Goal: Information Seeking & Learning: Learn about a topic

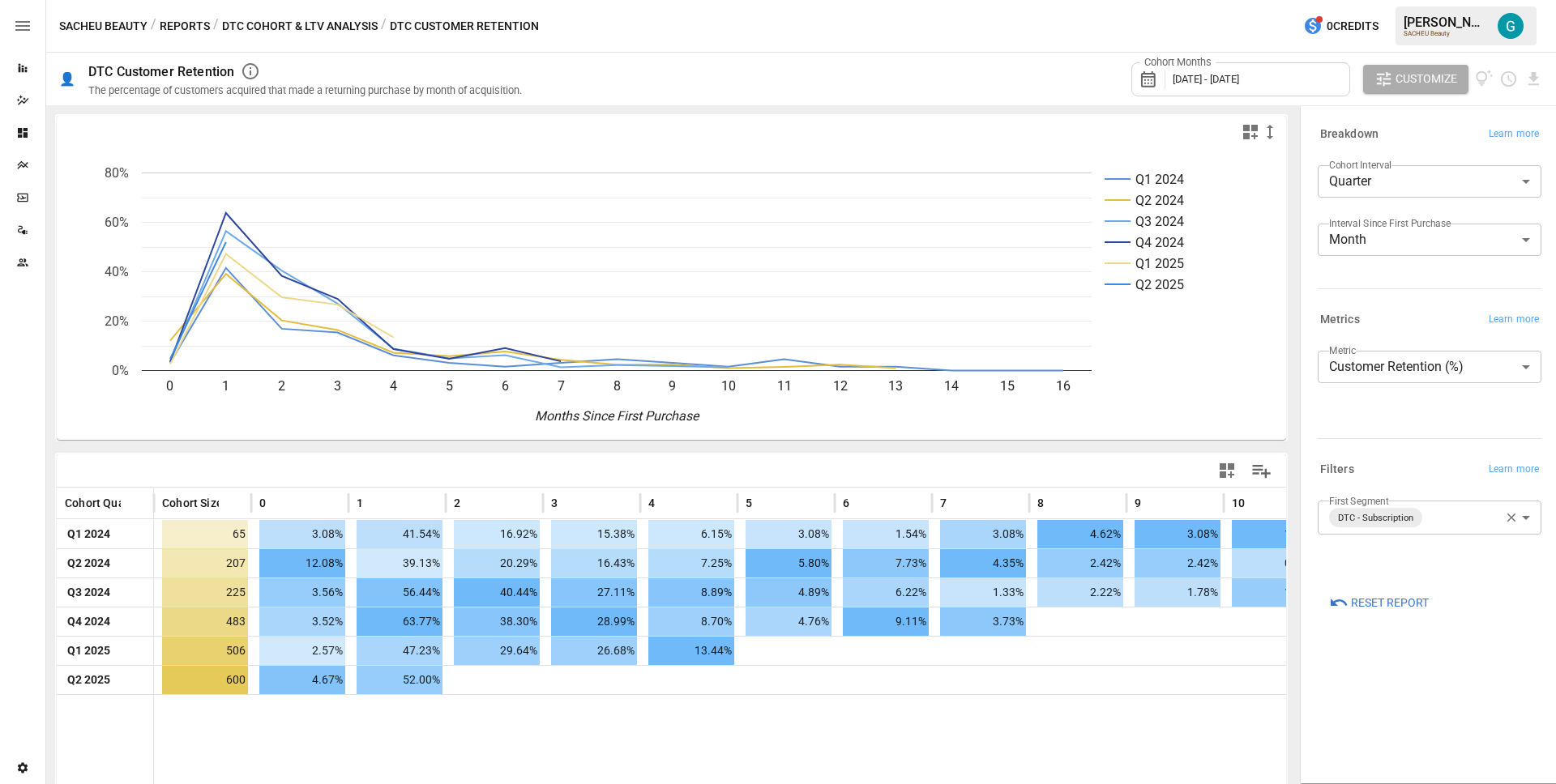
scroll to position [5, 0]
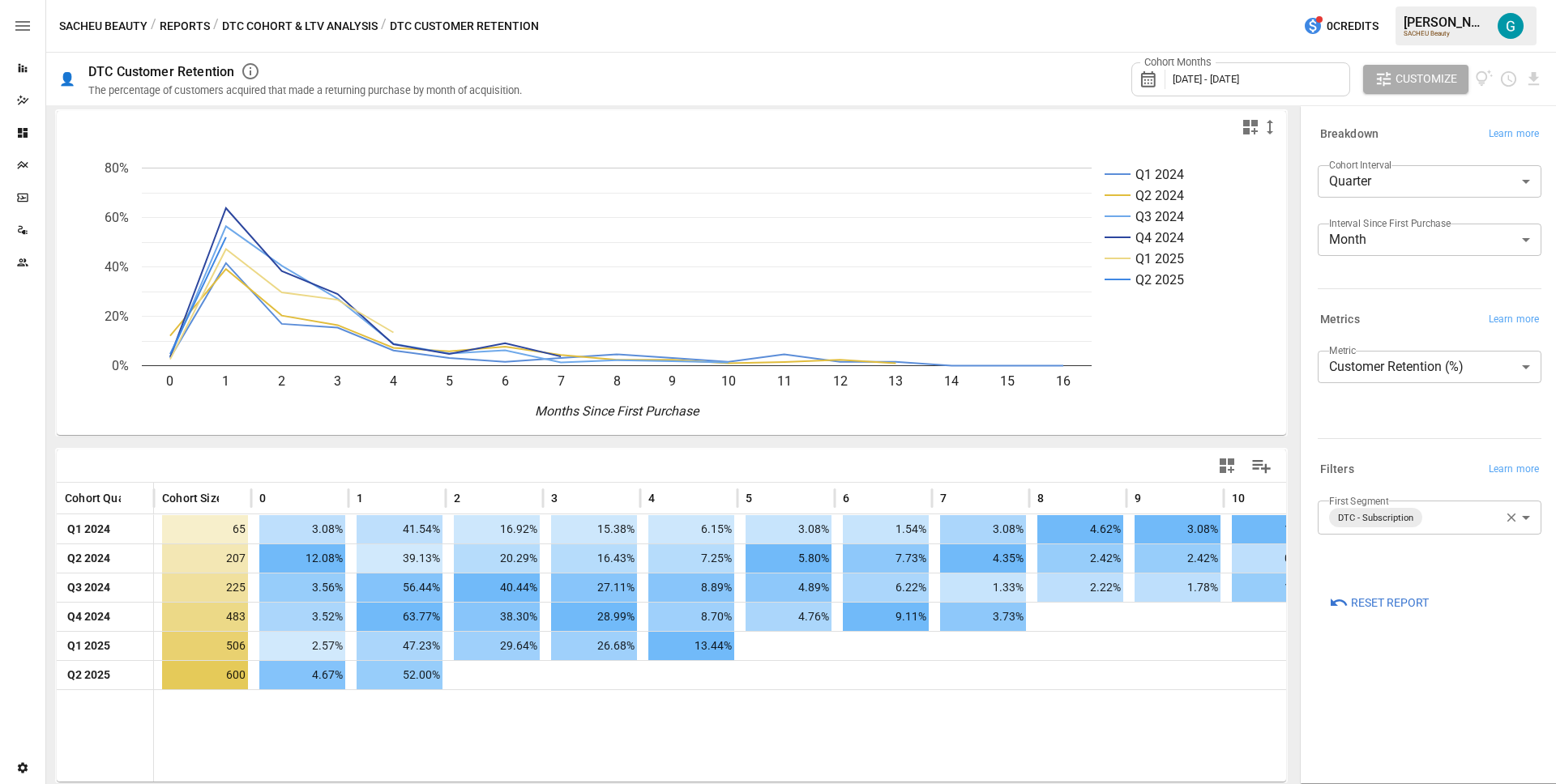
click at [413, 48] on div "SACHEU Beauty / Reports / DTC Cohort & LTV Analysis / DTC Customer Retention 0 …" at bounding box center [801, 25] width 1510 height 52
click at [206, 17] on button "Reports" at bounding box center [184, 26] width 50 height 21
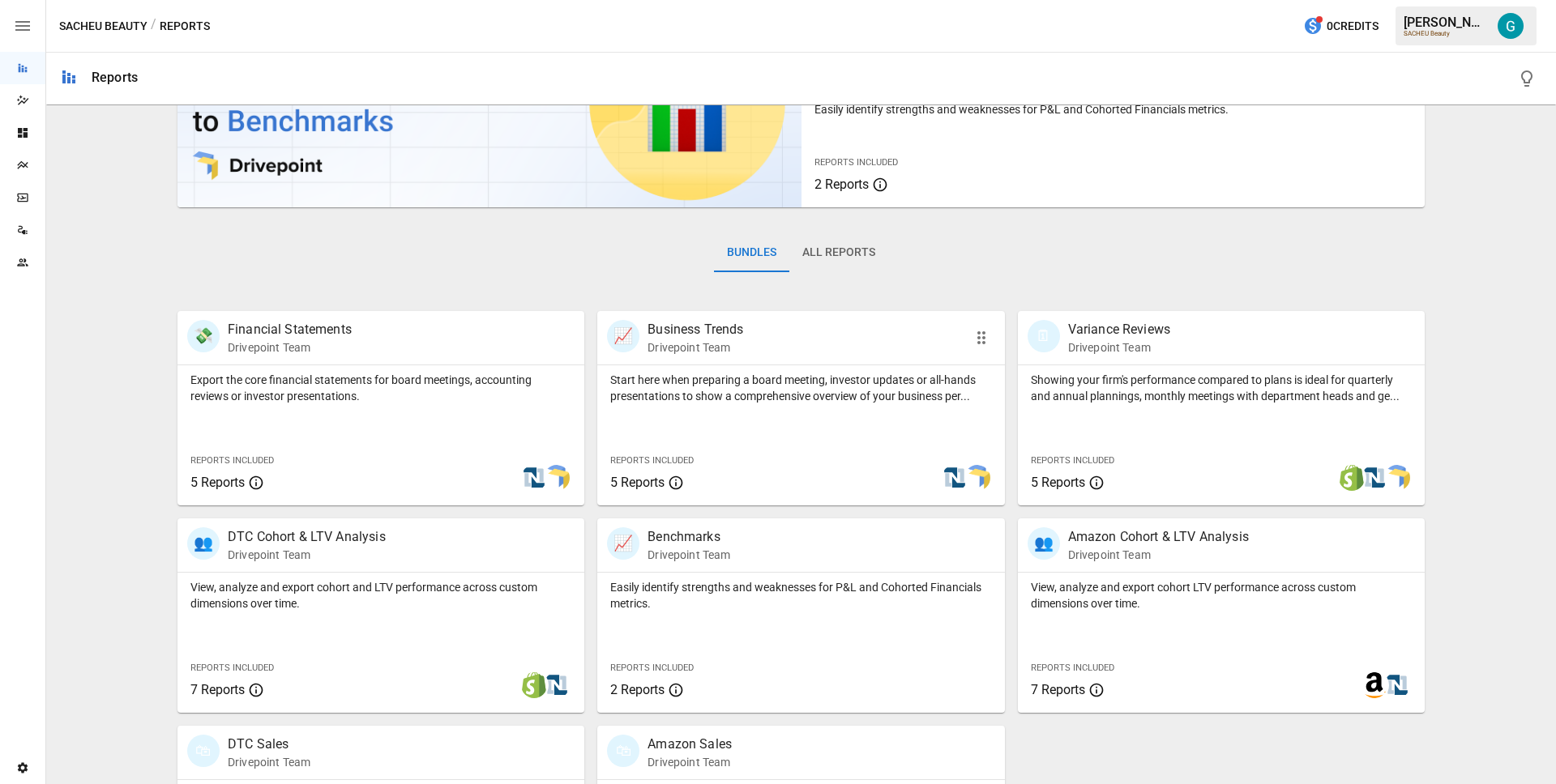
scroll to position [265, 0]
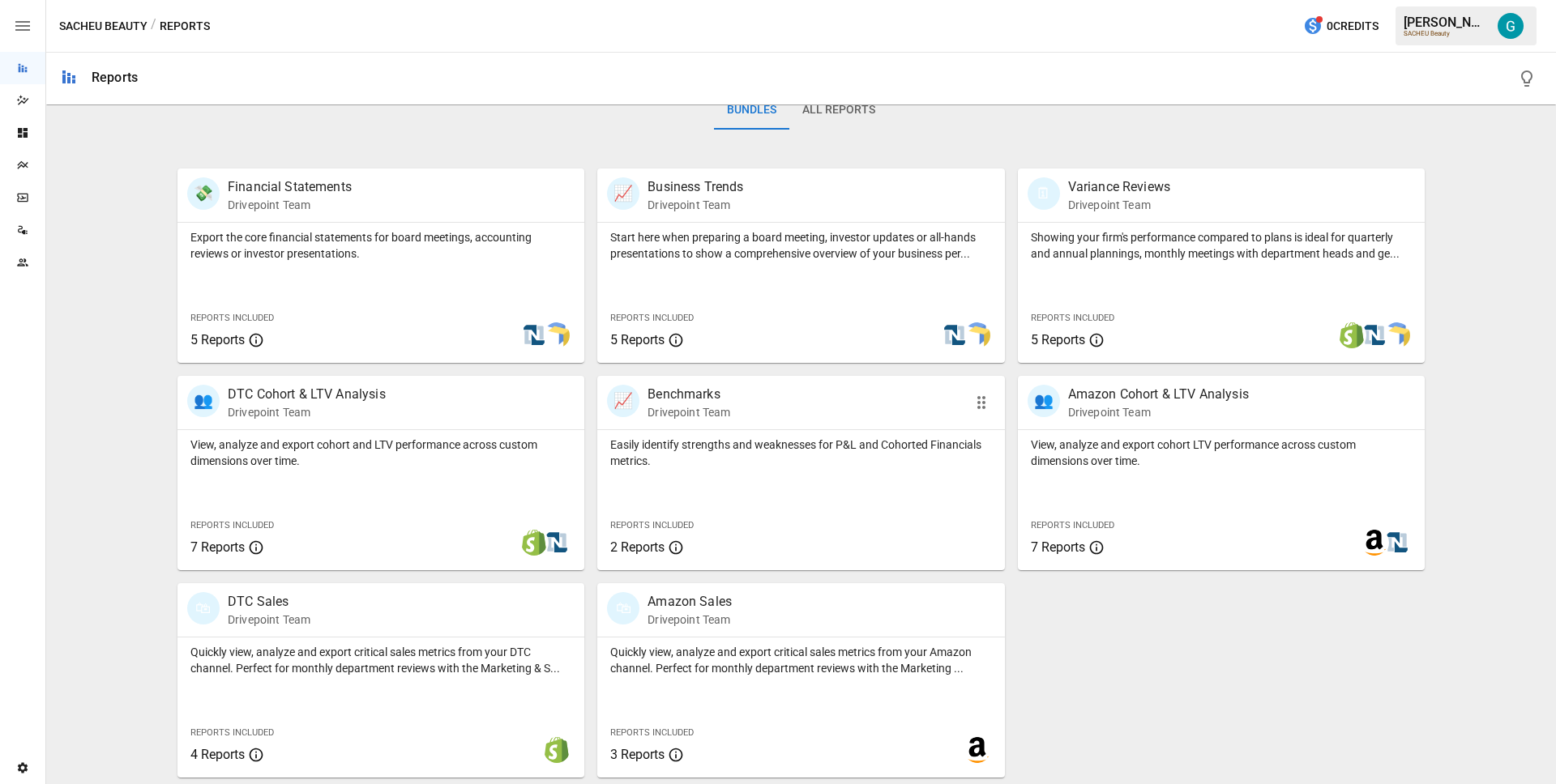
click at [702, 459] on p "Easily identify strengths and weaknesses for P&L and Cohorted Financials metric…" at bounding box center [801, 452] width 381 height 32
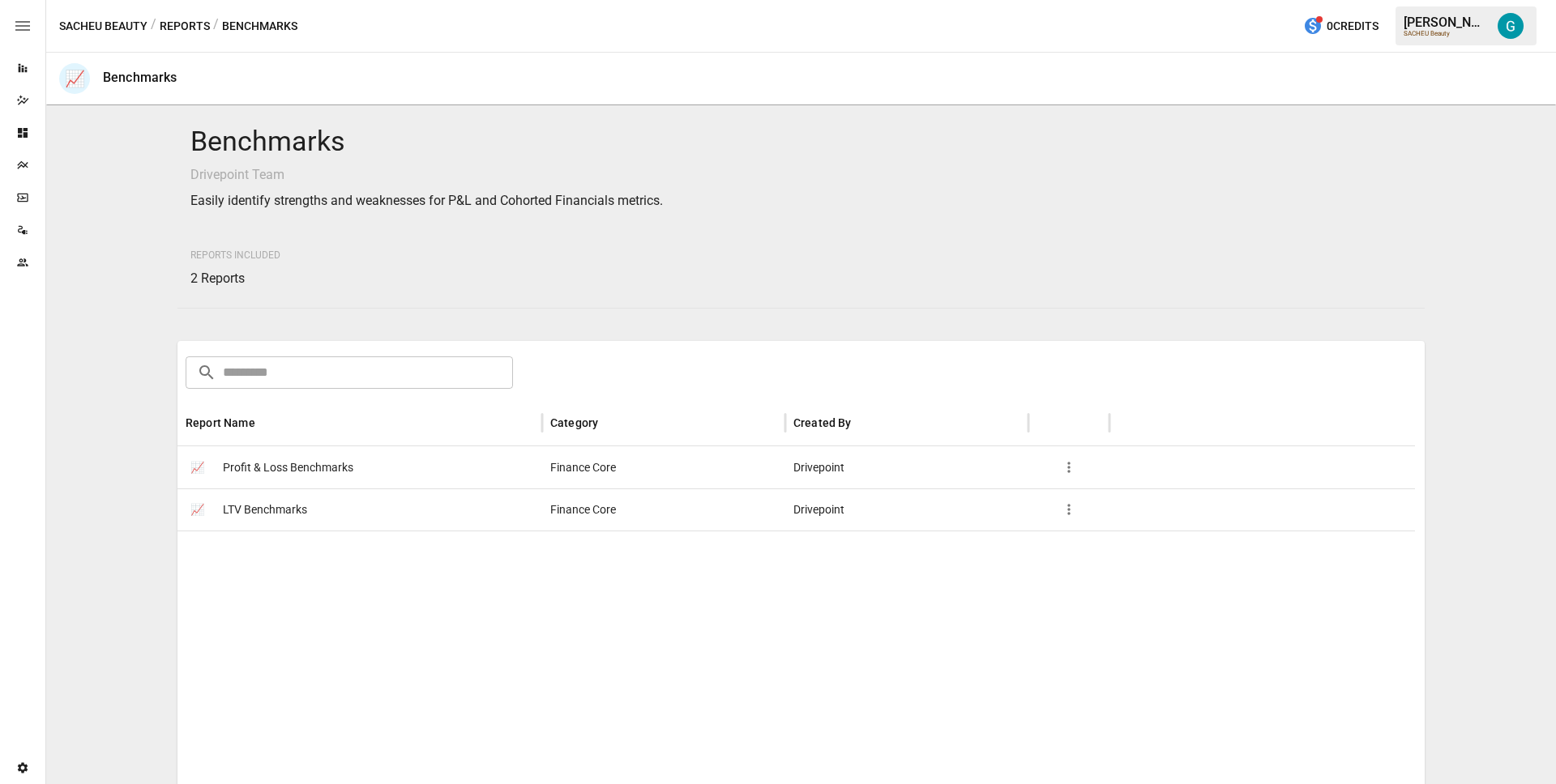
click at [327, 496] on div "📈 LTV Benchmarks" at bounding box center [359, 509] width 364 height 42
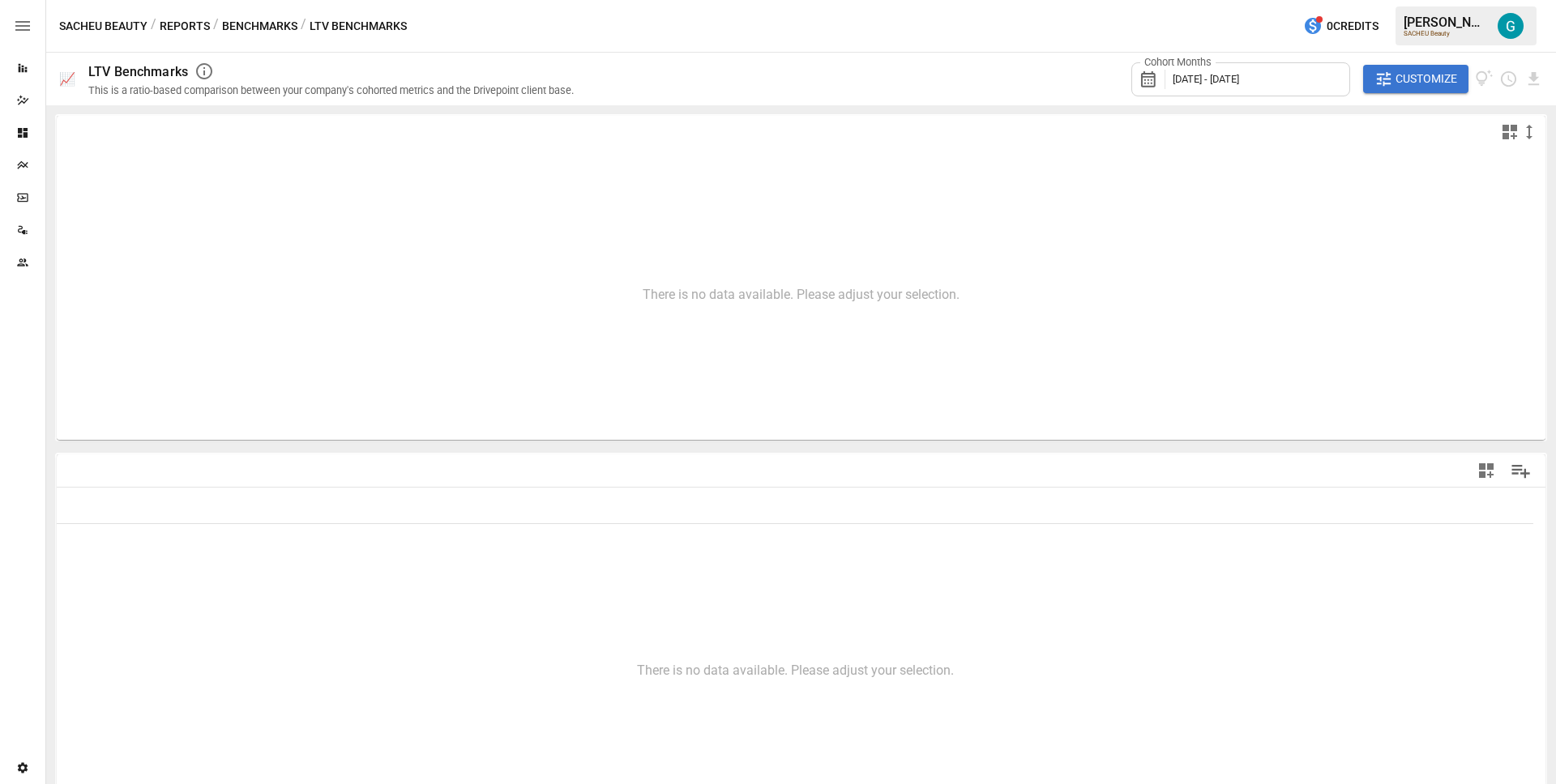
type input "**********"
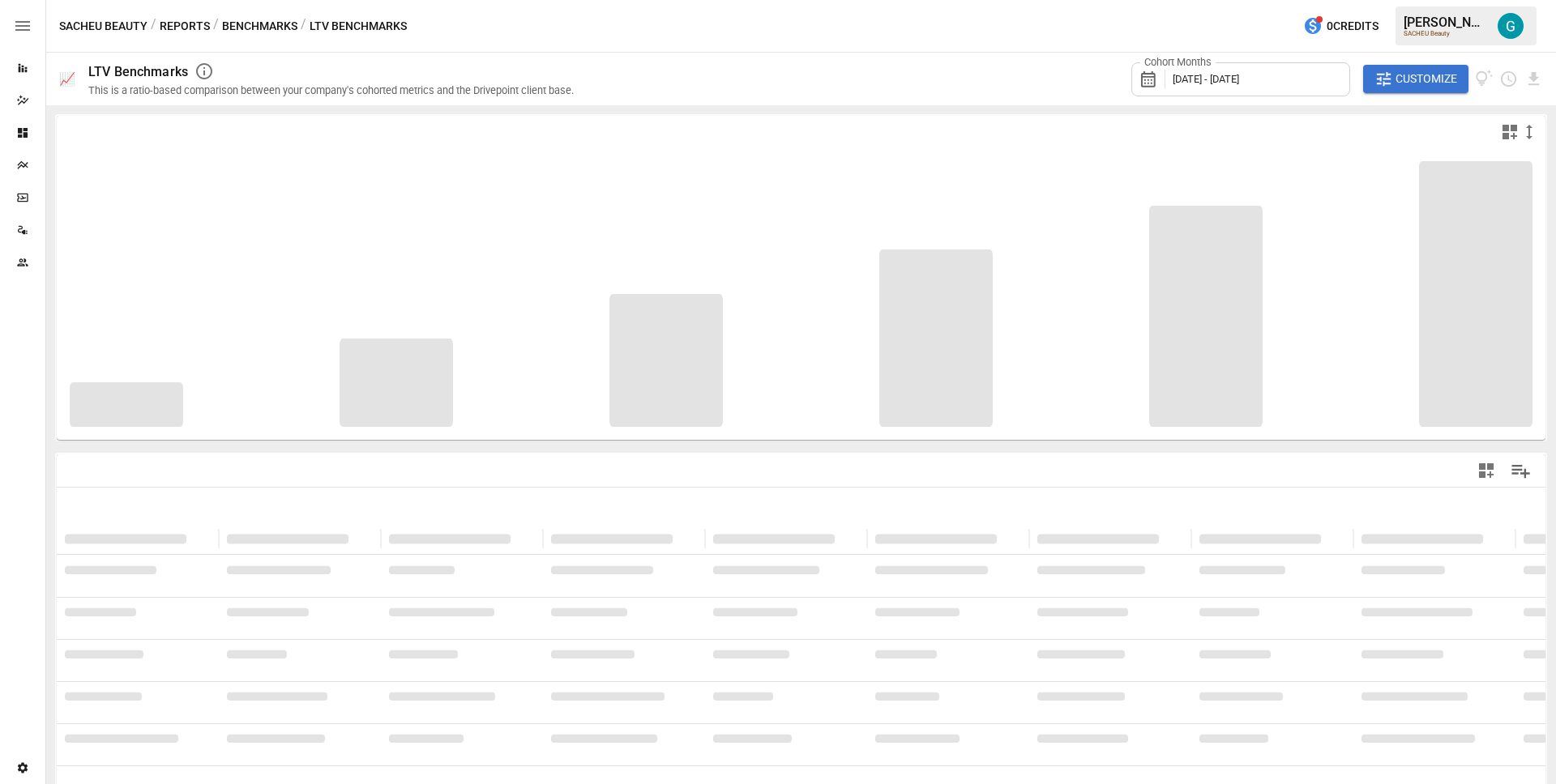
click at [1072, 73] on div "Cohort Months [DATE] - [DATE] Customize" at bounding box center [1068, 79] width 950 height 53
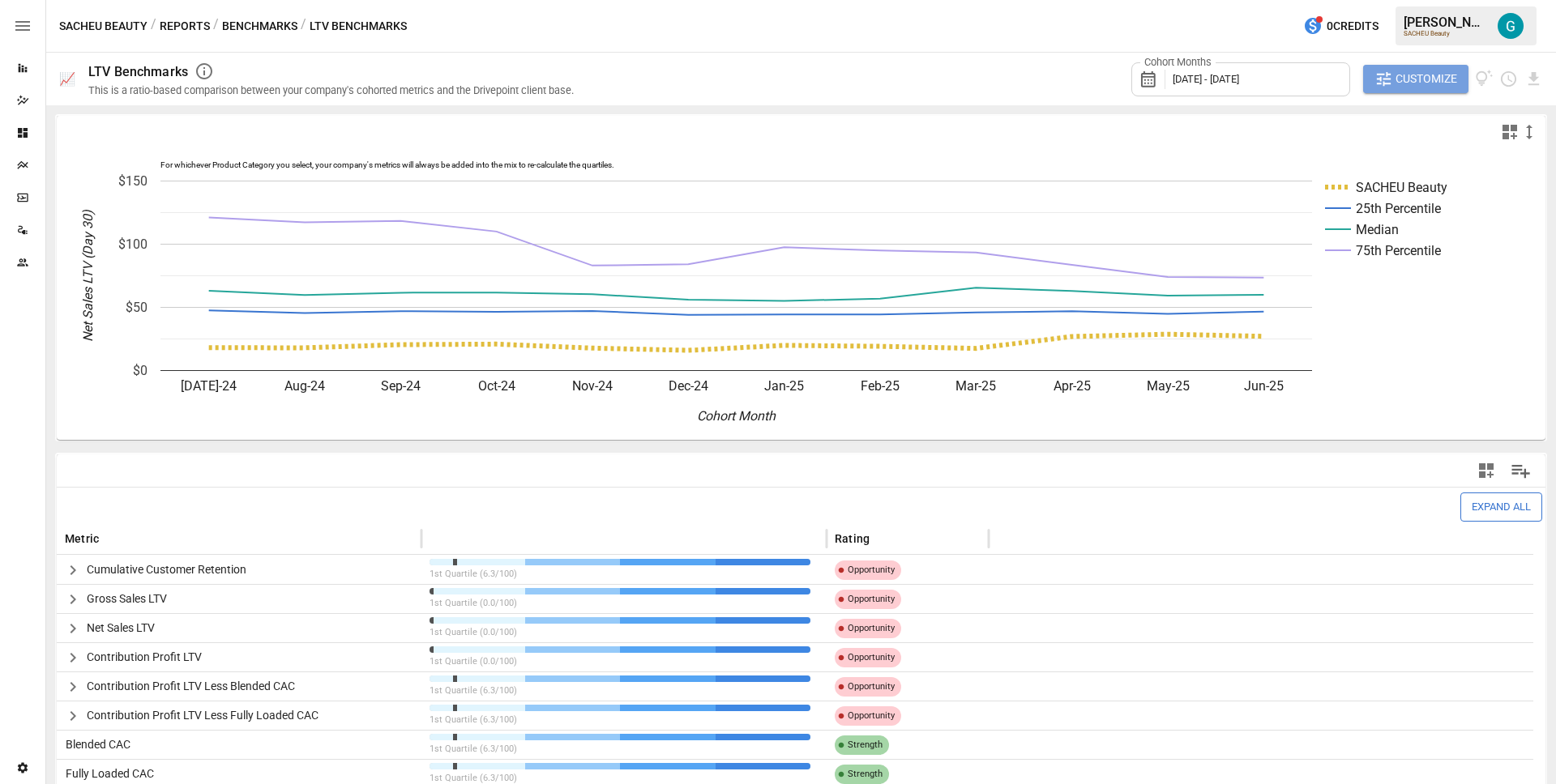
click at [1392, 86] on icon "button" at bounding box center [1383, 78] width 19 height 19
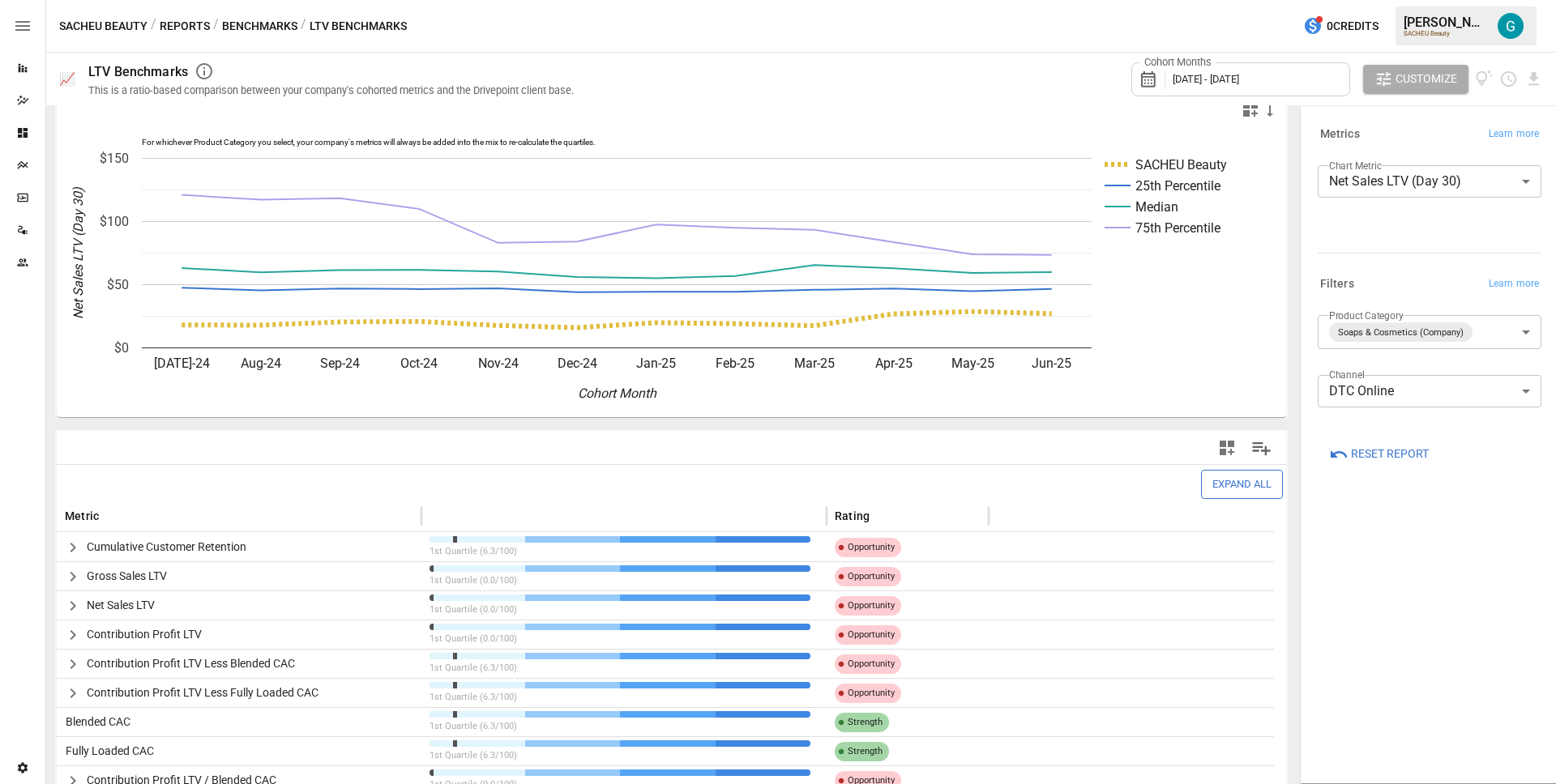
scroll to position [44, 0]
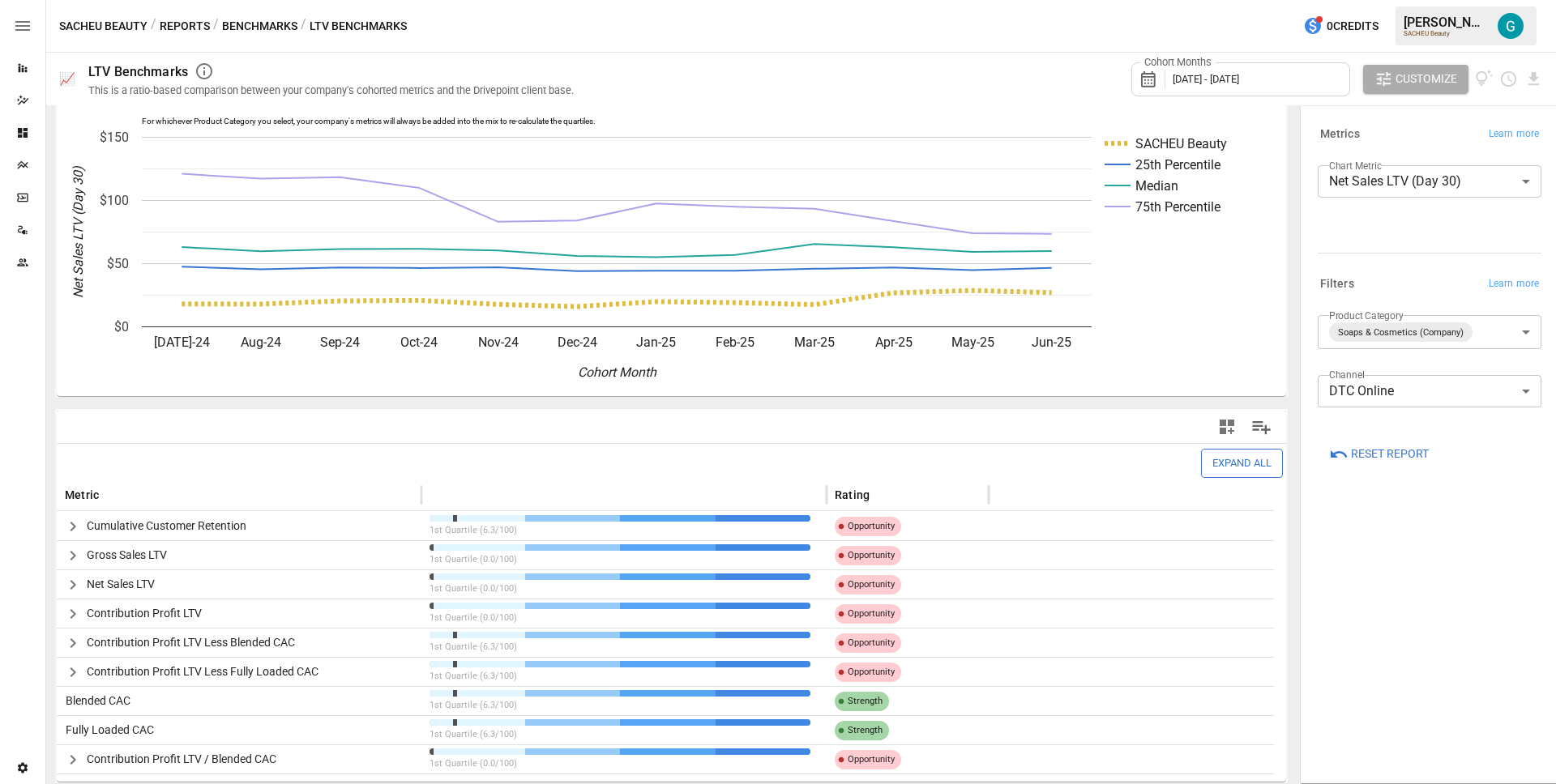
click at [1415, 450] on span "Reset Report" at bounding box center [1390, 454] width 78 height 21
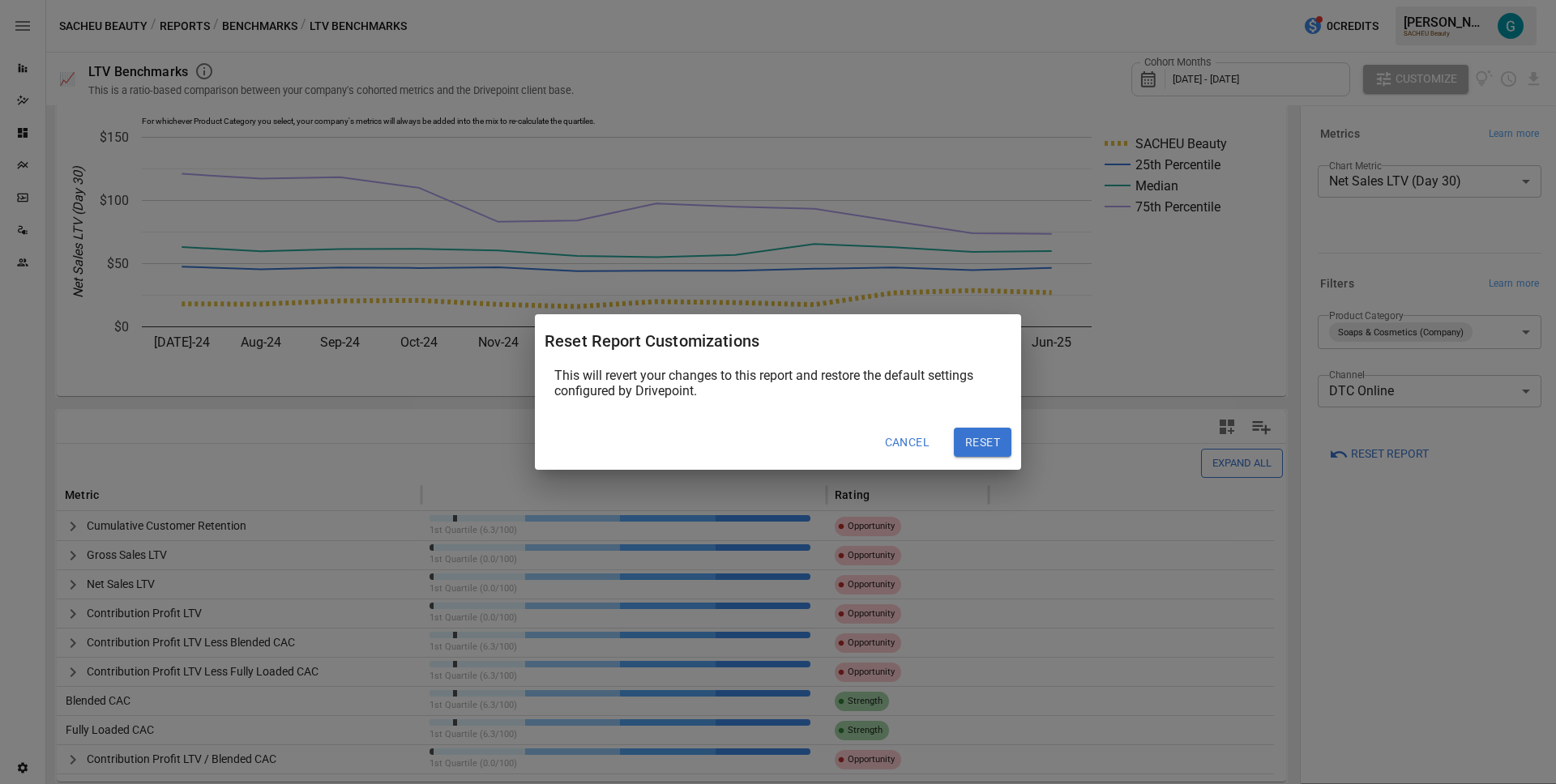
click at [993, 435] on button "Reset" at bounding box center [983, 442] width 58 height 29
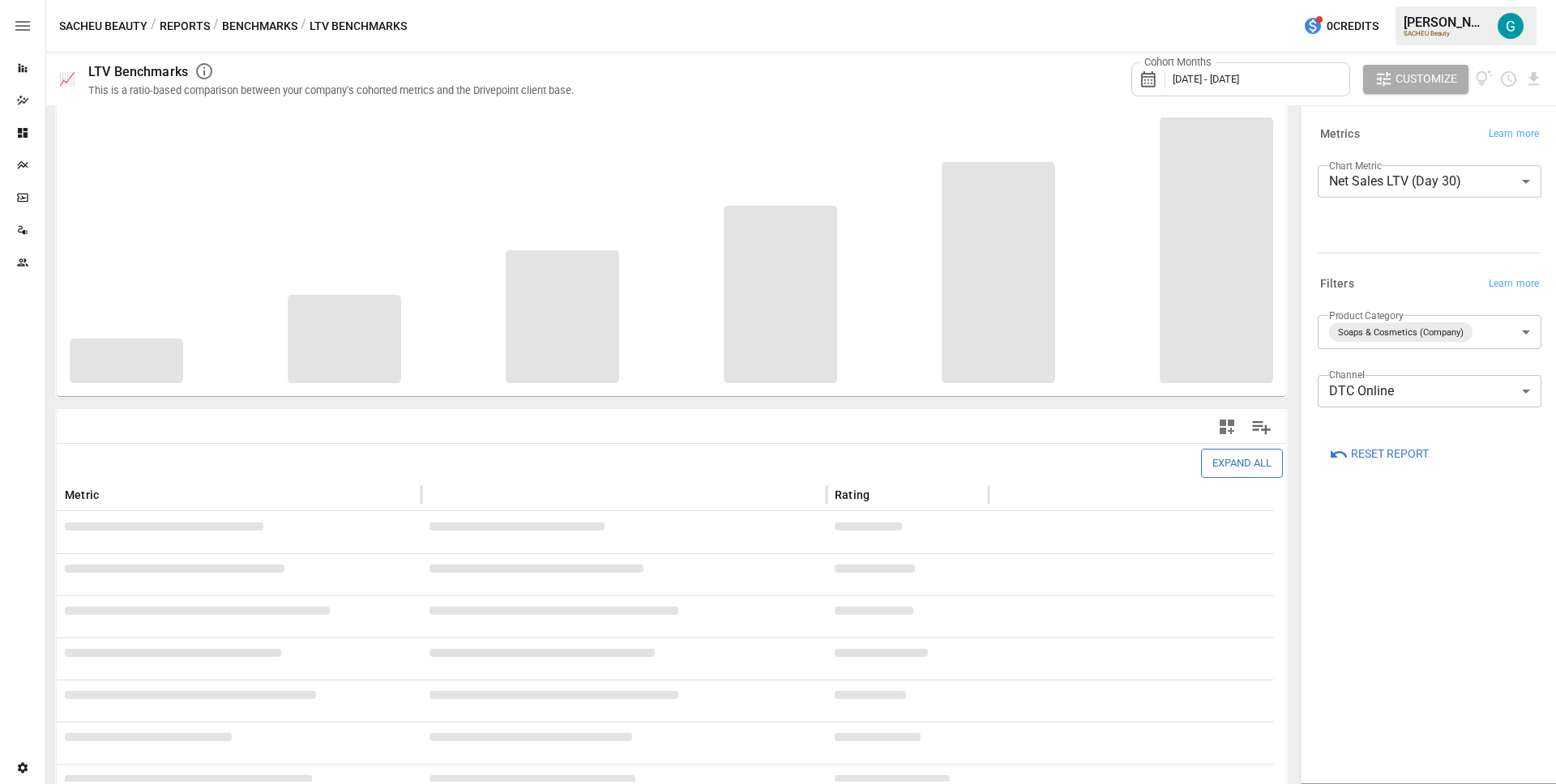
scroll to position [44, 0]
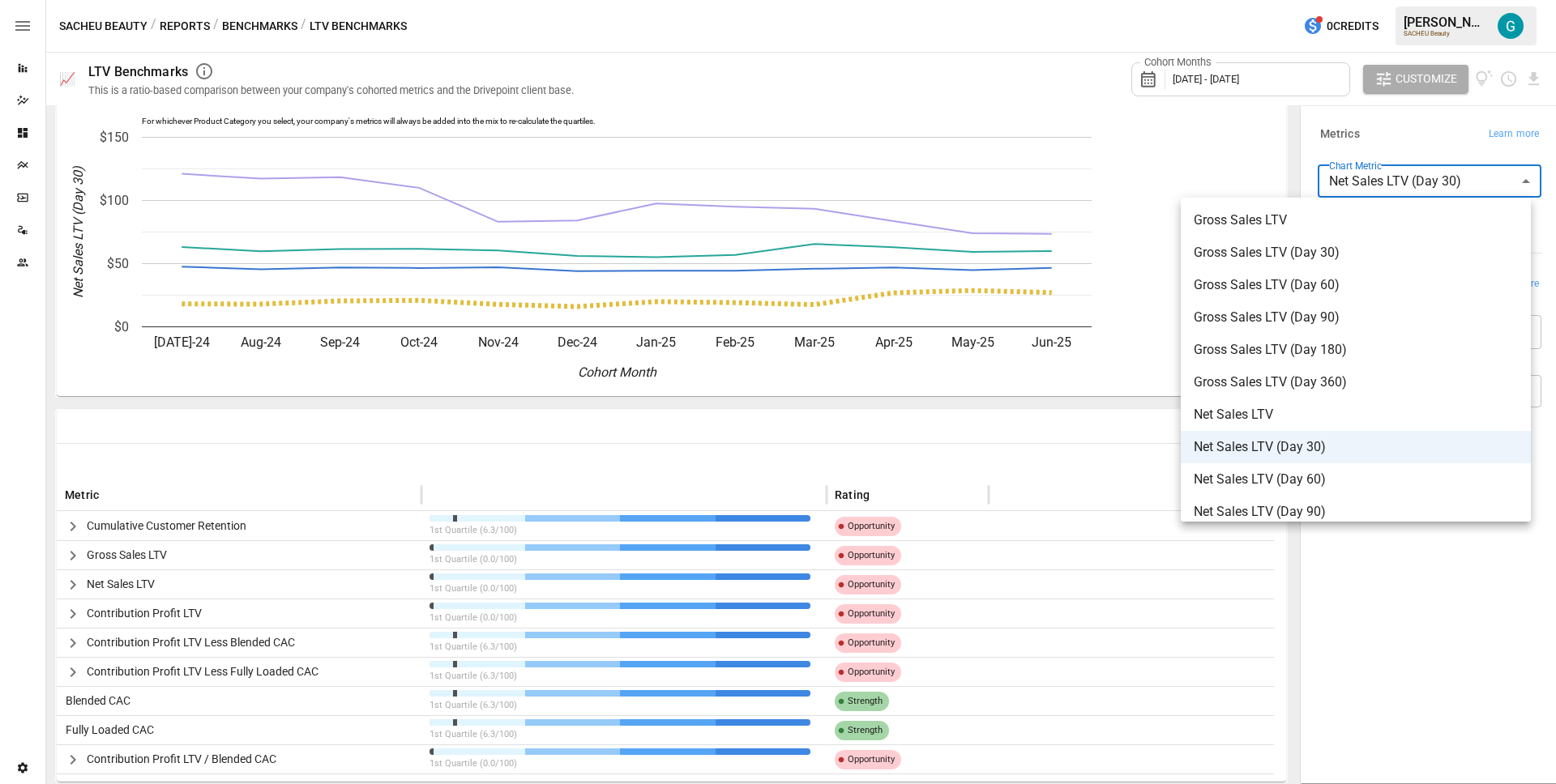
click at [1495, 0] on body "Reports Dazzler Studio Dashboards Plans SmartModel ™ Data Sources Team Settings…" at bounding box center [778, 0] width 1556 height 0
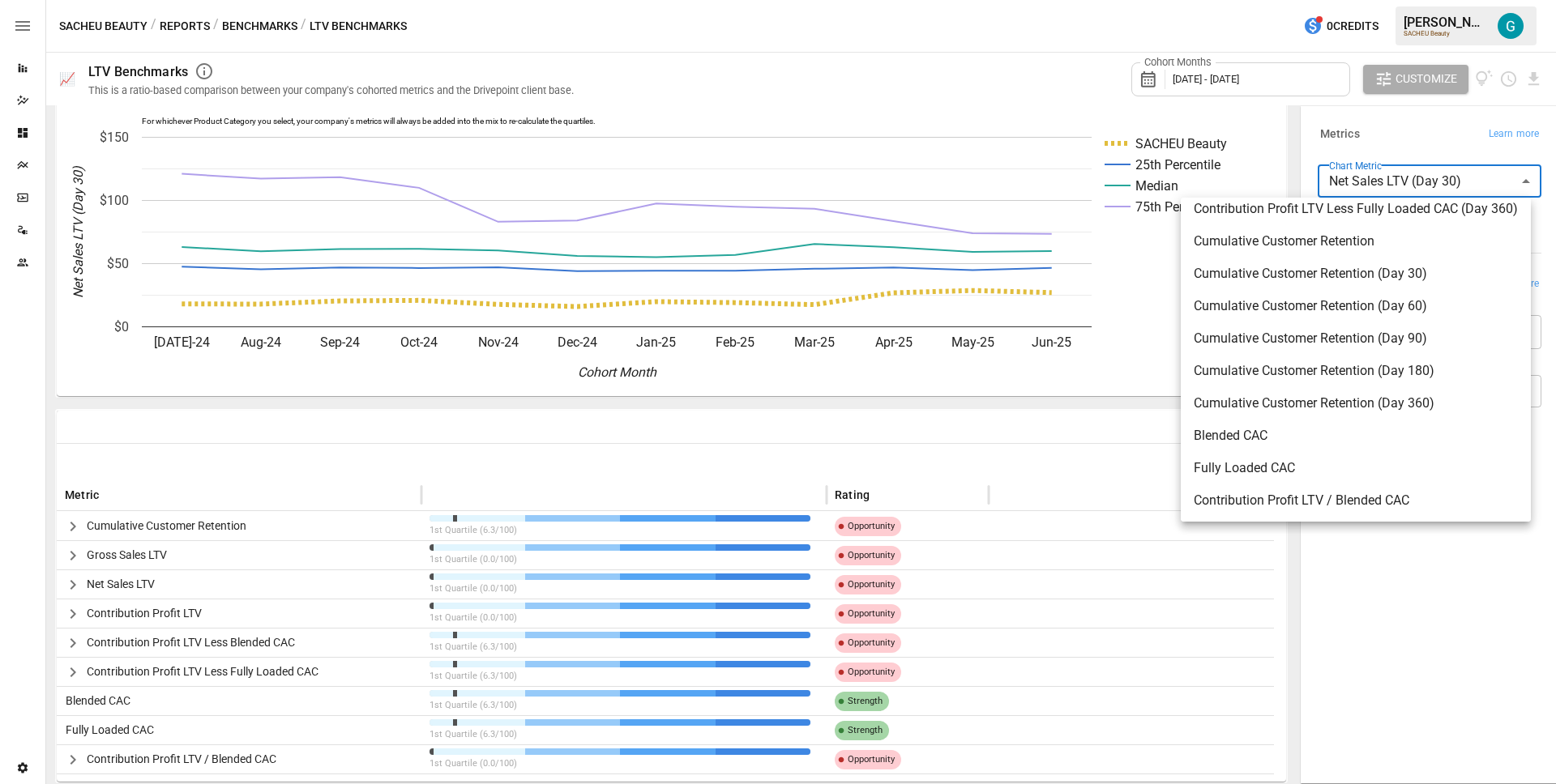
scroll to position [948, 0]
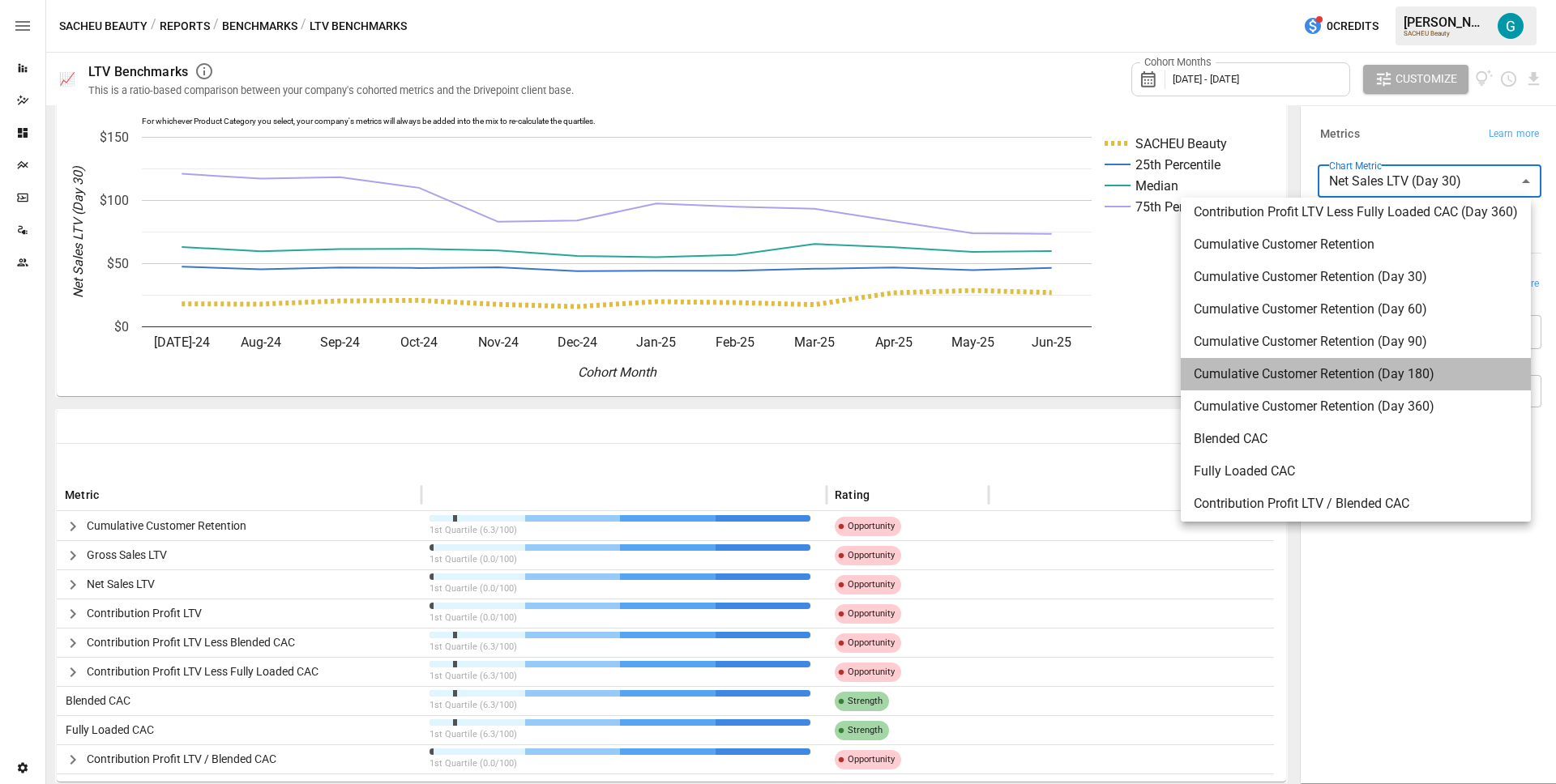
click at [1323, 374] on span "Cumulative Customer Retention (Day 180)" at bounding box center [1356, 374] width 324 height 20
type input "**********"
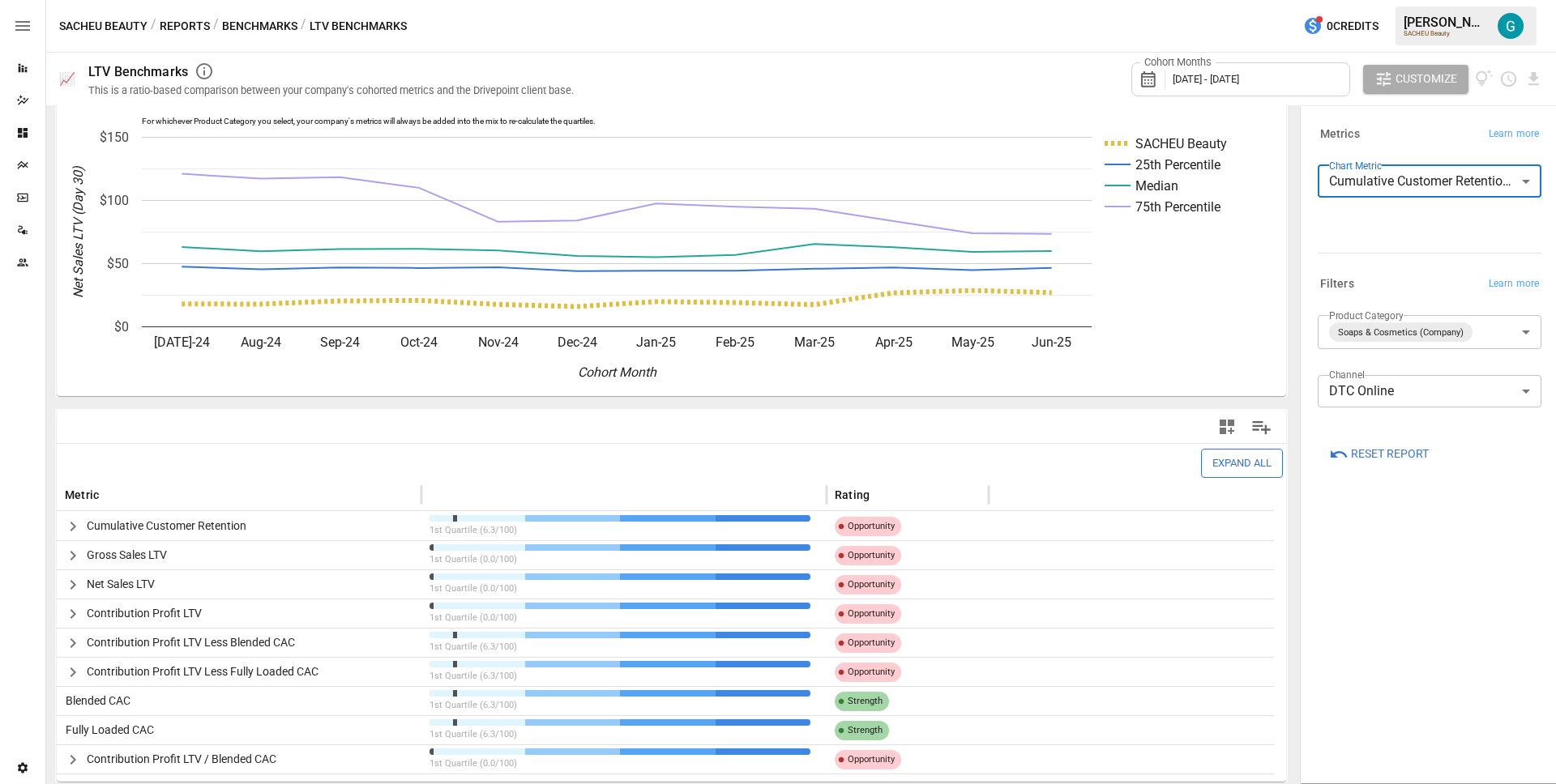
scroll to position [44, 0]
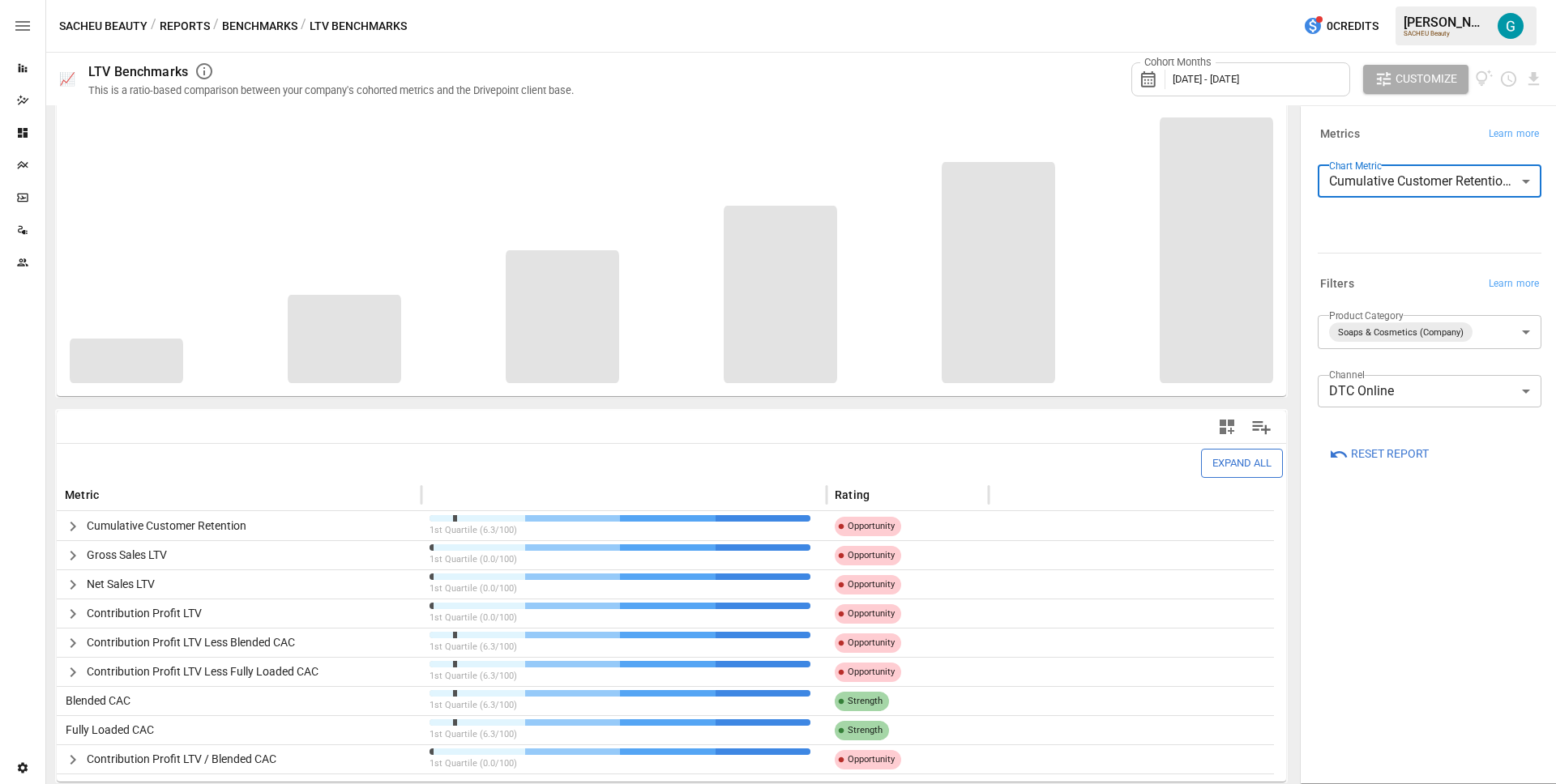
click at [77, 526] on icon "button" at bounding box center [73, 526] width 20 height 20
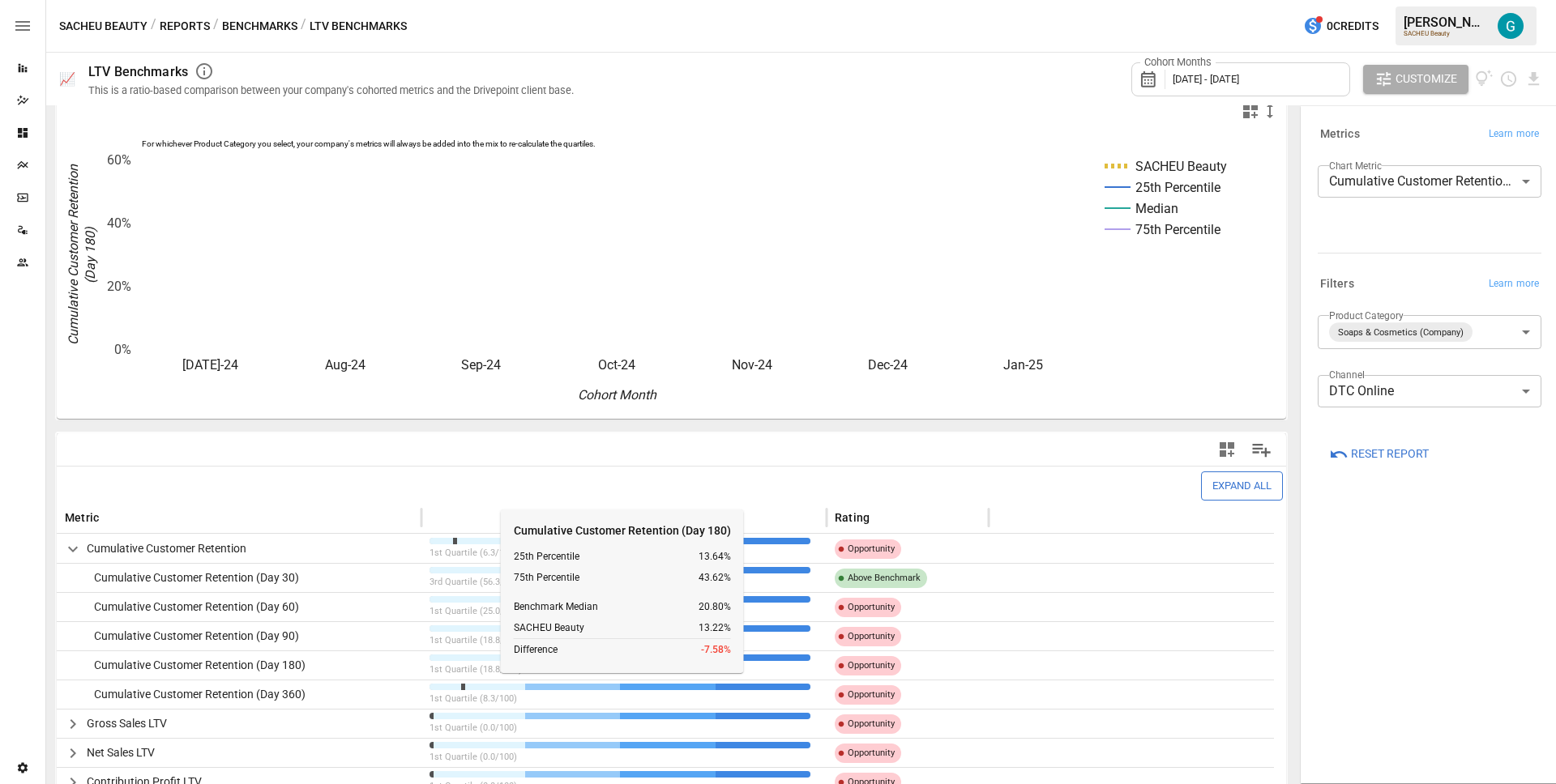
scroll to position [0, 0]
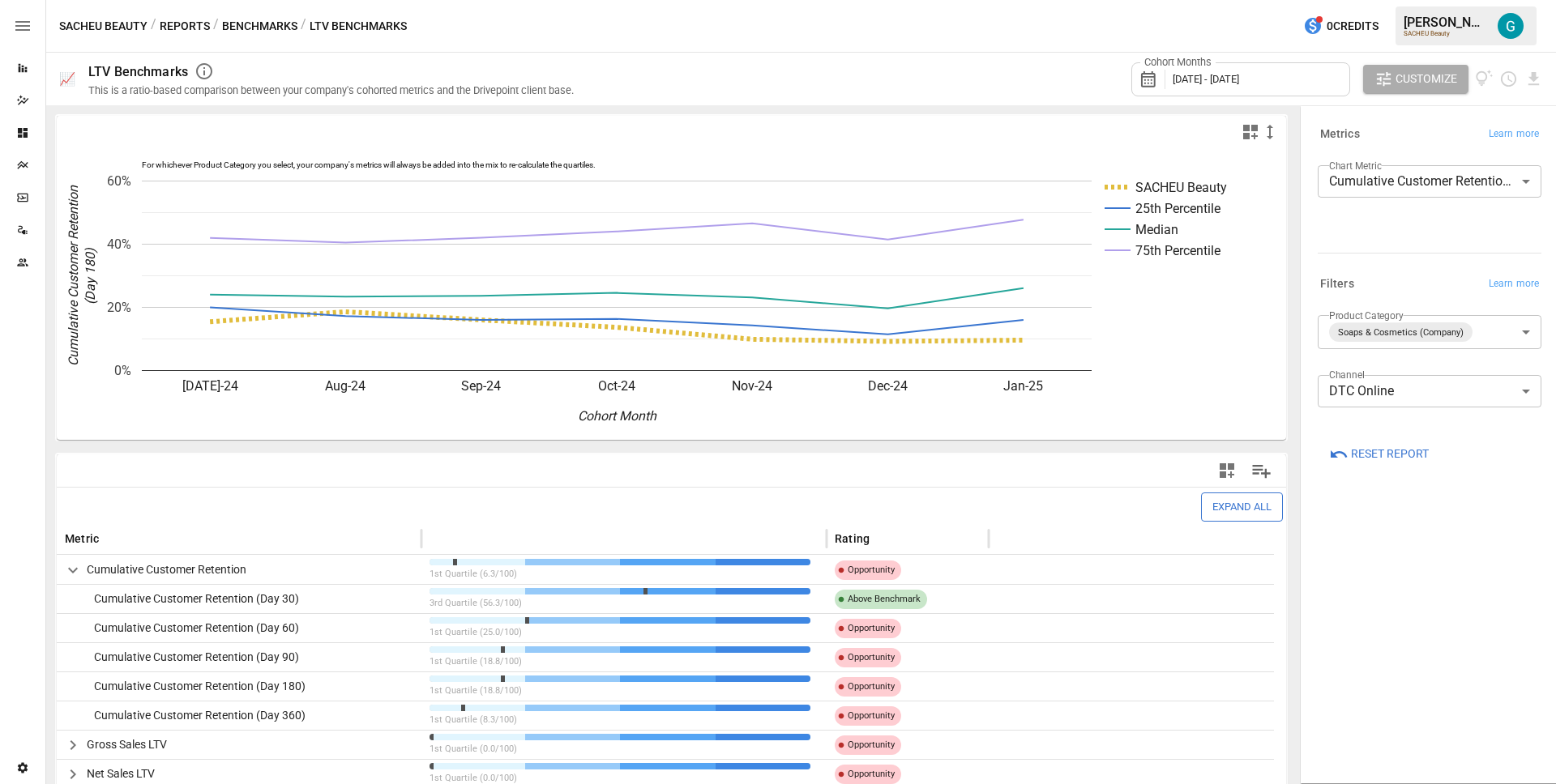
click at [1405, 0] on body "Reports Dazzler Studio Dashboards Plans SmartModel ™ Data Sources Team Settings…" at bounding box center [778, 0] width 1556 height 0
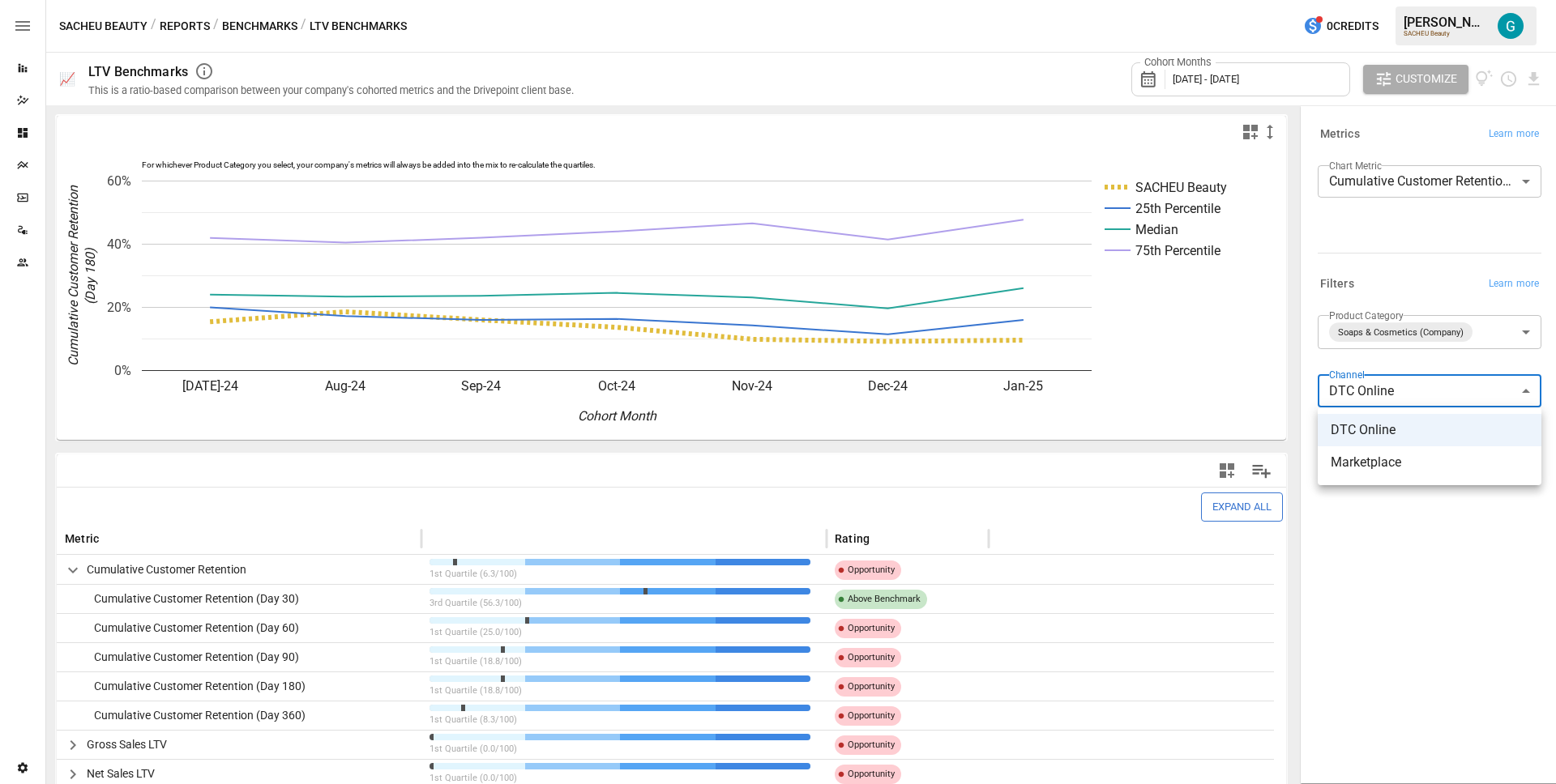
click at [1392, 453] on span "Marketplace" at bounding box center [1430, 463] width 197 height 20
type input "**********"
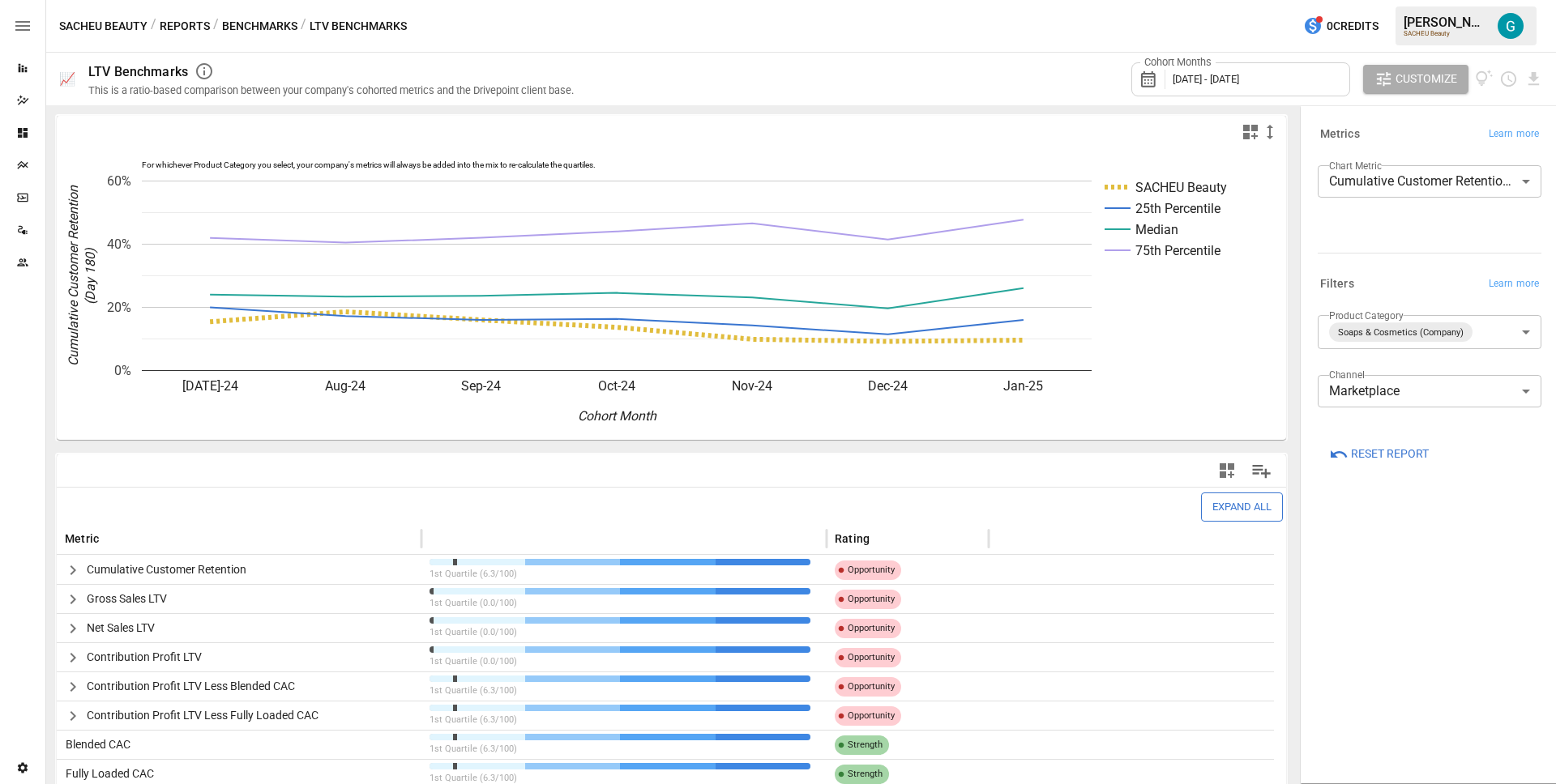
click at [1393, 593] on div "**********" at bounding box center [1430, 444] width 250 height 669
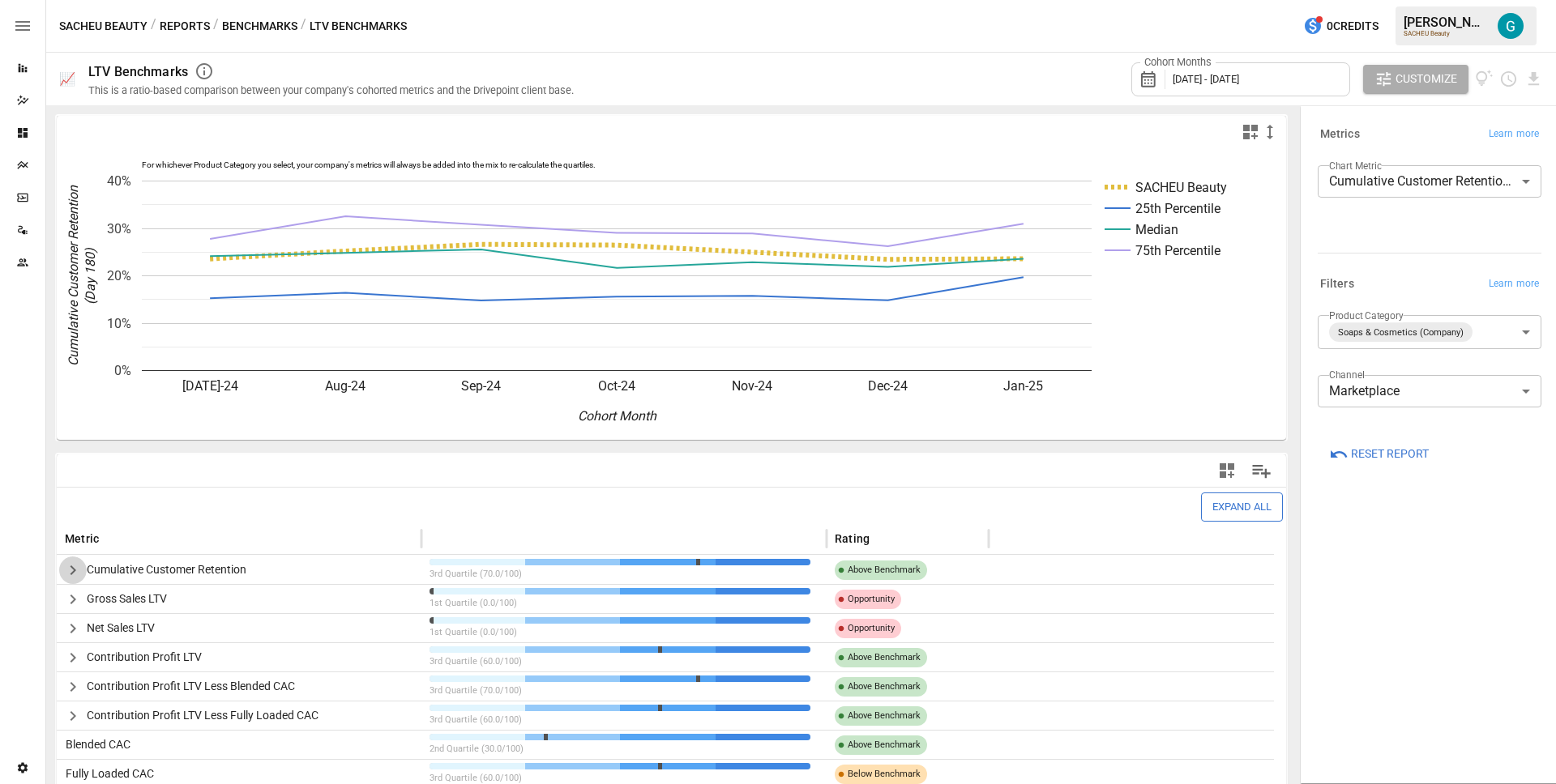
click at [81, 569] on icon "button" at bounding box center [73, 570] width 20 height 20
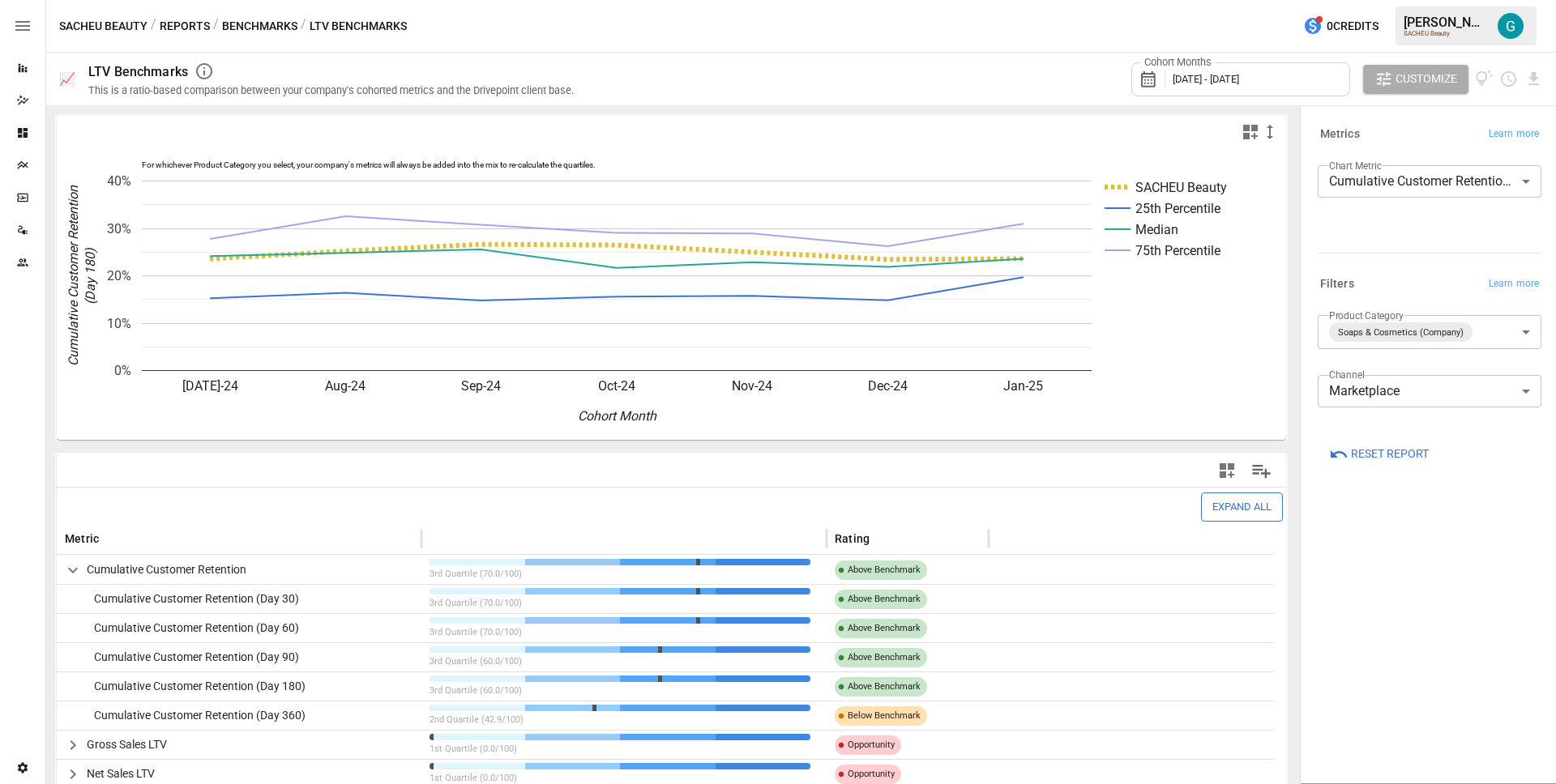
click at [1411, 579] on div "**********" at bounding box center [1430, 444] width 250 height 669
click at [955, 67] on div "Cohort Months [DATE] - [DATE] Customize" at bounding box center [1068, 79] width 950 height 53
click at [181, 26] on button "Reports" at bounding box center [184, 26] width 50 height 21
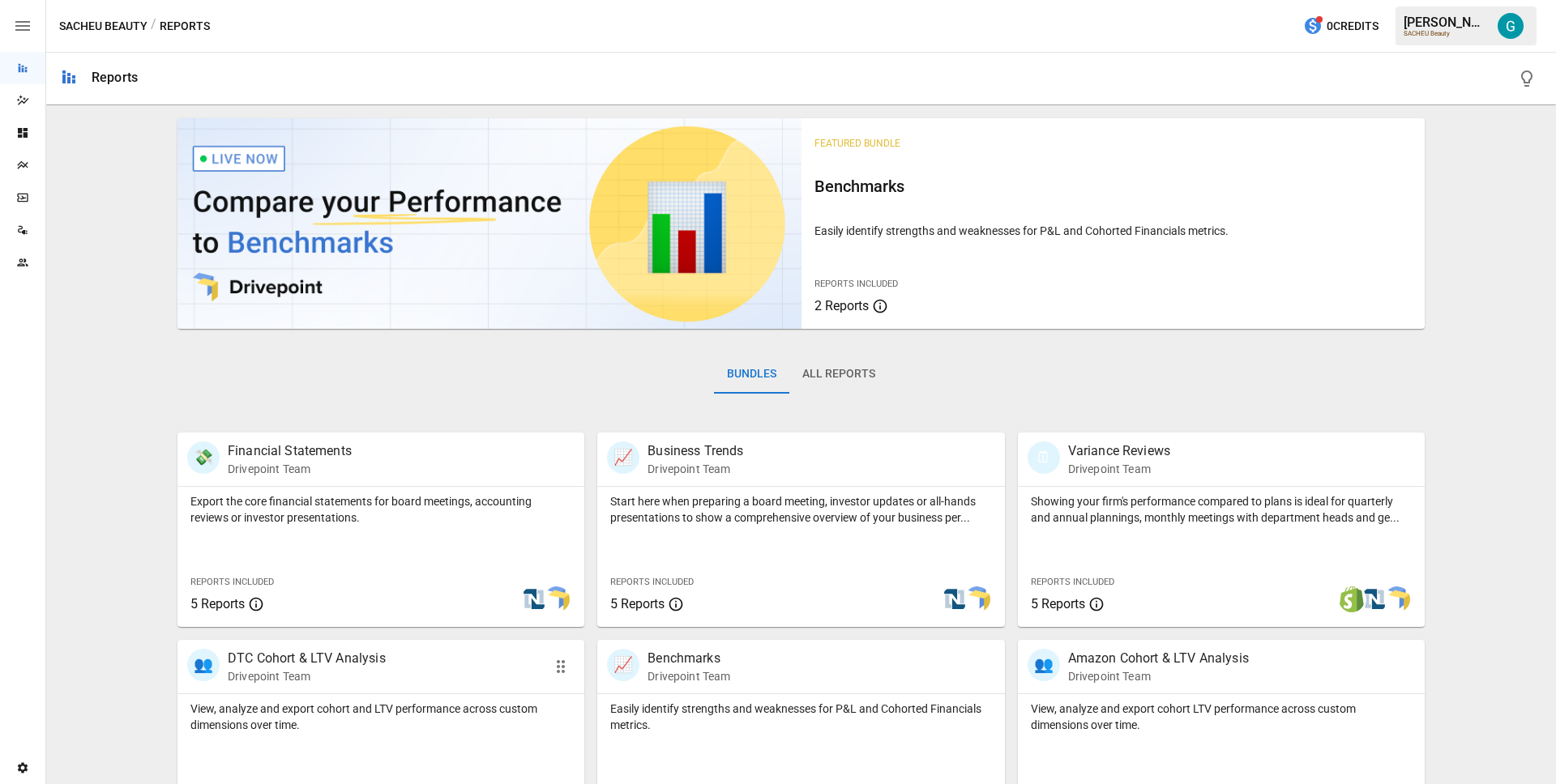
scroll to position [265, 0]
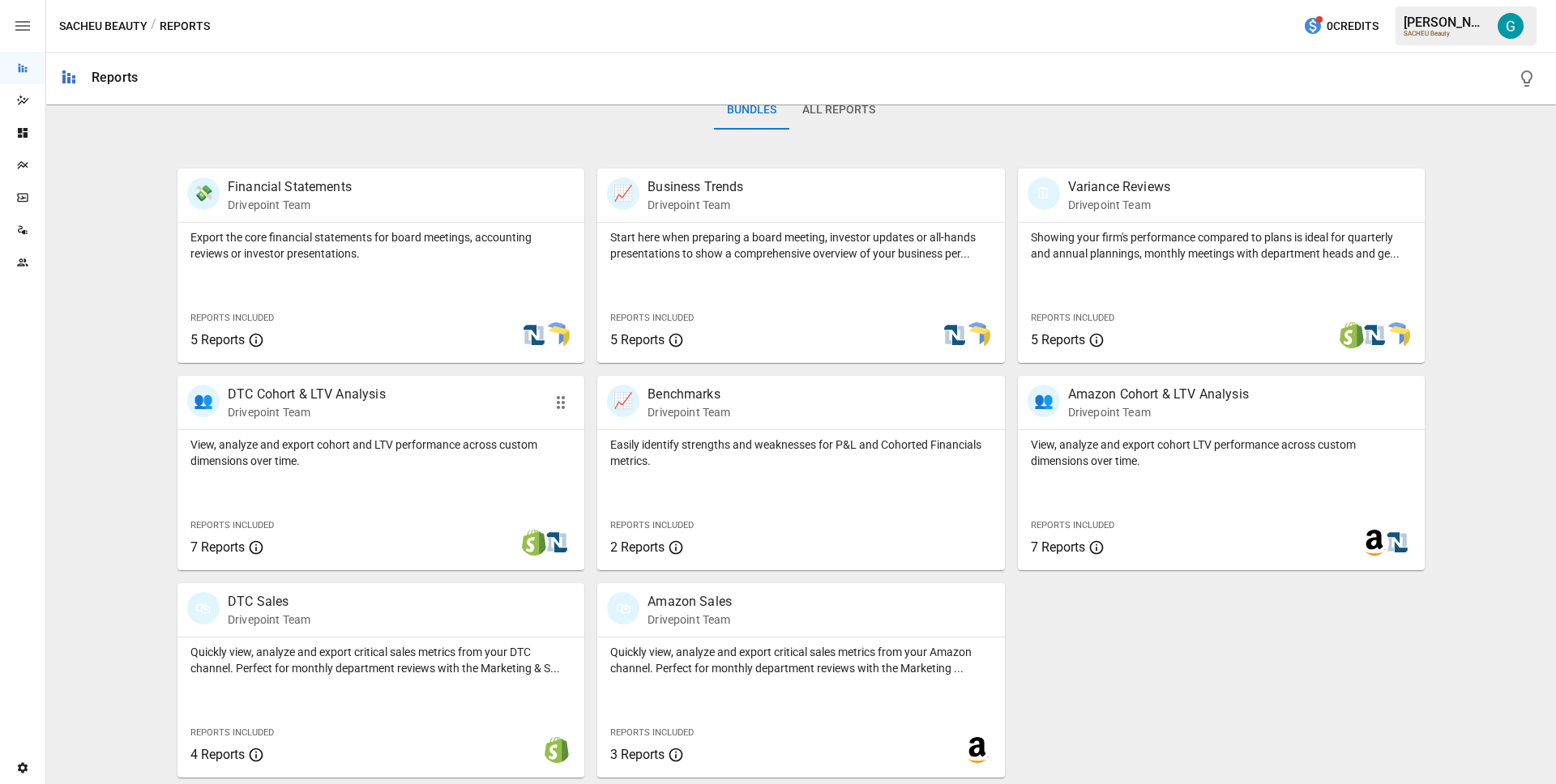
click at [432, 431] on div "View, analyze and export cohort and LTV performance across custom dimensions ov…" at bounding box center [381, 450] width 407 height 39
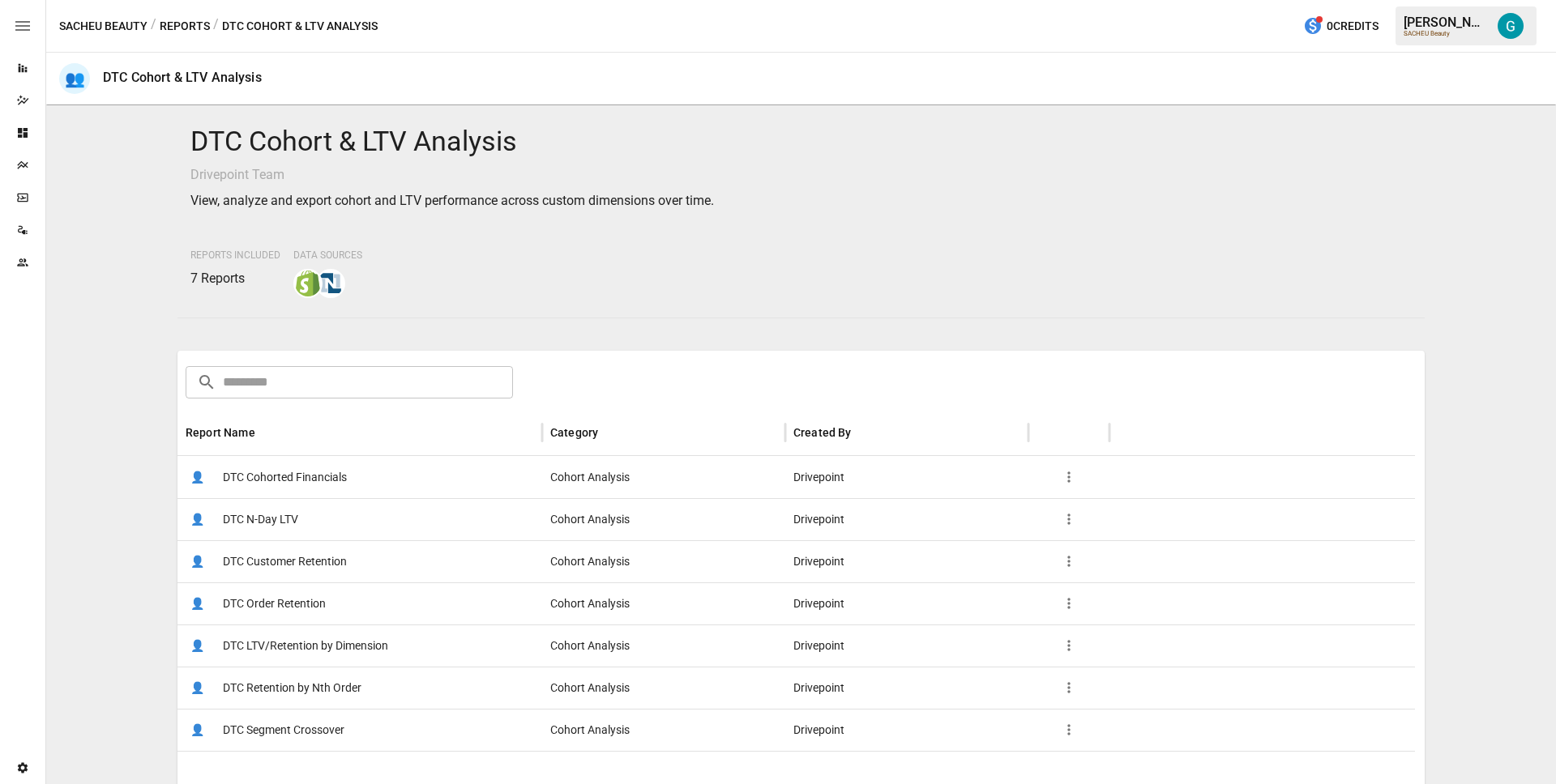
click at [322, 652] on span "DTC LTV/Retention by Dimension" at bounding box center [305, 646] width 165 height 41
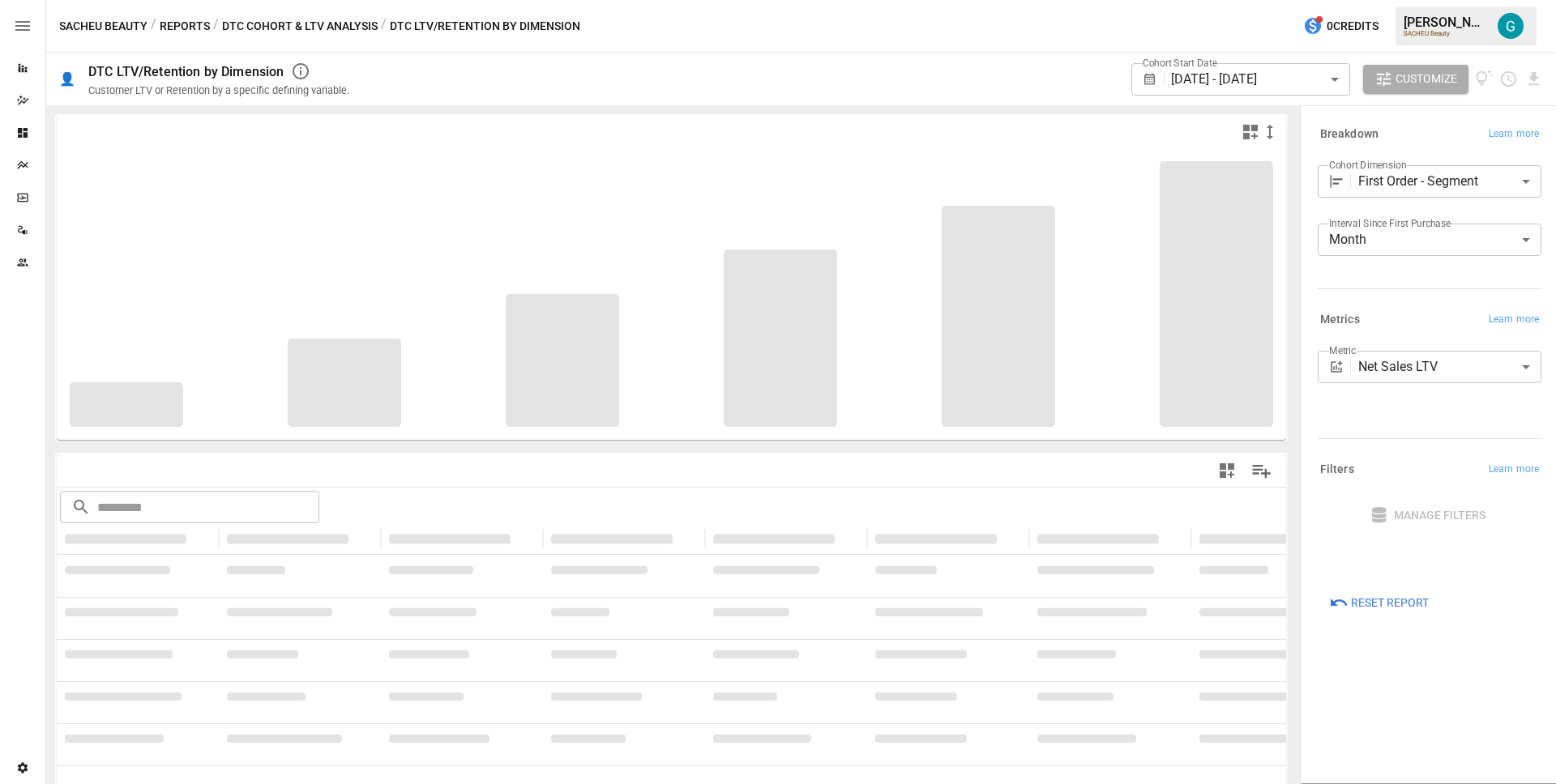
click at [1408, 605] on span "Reset Report" at bounding box center [1390, 602] width 78 height 21
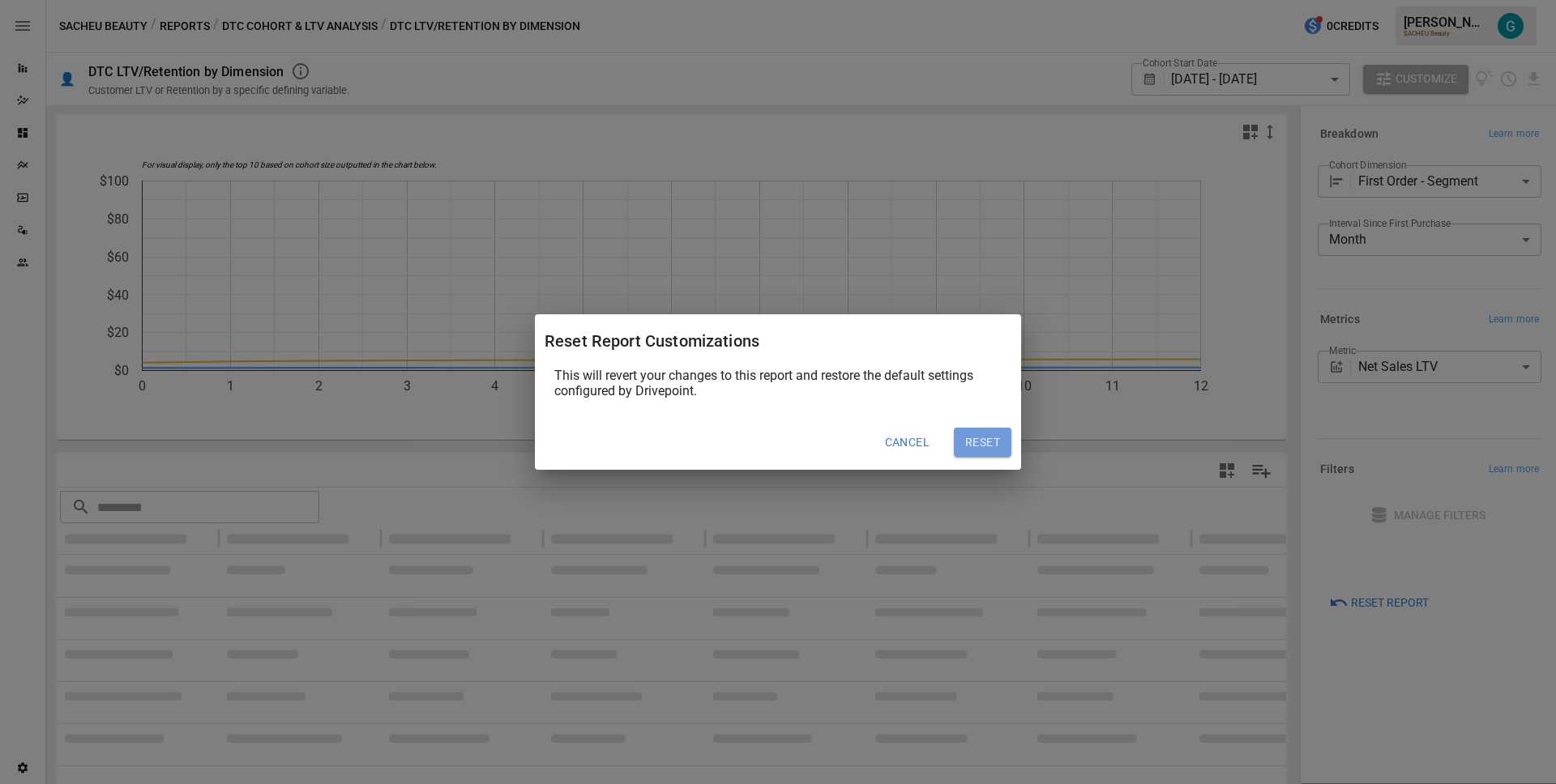
click at [995, 446] on button "Reset" at bounding box center [983, 442] width 58 height 29
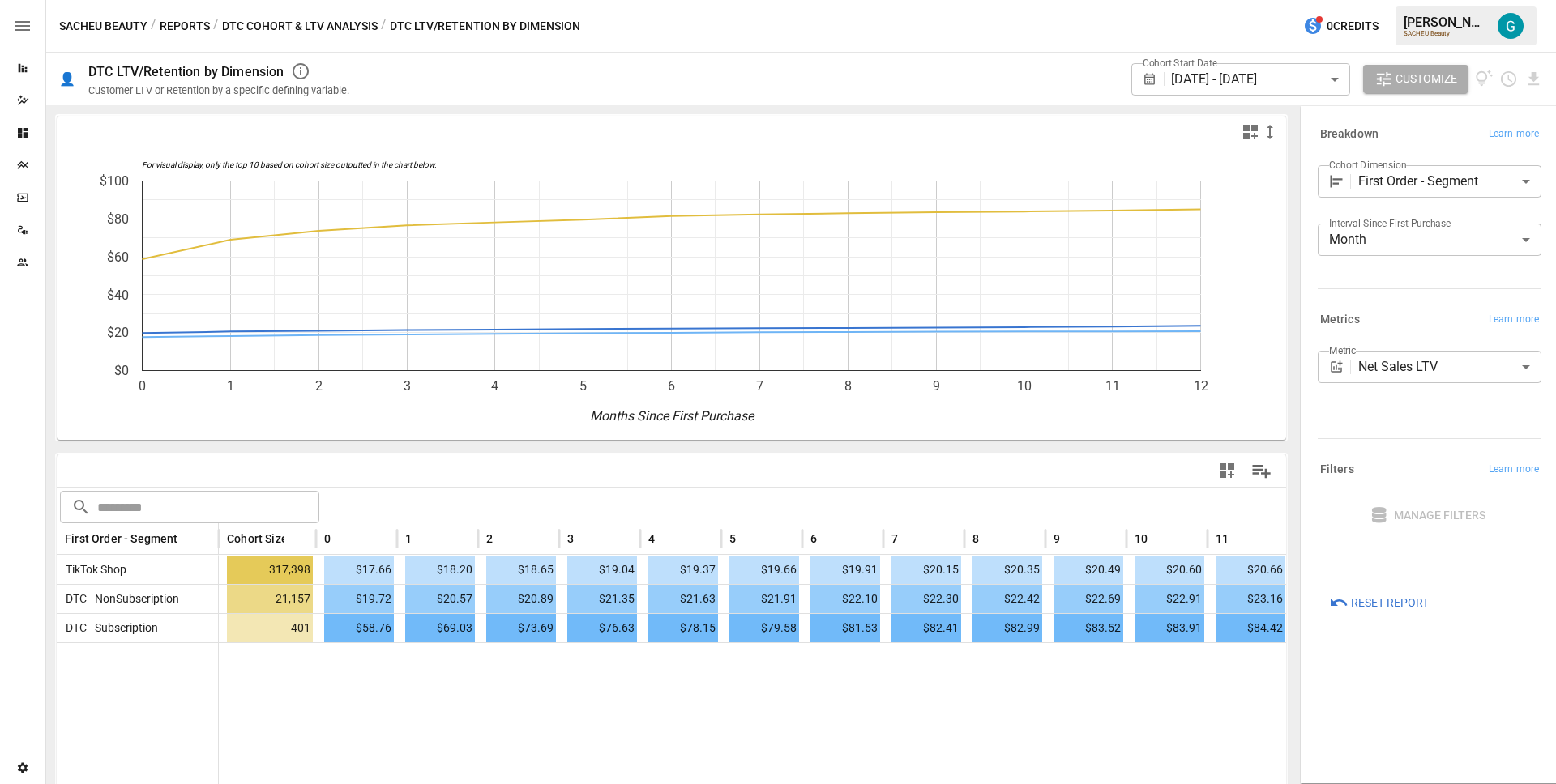
click at [1436, 304] on div "Metrics Learn more" at bounding box center [1427, 317] width 231 height 29
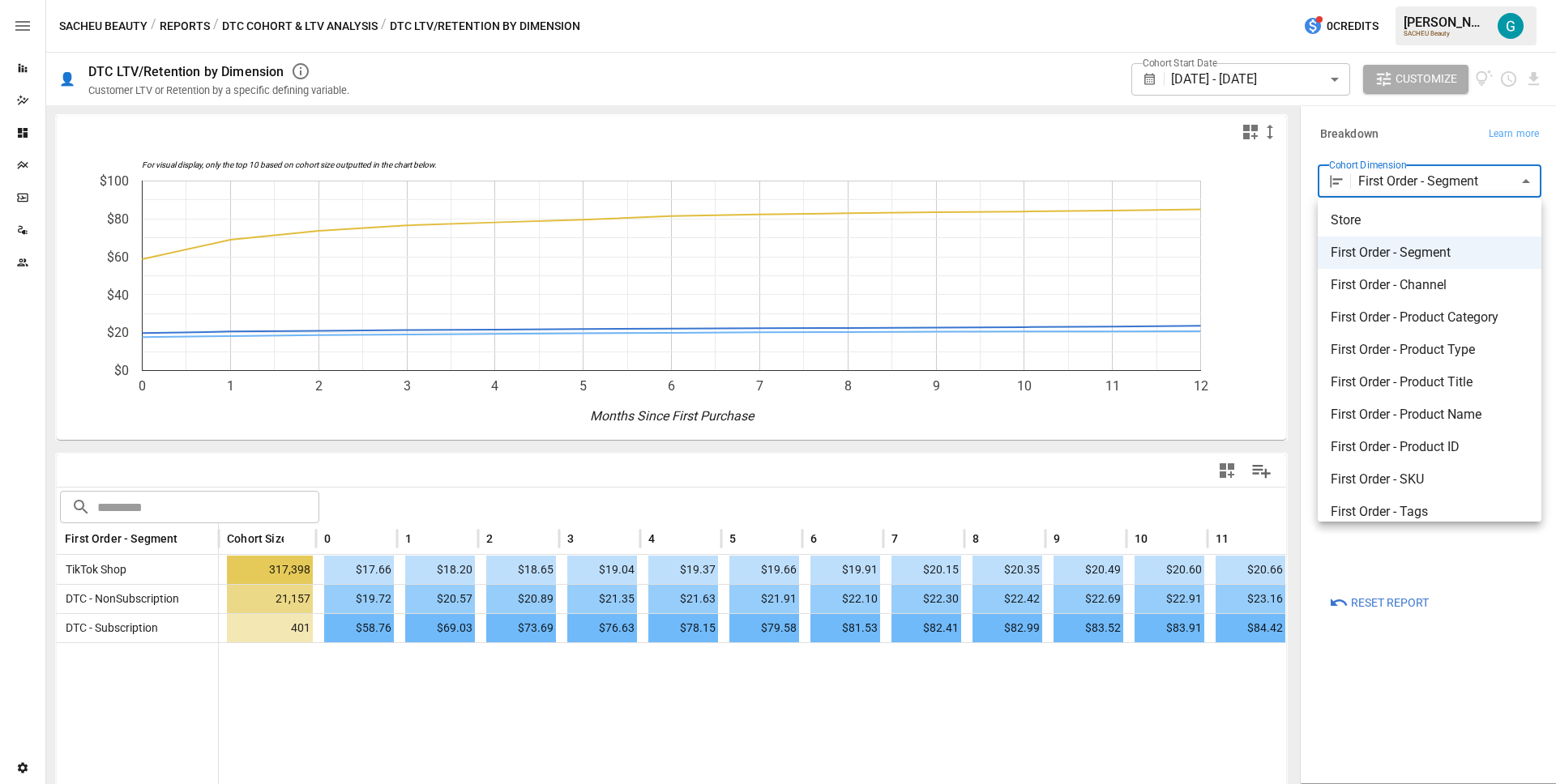
click at [1401, 0] on body "Reports Dazzler Studio Dashboards Plans SmartModel ™ Data Sources Team Settings…" at bounding box center [778, 0] width 1556 height 0
click at [1414, 296] on li "First Order - Channel" at bounding box center [1429, 285] width 224 height 32
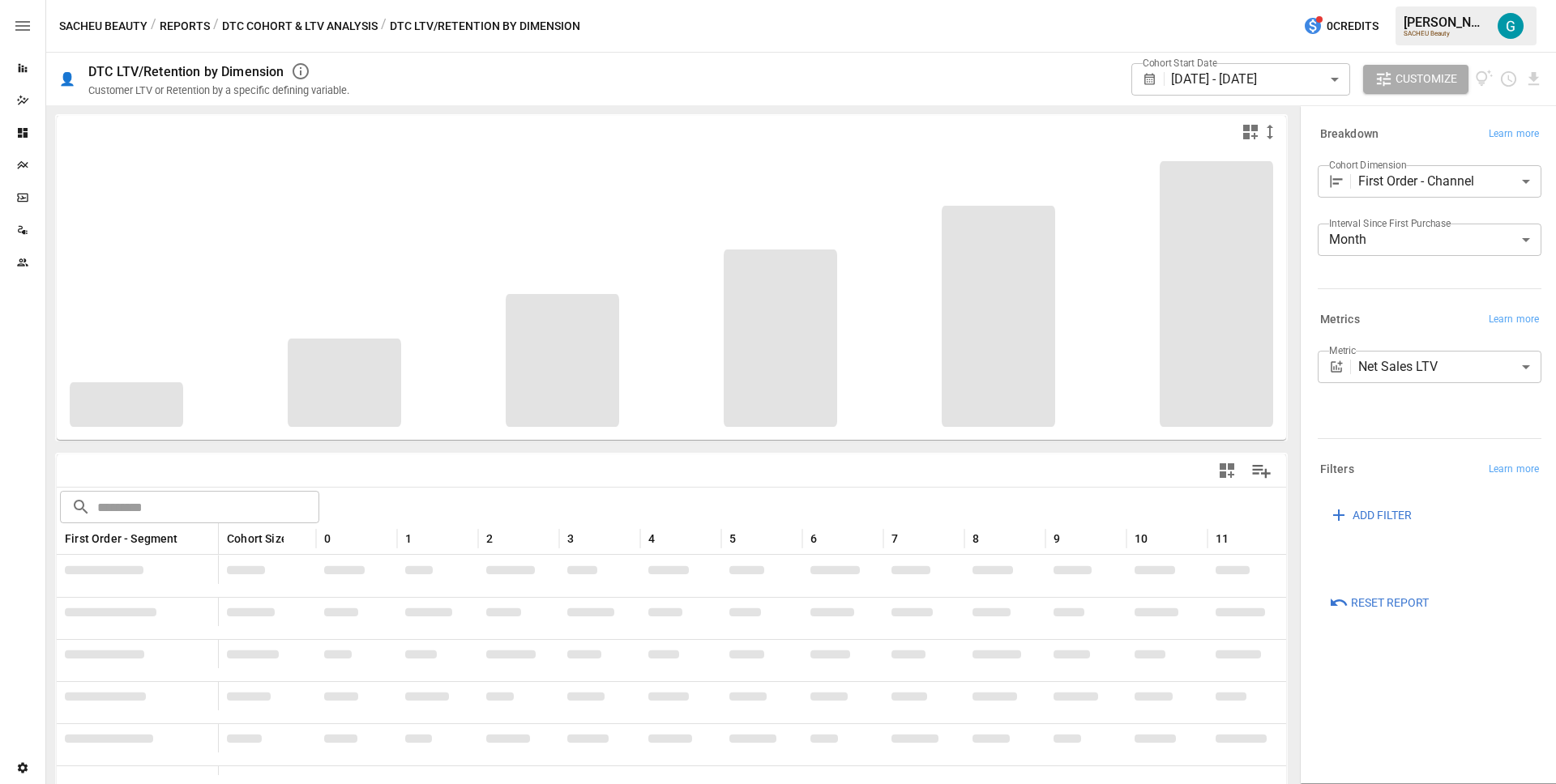
click at [1407, 209] on div "**********" at bounding box center [1429, 187] width 224 height 45
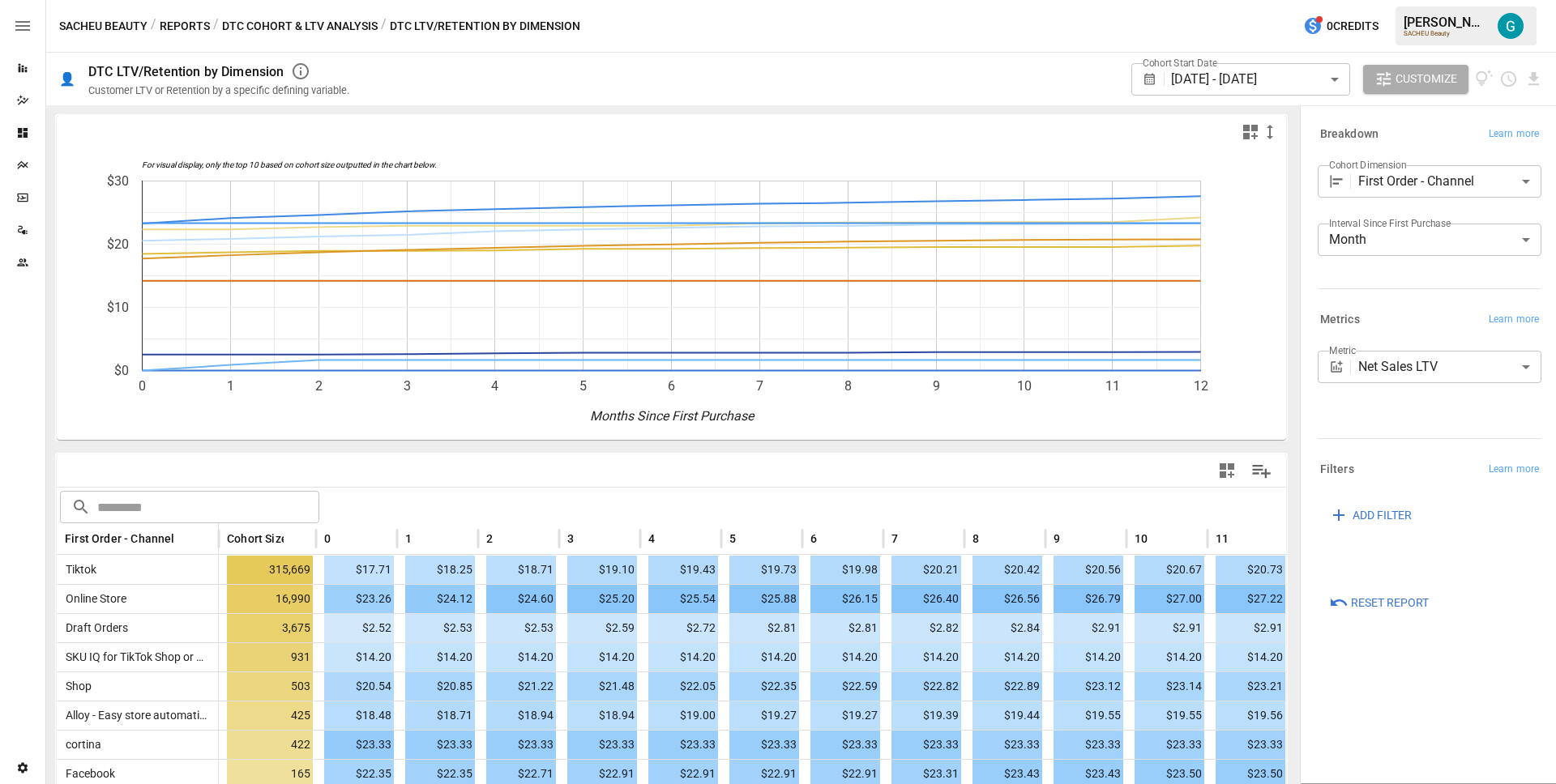
click at [1407, 0] on body "Reports Dazzler Studio Dashboards Plans SmartModel ™ Data Sources Team Settings…" at bounding box center [778, 0] width 1556 height 0
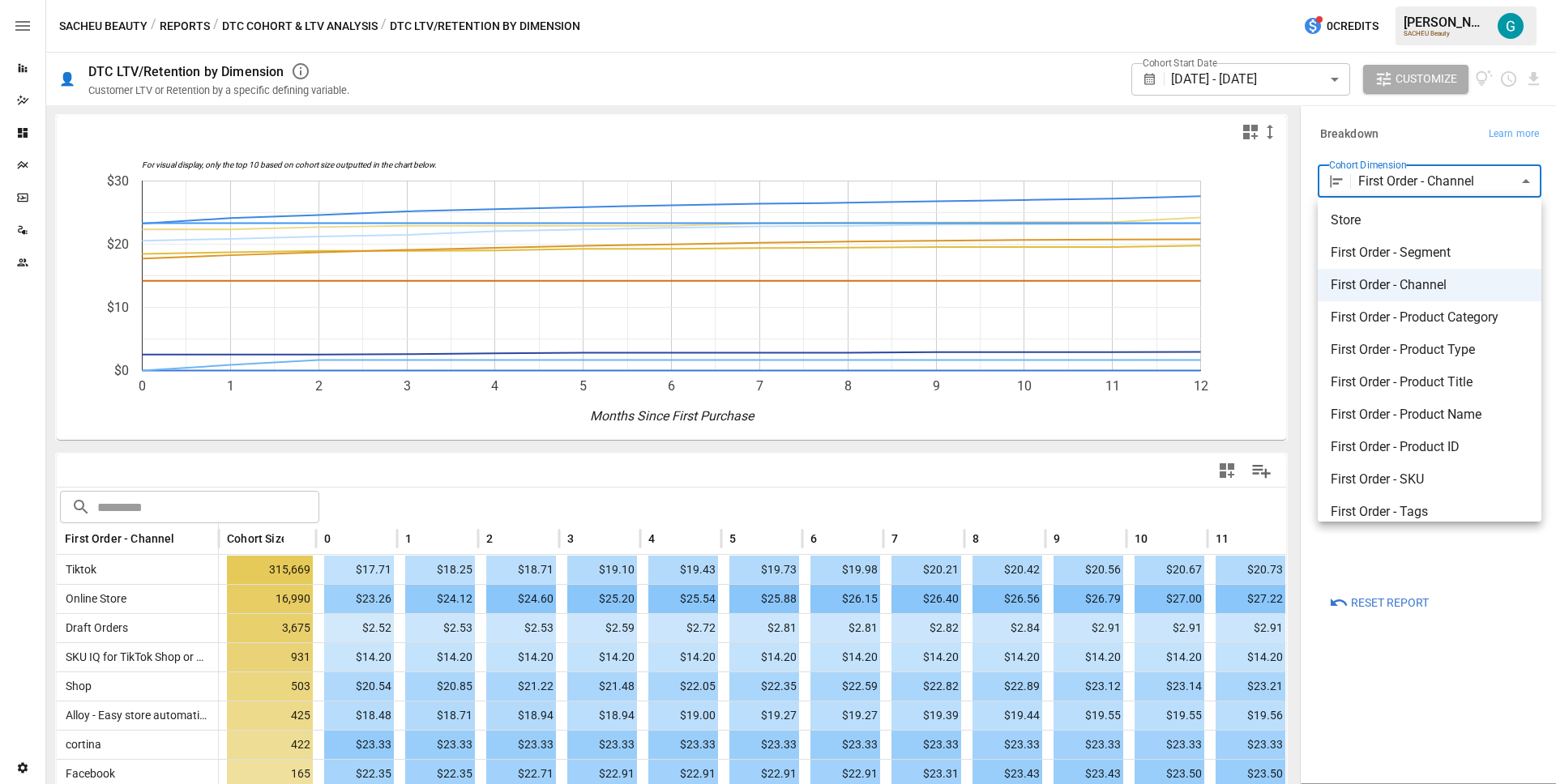
click at [1427, 351] on span "First Order - Product Type" at bounding box center [1430, 351] width 197 height 20
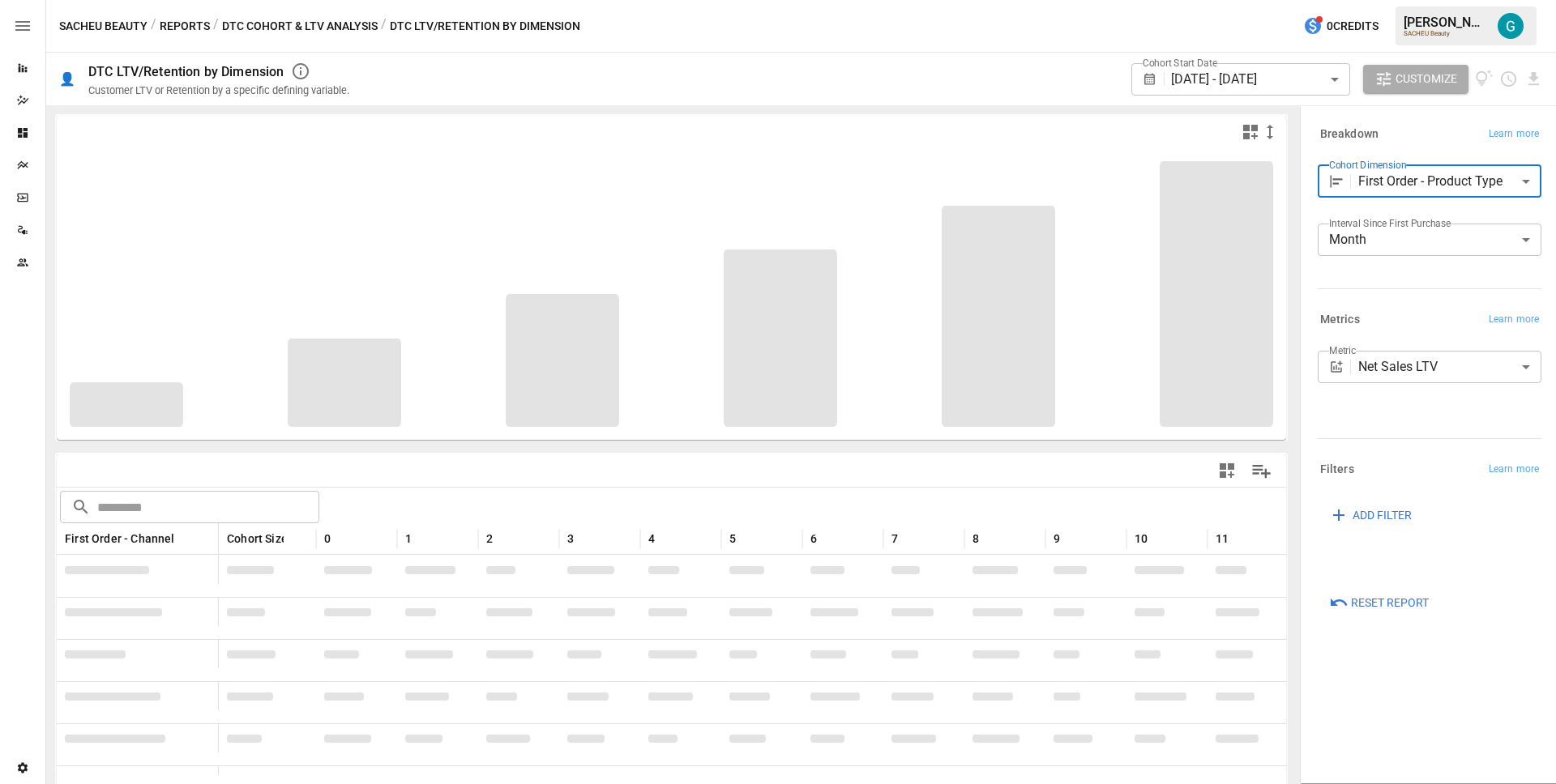
click at [1383, 208] on div "**********" at bounding box center [1429, 187] width 224 height 45
click at [1384, 0] on body "Reports Dazzler Studio Dashboards Plans SmartModel ™ Data Sources Team Settings…" at bounding box center [778, 0] width 1556 height 0
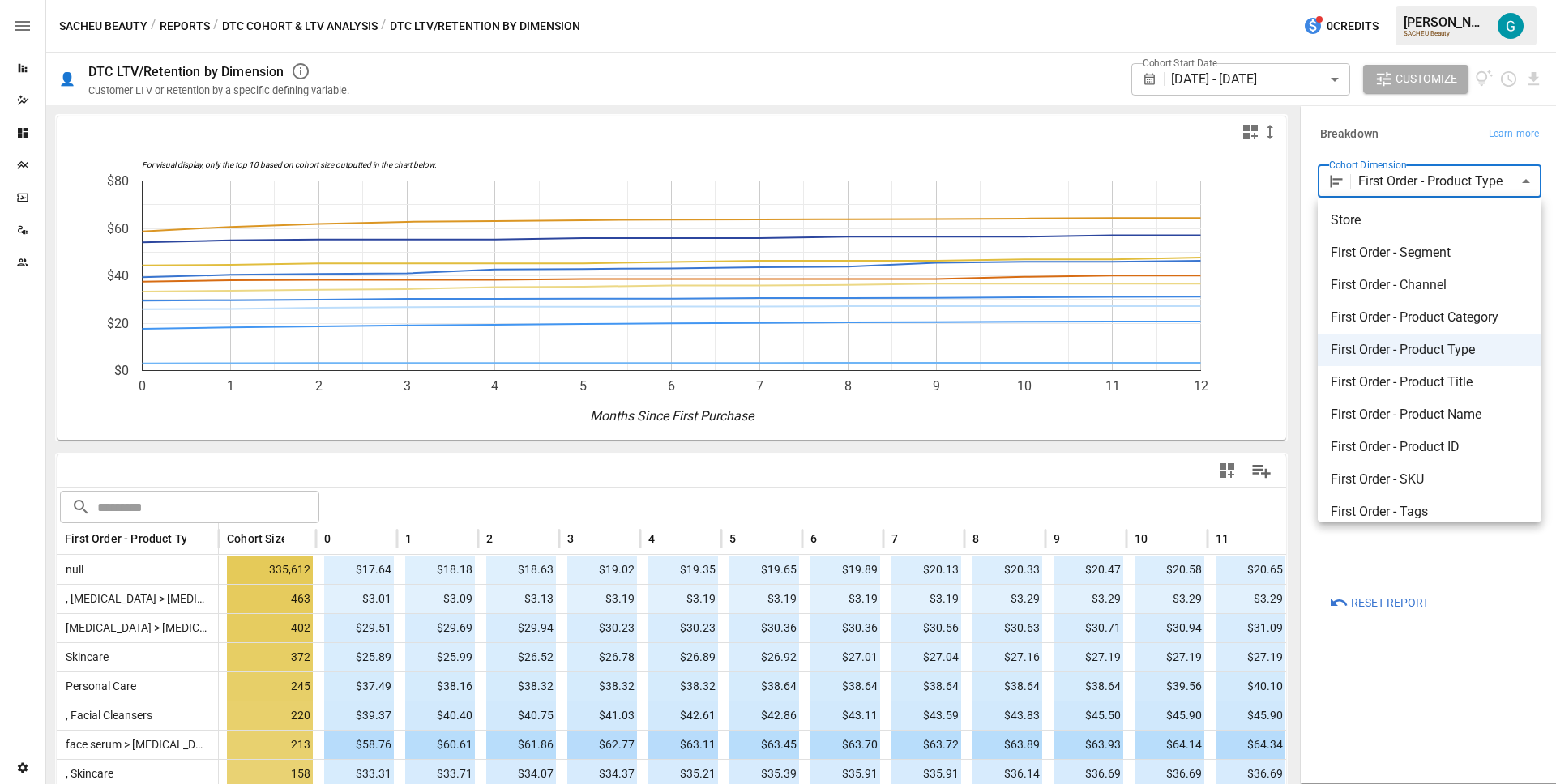
click at [1393, 389] on span "First Order - Product Title" at bounding box center [1430, 383] width 197 height 20
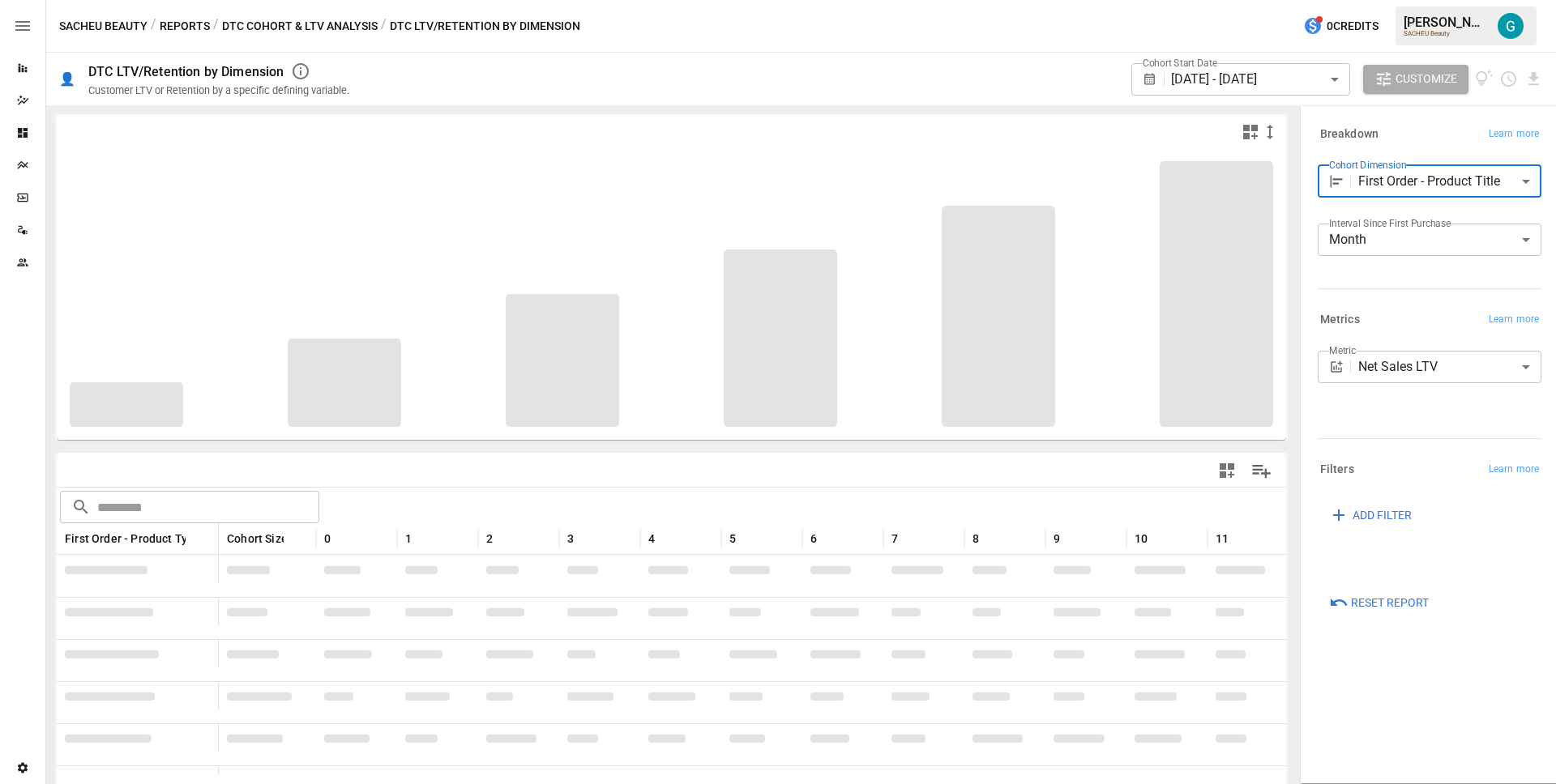
click at [1405, 212] on div "**********" at bounding box center [1429, 217] width 224 height 103
click at [1309, 308] on div "**********" at bounding box center [1426, 373] width 256 height 540
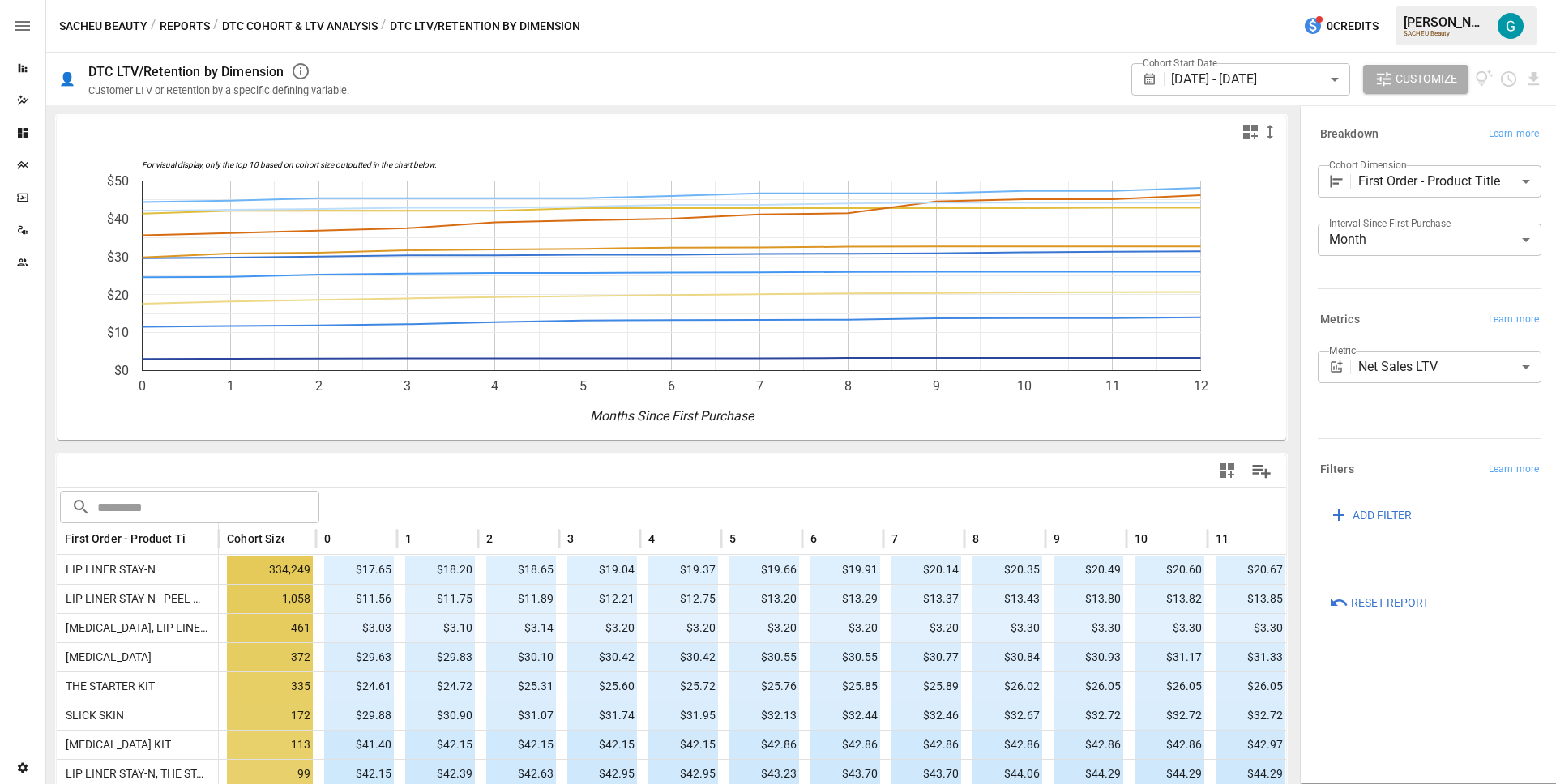
click at [1382, 0] on body "Reports Dazzler Studio Dashboards Plans SmartModel ™ Data Sources Team Settings…" at bounding box center [778, 0] width 1556 height 0
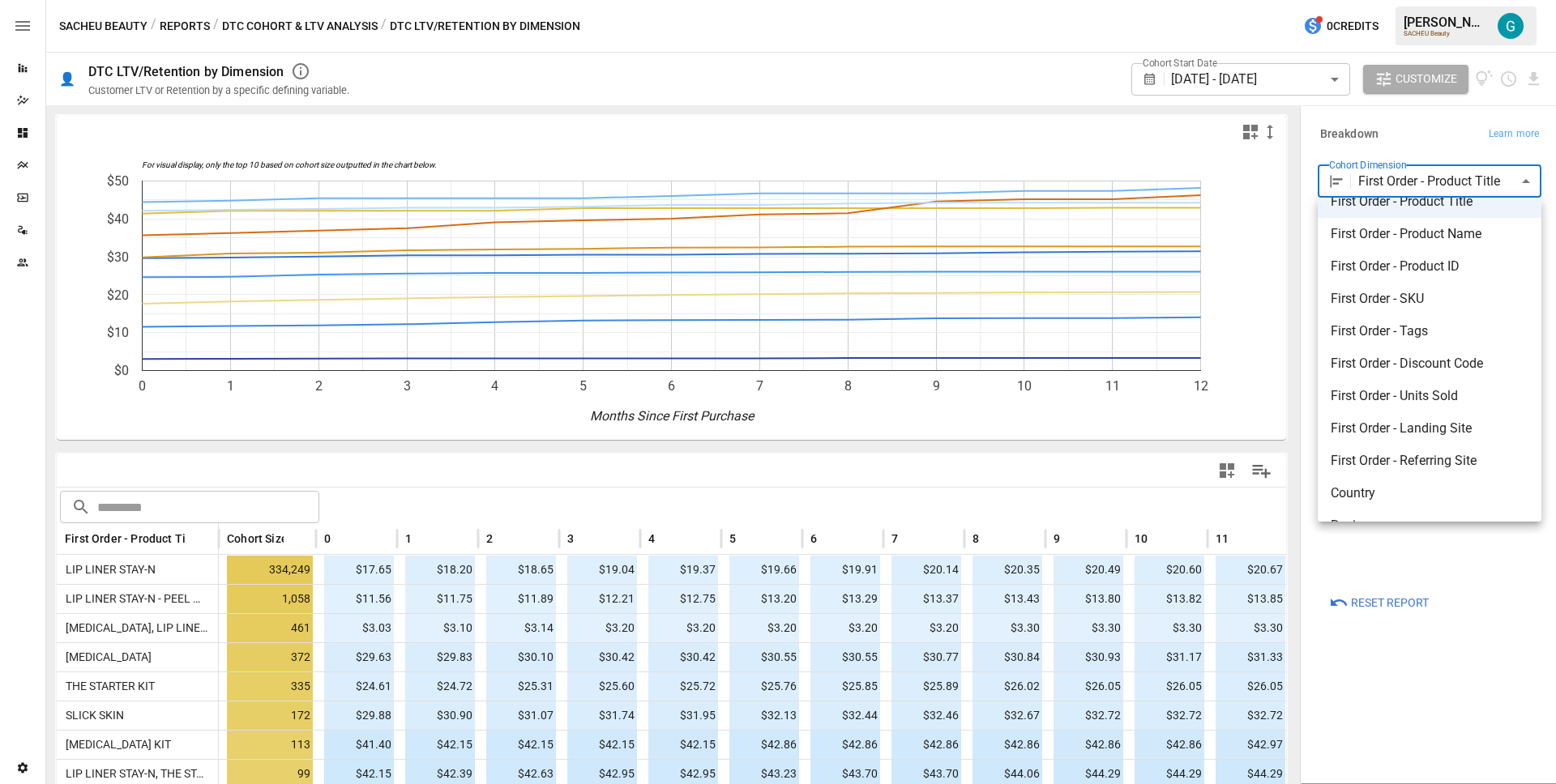
scroll to position [240, 0]
click at [1399, 461] on span "Region" at bounding box center [1430, 467] width 197 height 20
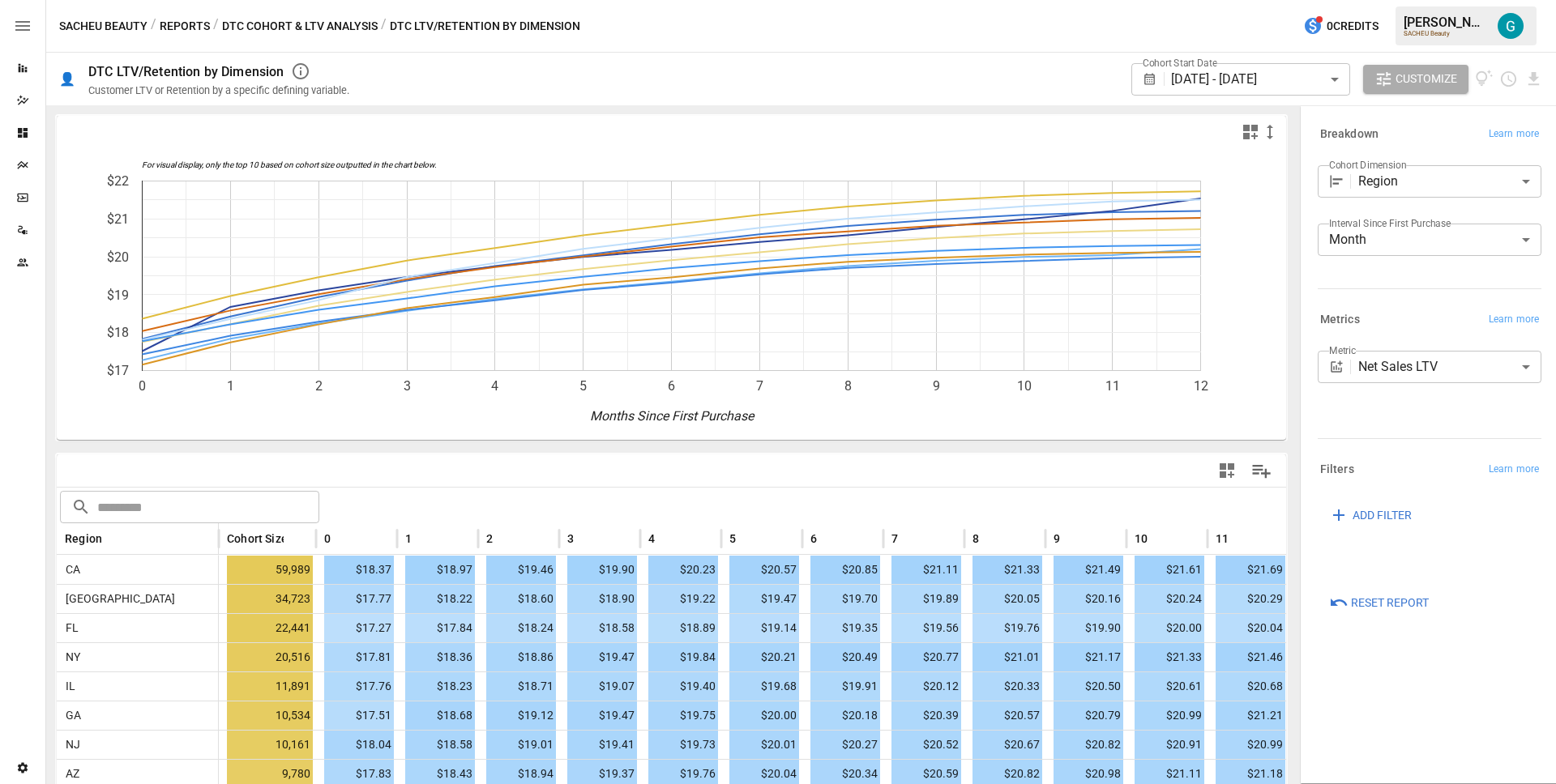
click at [1431, 0] on body "Reports Dazzler Studio Dashboards Plans SmartModel ™ Data Sources Team Settings…" at bounding box center [778, 0] width 1556 height 0
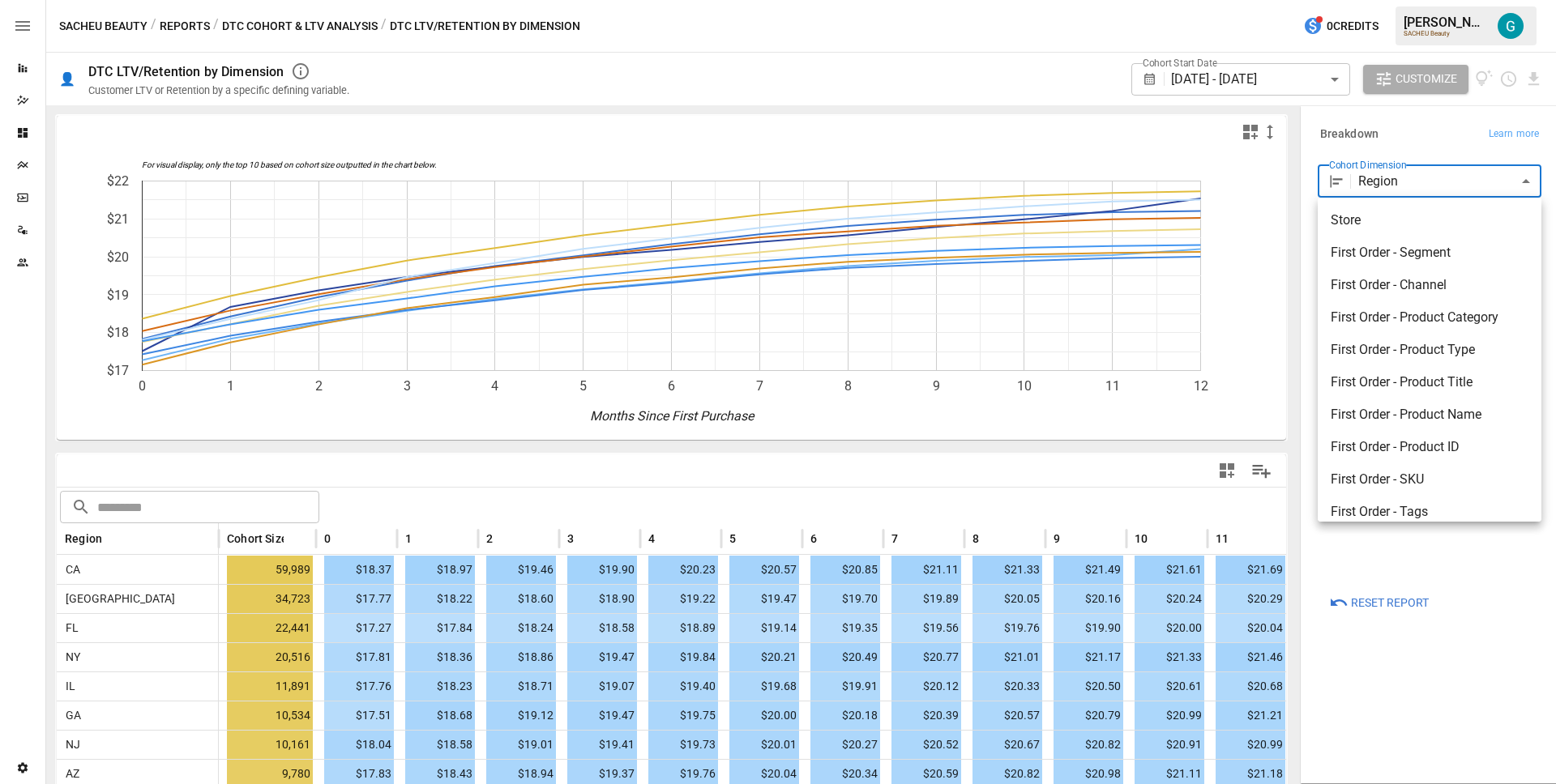
scroll to position [240, 0]
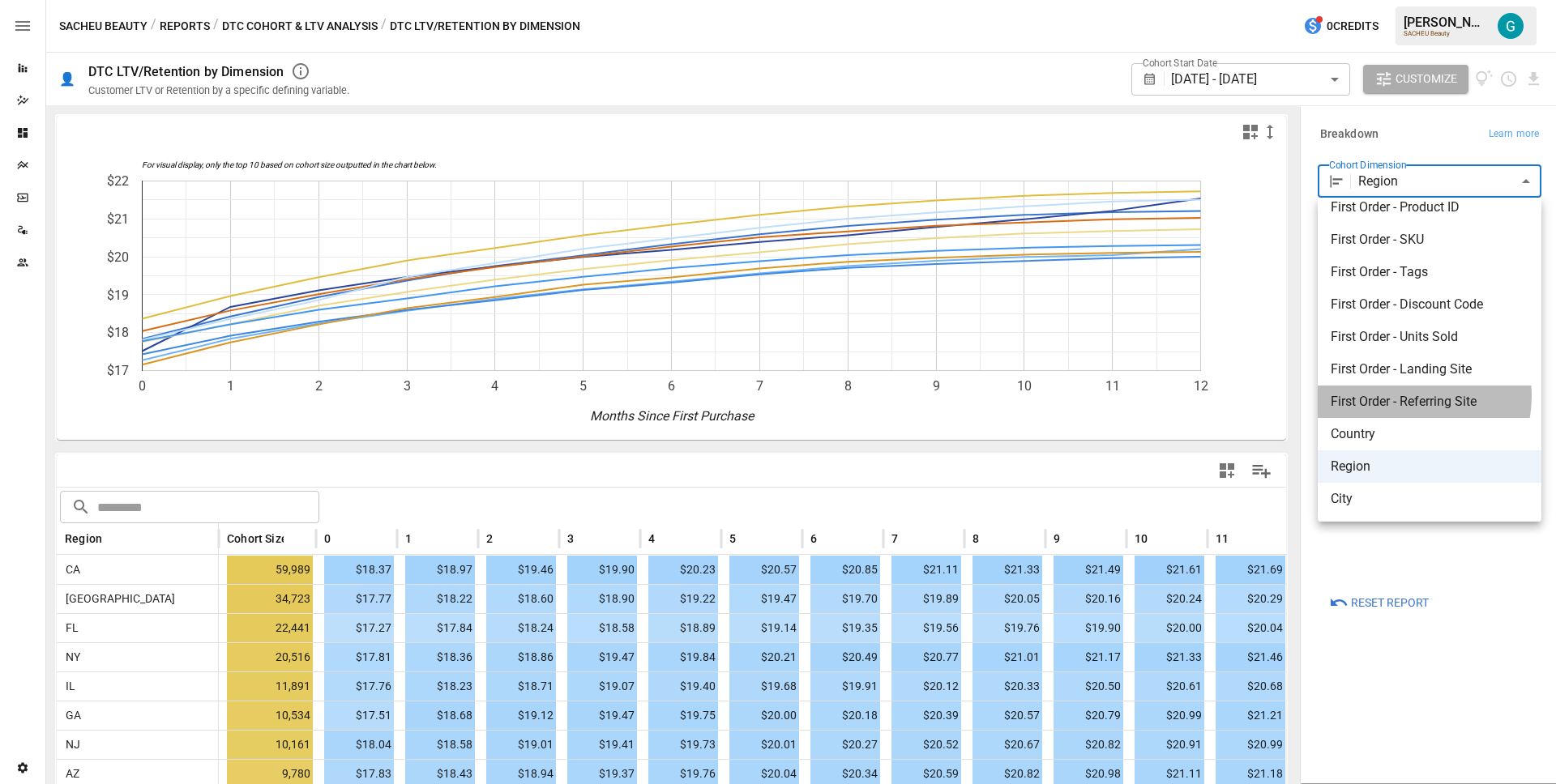
click at [1403, 396] on span "First Order - Referring Site" at bounding box center [1430, 402] width 197 height 20
type input "**********"
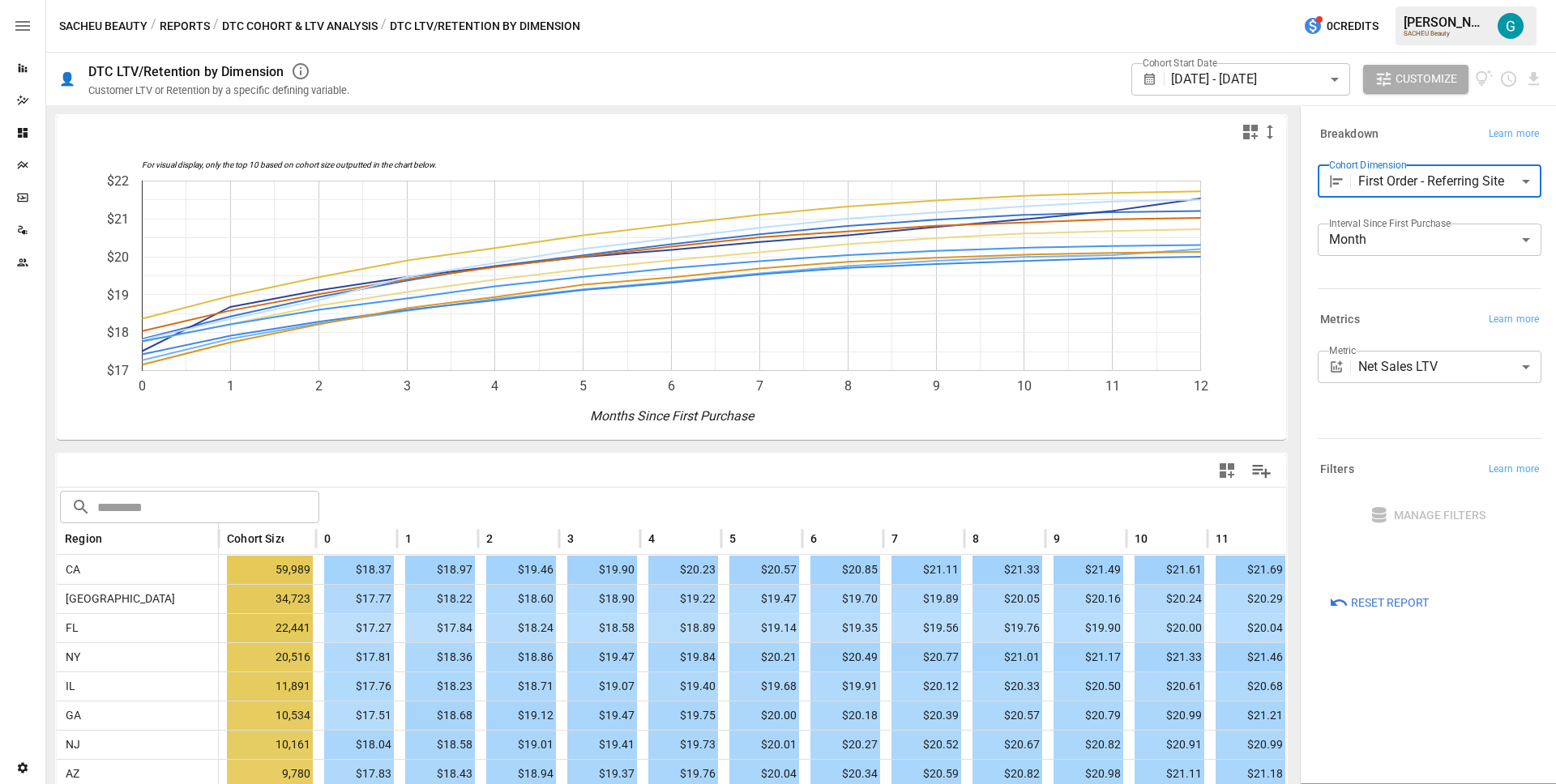
click at [1348, 284] on div at bounding box center [1427, 285] width 231 height 7
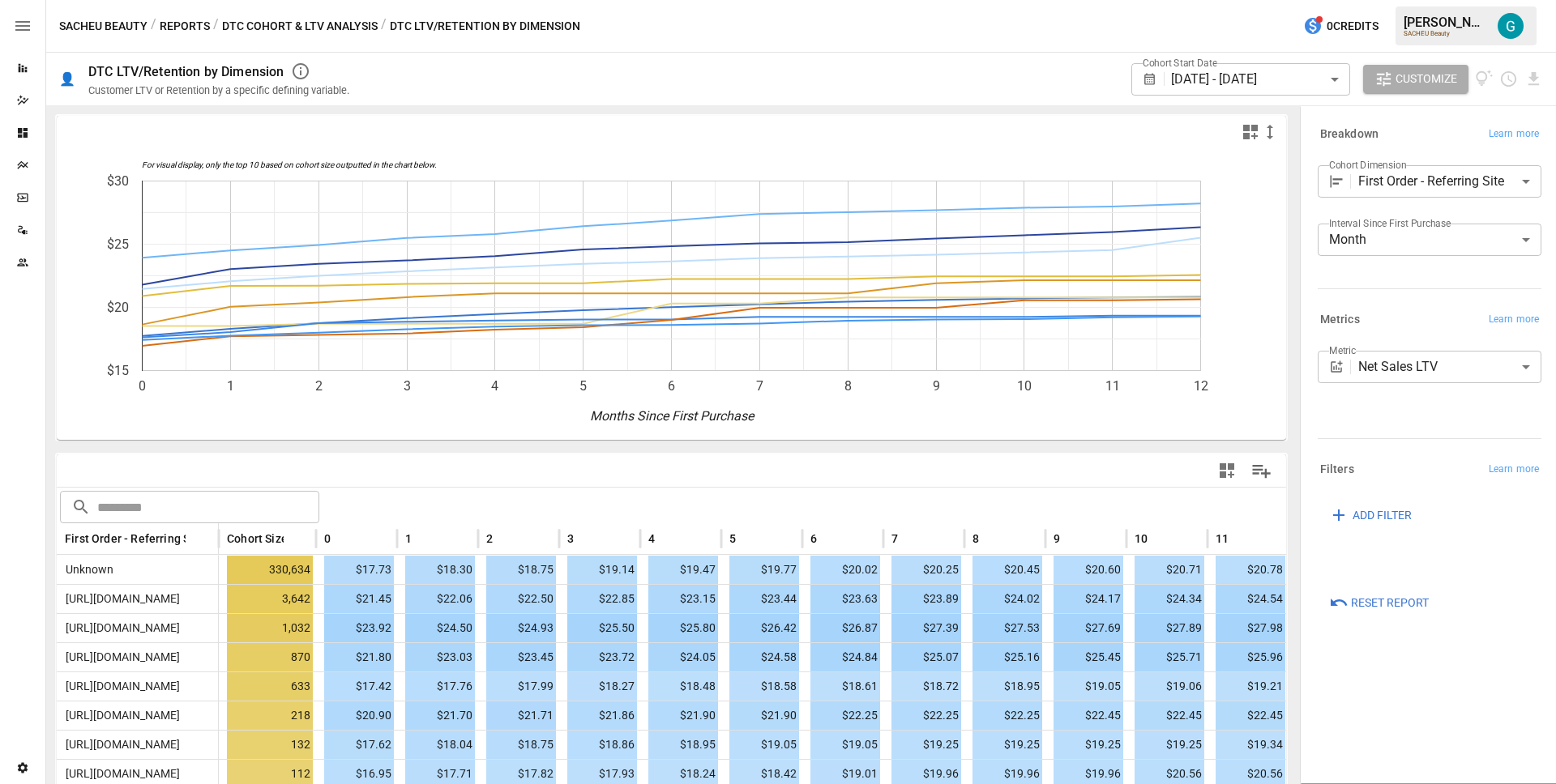
click at [180, 28] on button "Reports" at bounding box center [184, 26] width 50 height 21
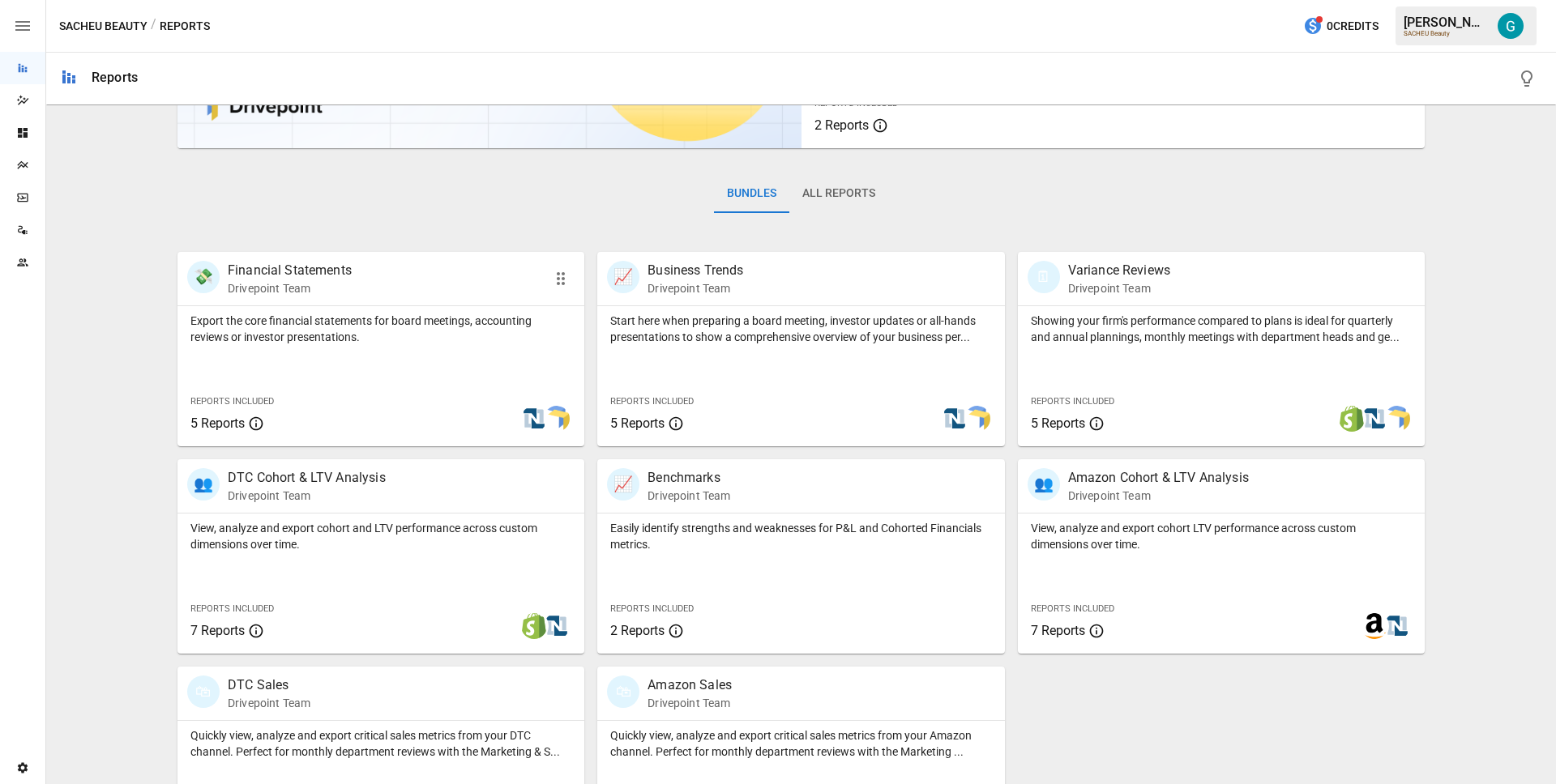
scroll to position [265, 0]
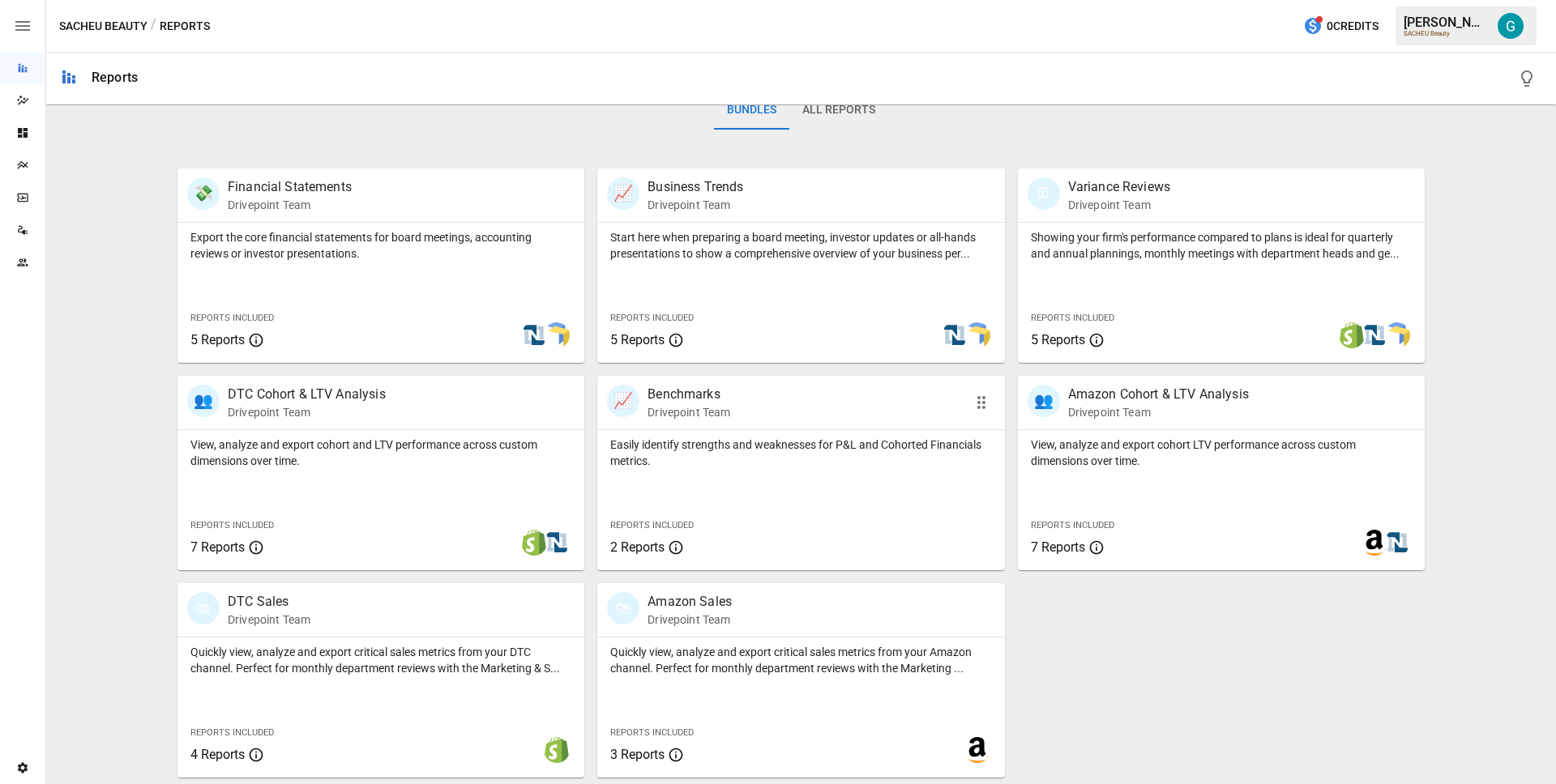
click at [768, 463] on p "Easily identify strengths and weaknesses for P&L and Cohorted Financials metric…" at bounding box center [801, 452] width 381 height 32
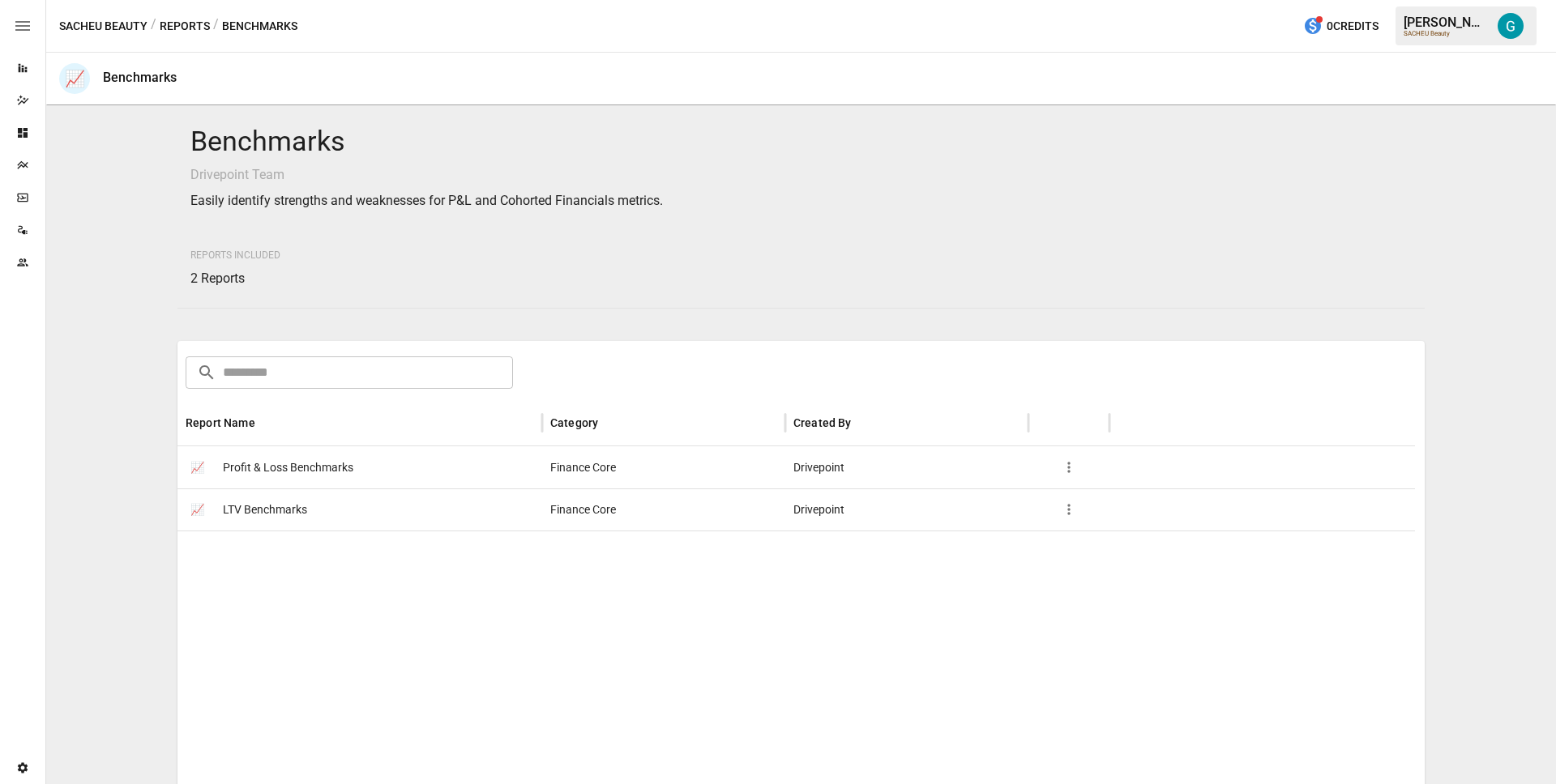
click at [321, 517] on div "📈 LTV Benchmarks" at bounding box center [359, 509] width 364 height 42
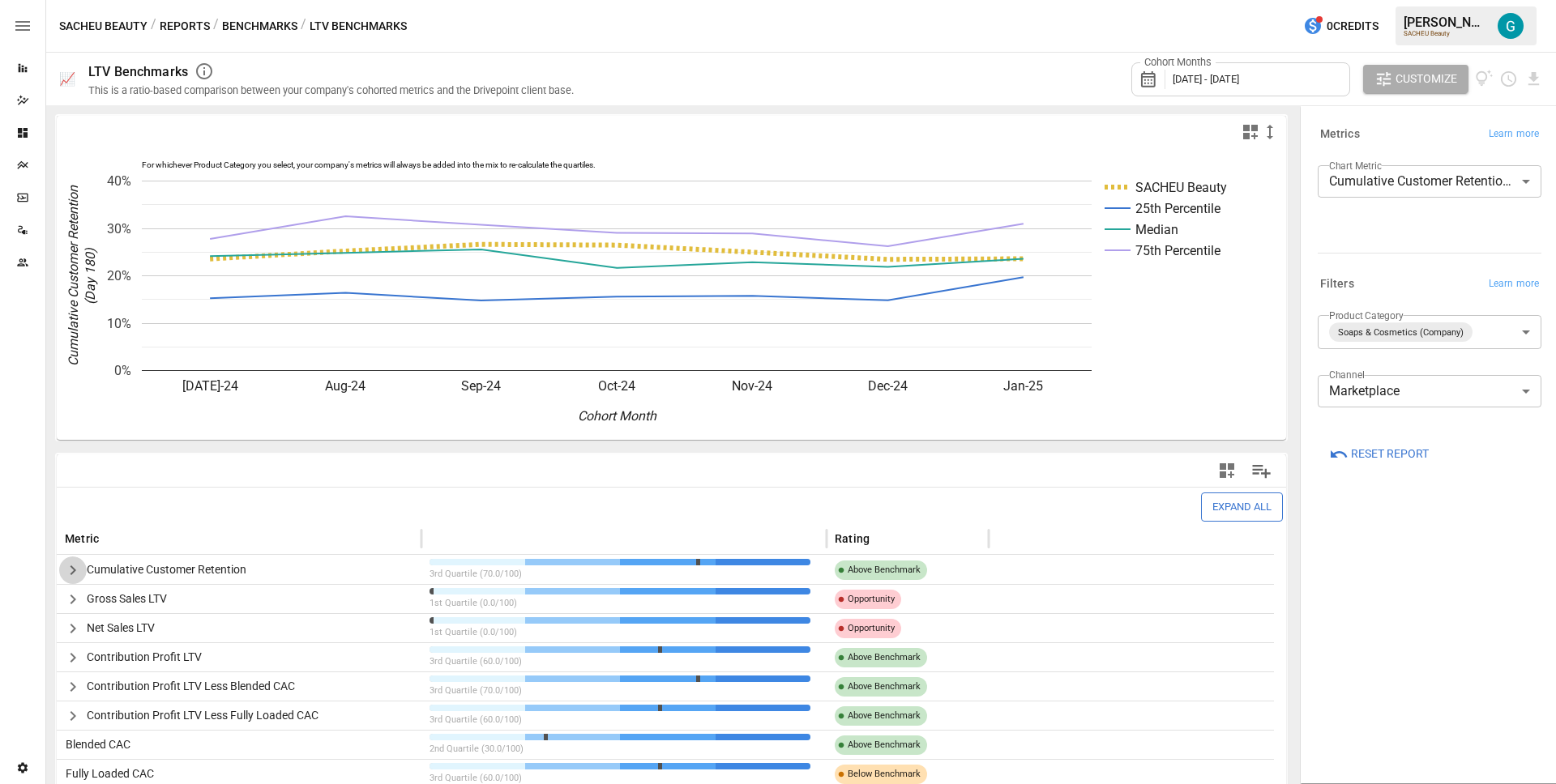
click at [68, 574] on icon "button" at bounding box center [73, 570] width 20 height 20
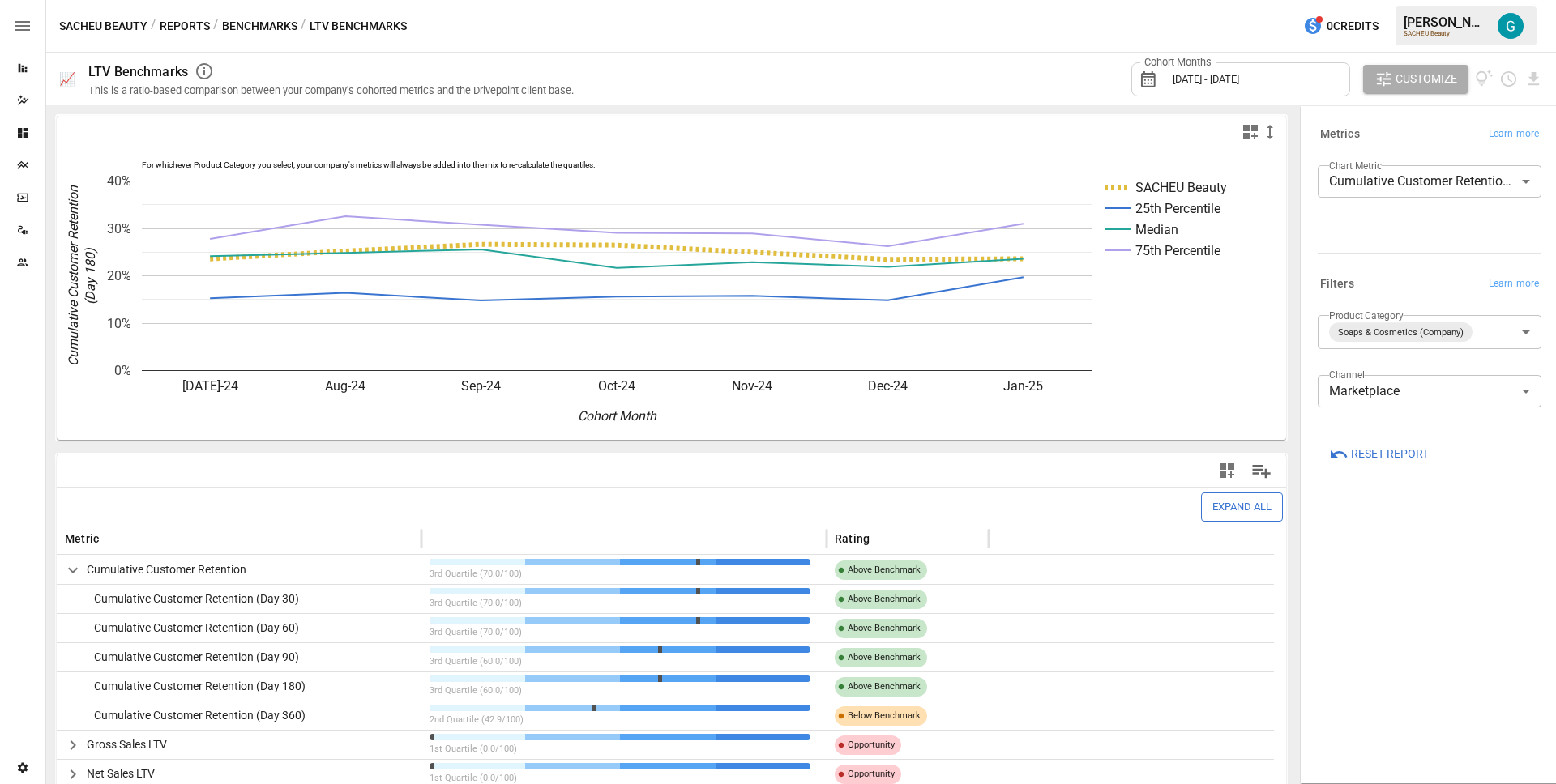
click at [198, 20] on button "Reports" at bounding box center [184, 26] width 50 height 21
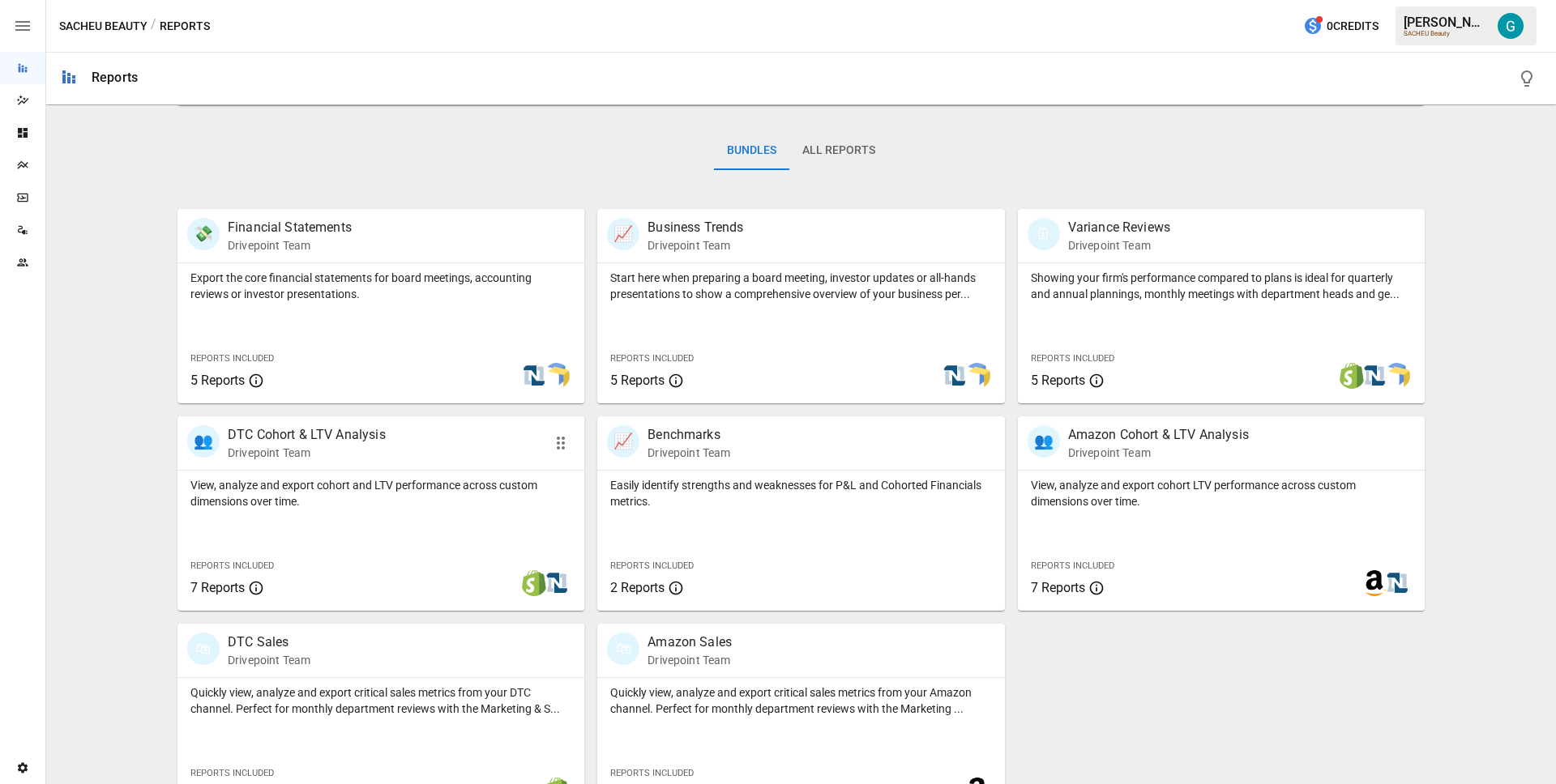
scroll to position [265, 0]
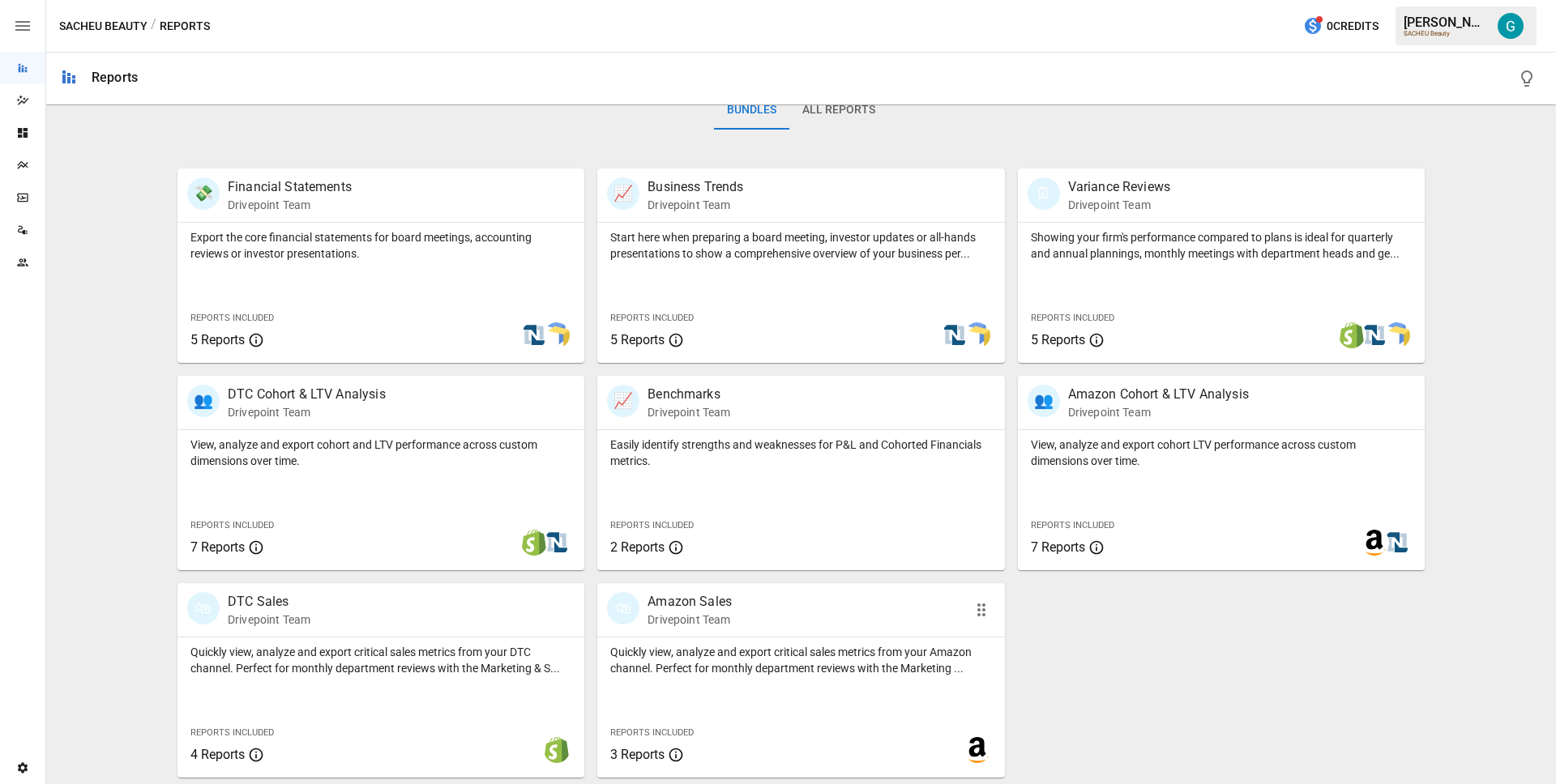
click at [736, 655] on p "Quickly view, analyze and export critical sales metrics from your Amazon channe…" at bounding box center [801, 660] width 381 height 32
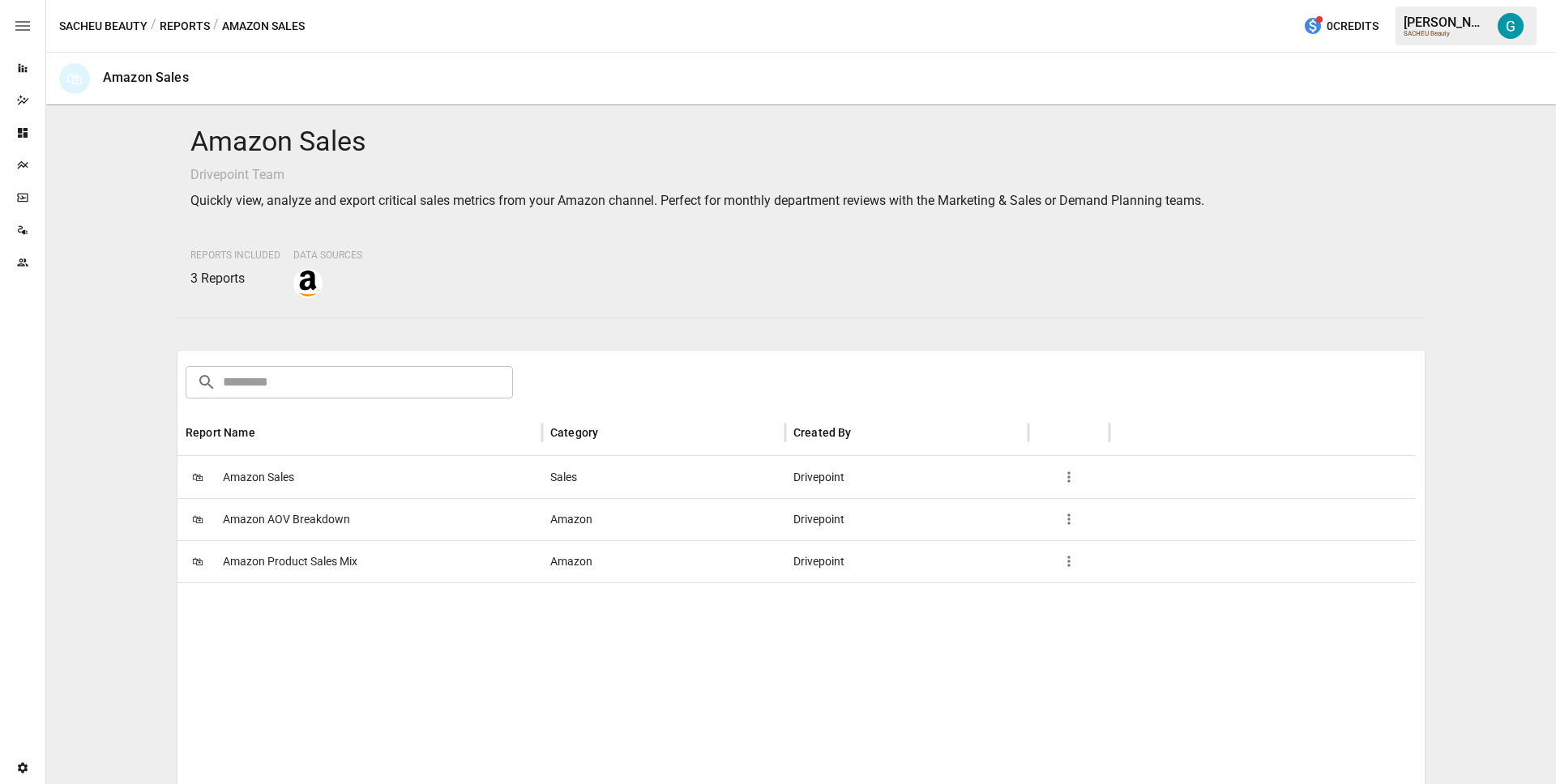
click at [385, 477] on div "🛍 Amazon Sales" at bounding box center [359, 476] width 364 height 42
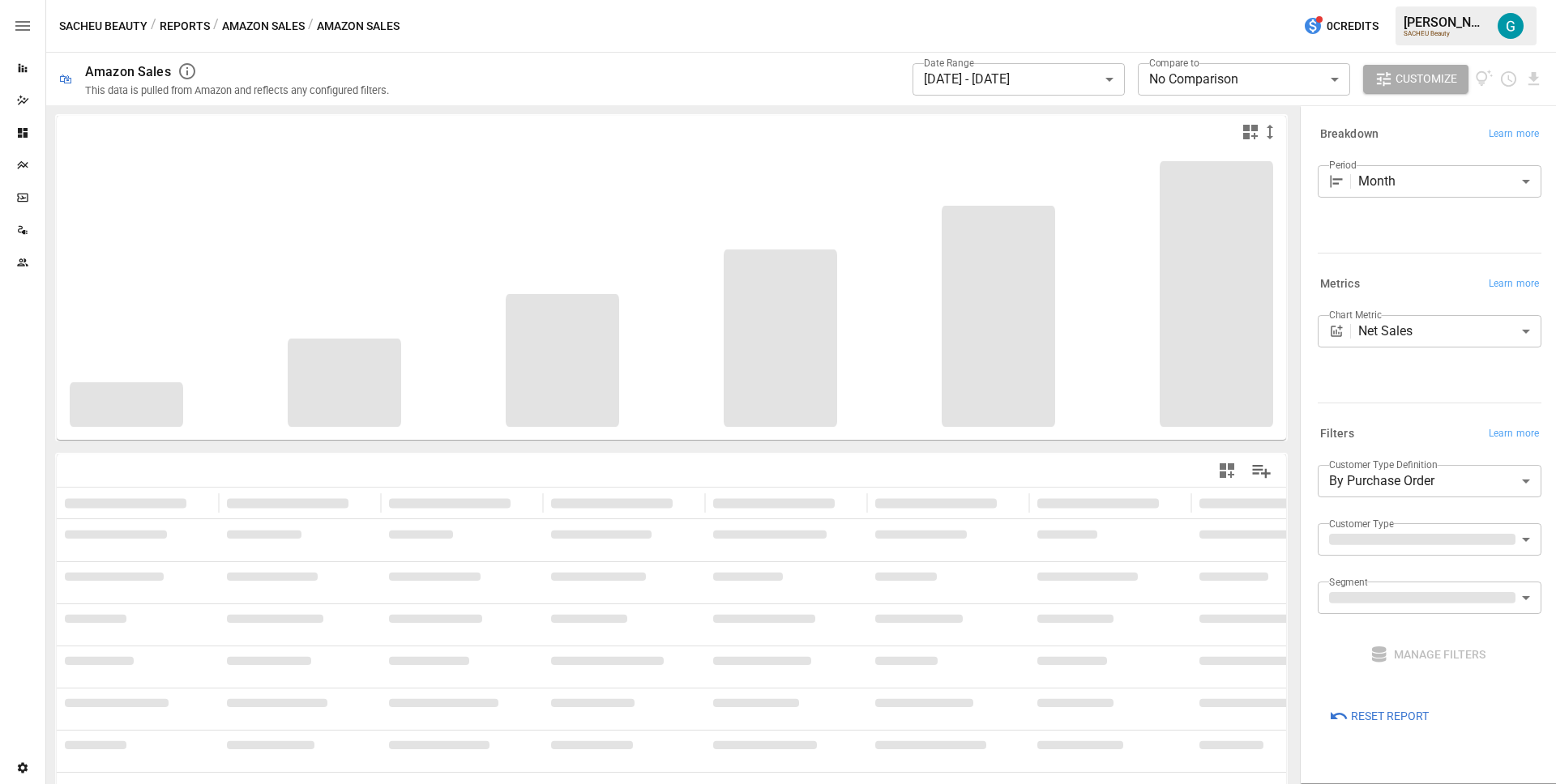
click at [1455, 394] on div "Chart Metric Net Sales ********* ​" at bounding box center [1429, 355] width 224 height 81
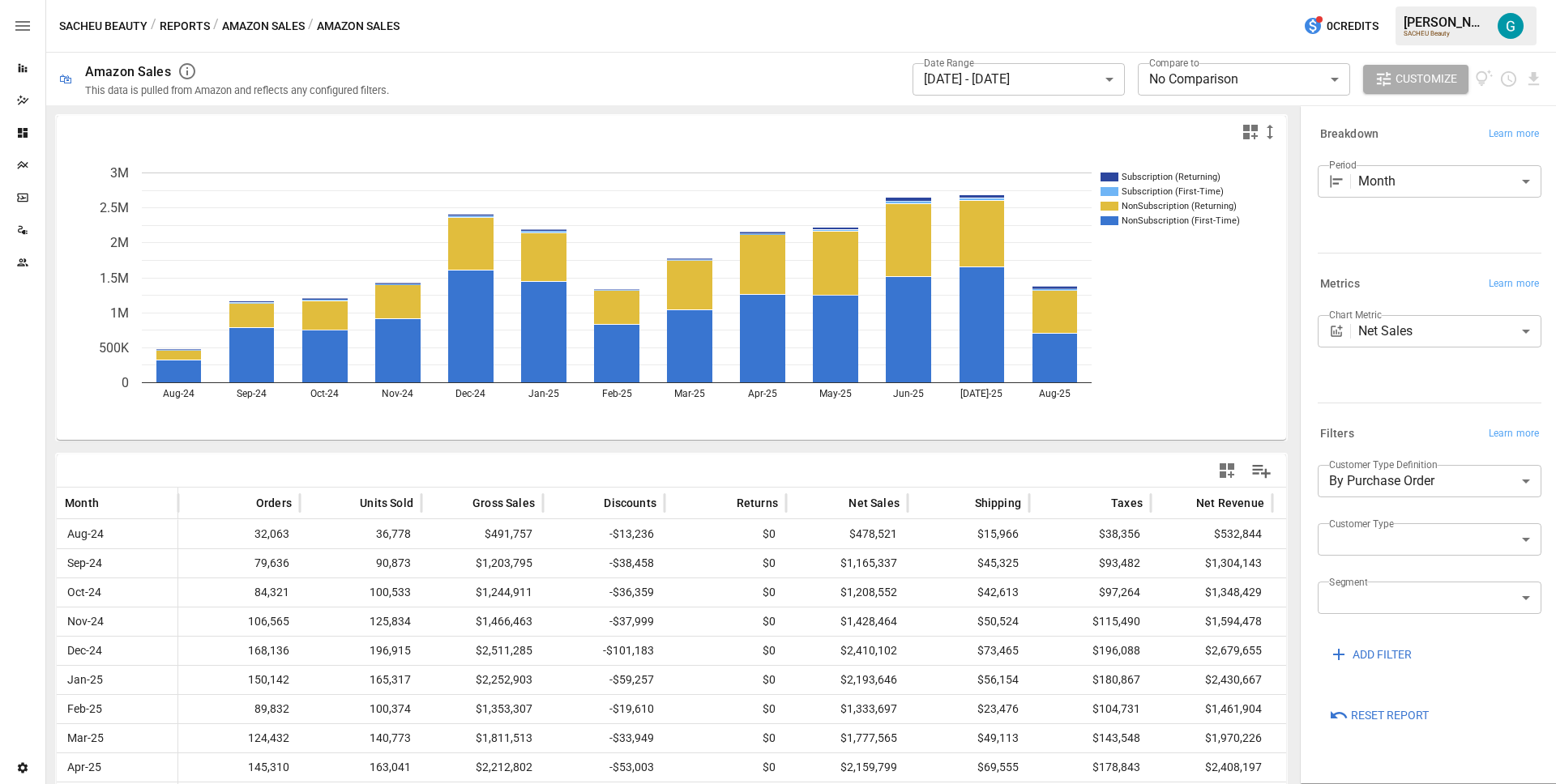
click at [1358, 720] on span "Reset Report" at bounding box center [1390, 716] width 78 height 21
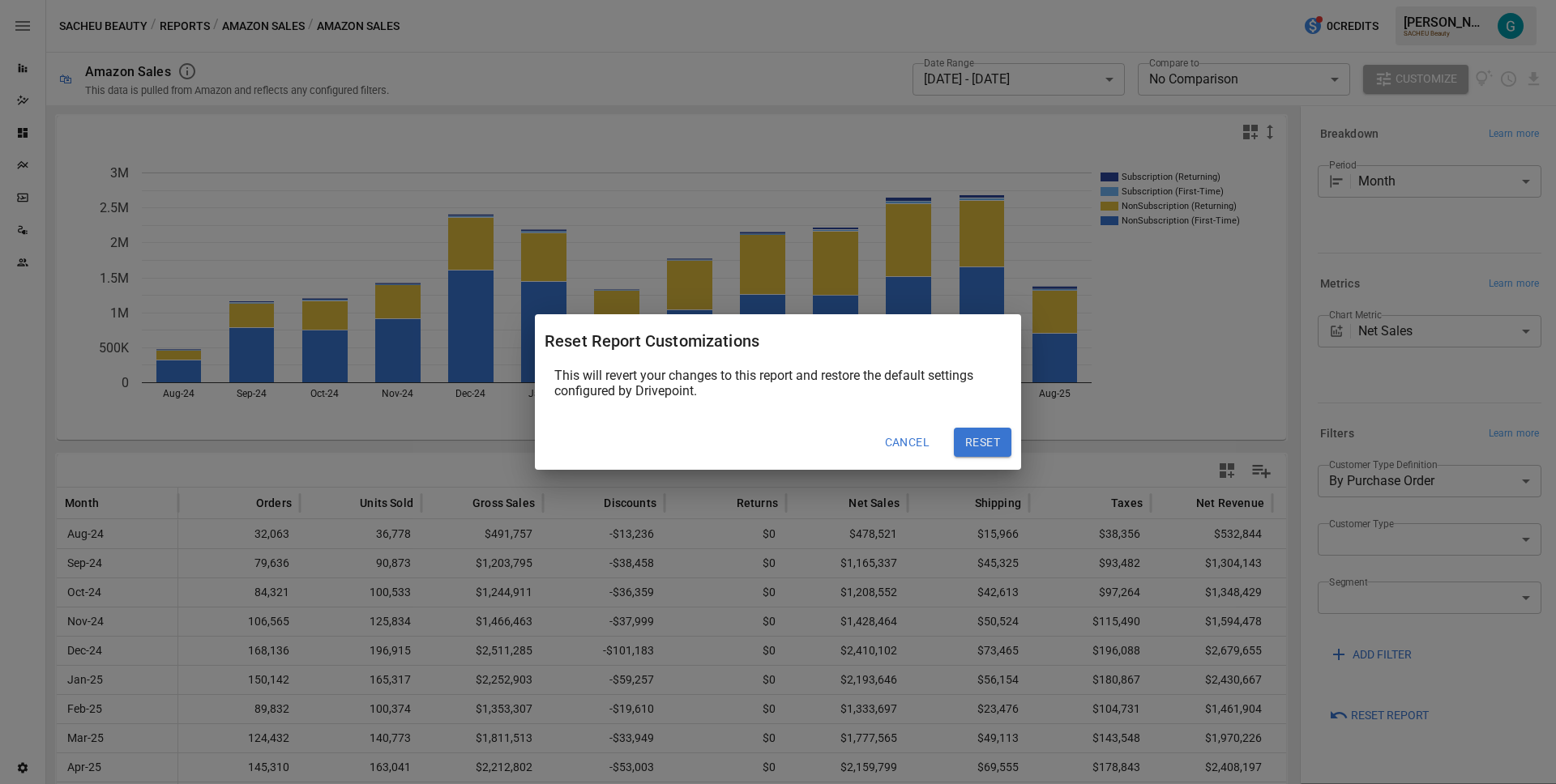
click at [962, 440] on button "Reset" at bounding box center [983, 442] width 58 height 29
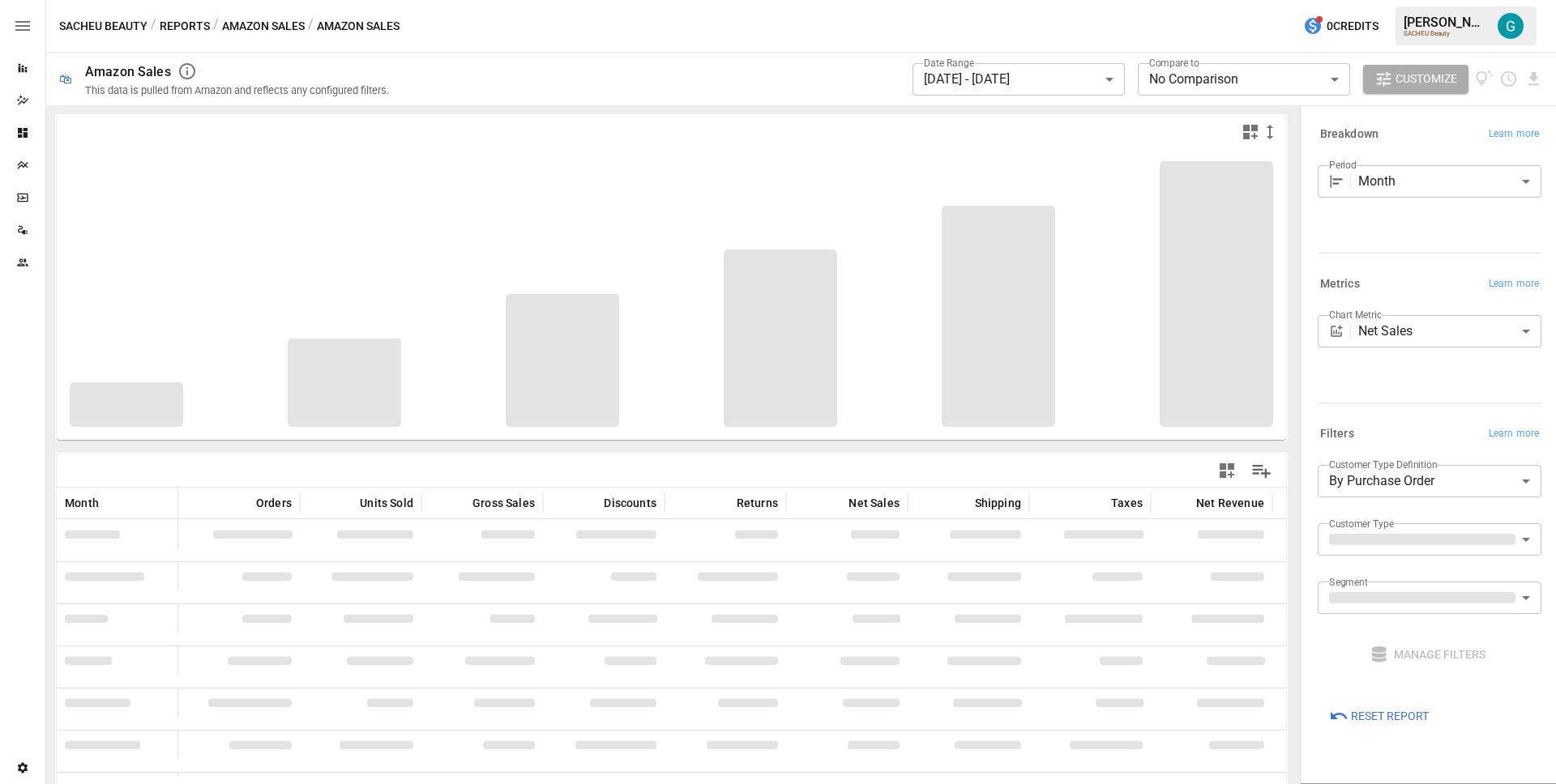
click at [1431, 384] on div "Chart Metric Net Sales ********* ​" at bounding box center [1429, 355] width 224 height 81
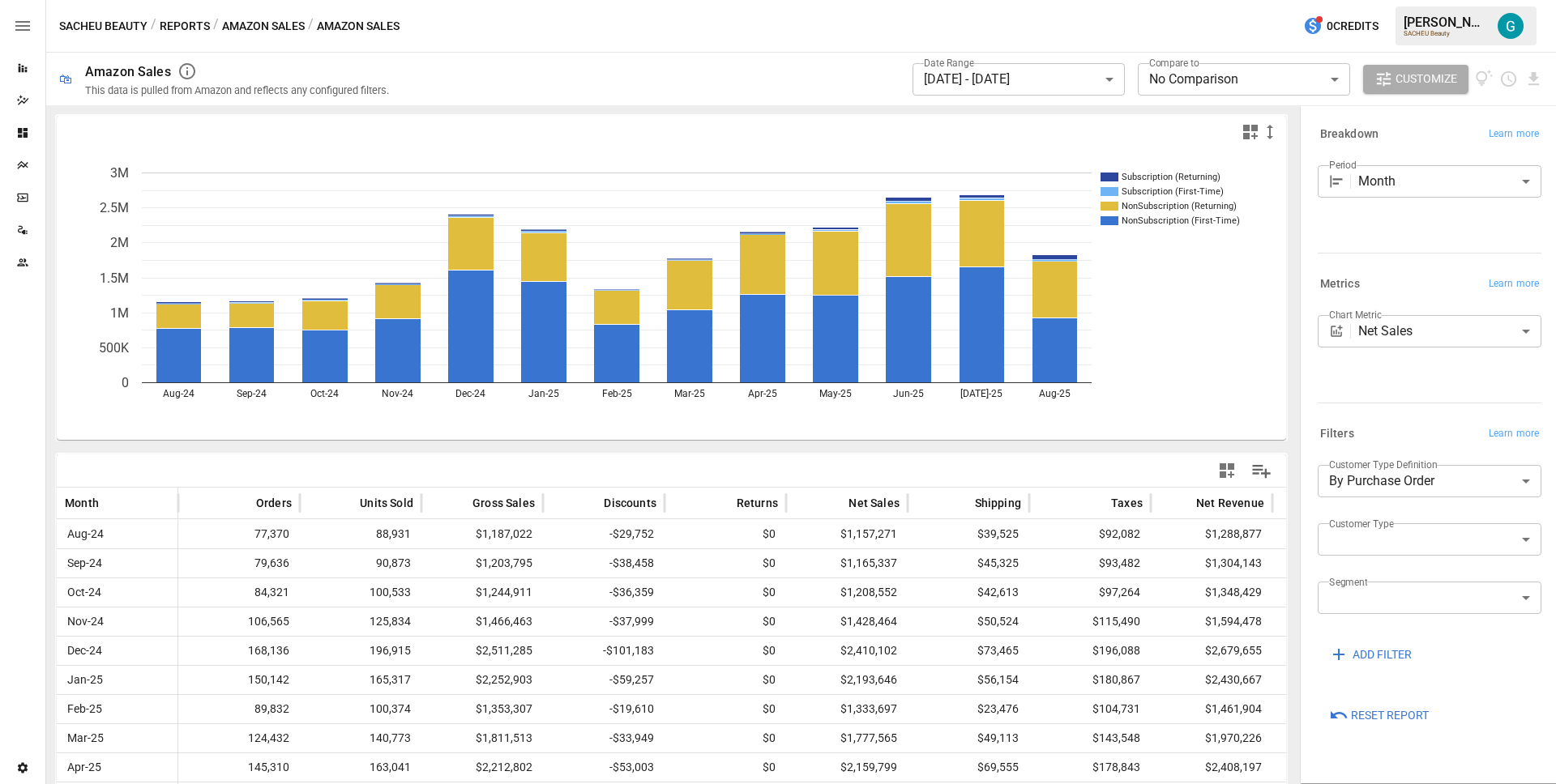
click at [1231, 293] on icon "Subscription (Returning) Subscription (First-Time) NonSubscription (Returning) …" at bounding box center [665, 294] width 1217 height 292
click at [182, 22] on button "Reports" at bounding box center [184, 26] width 50 height 21
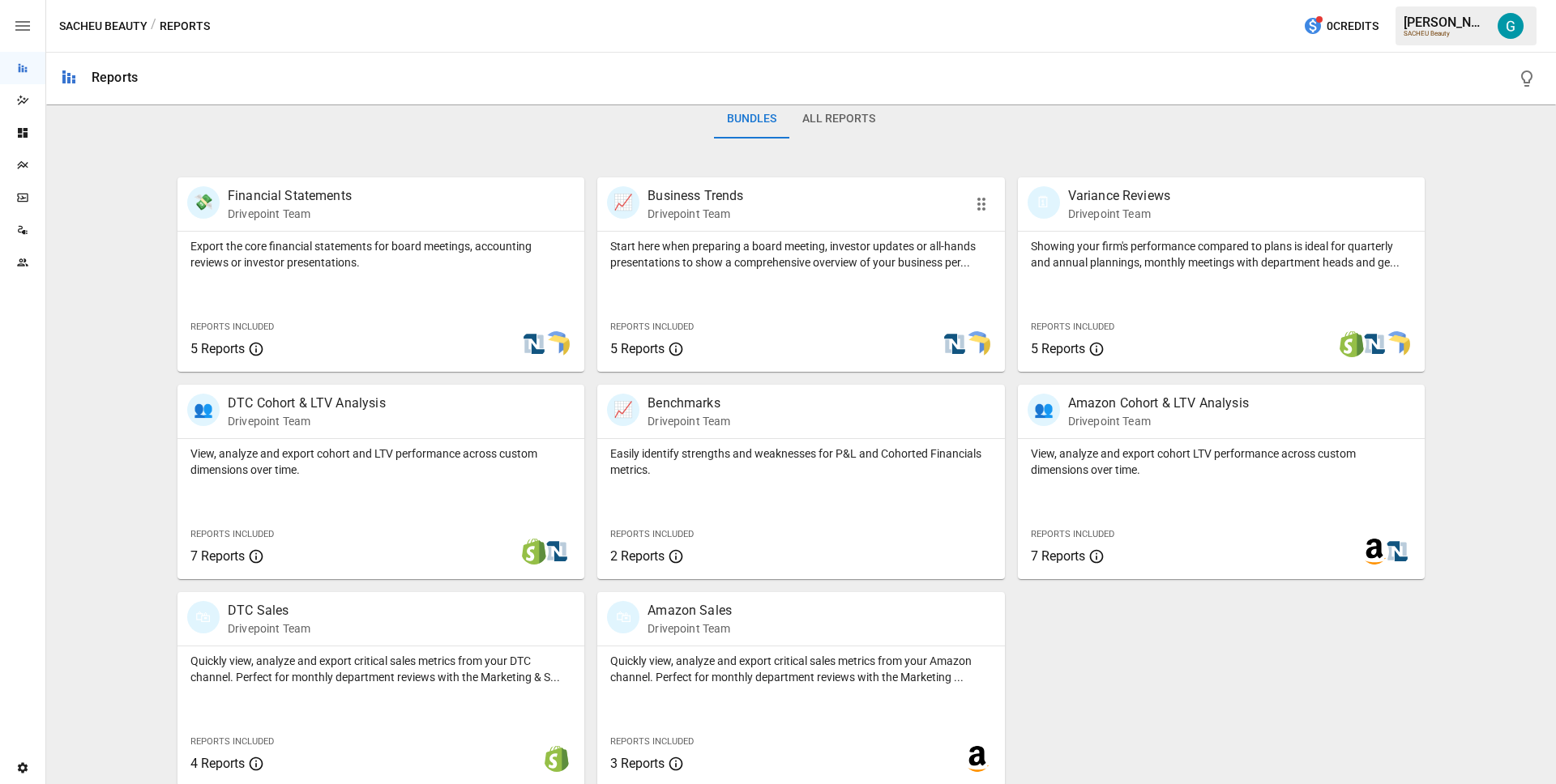
scroll to position [265, 0]
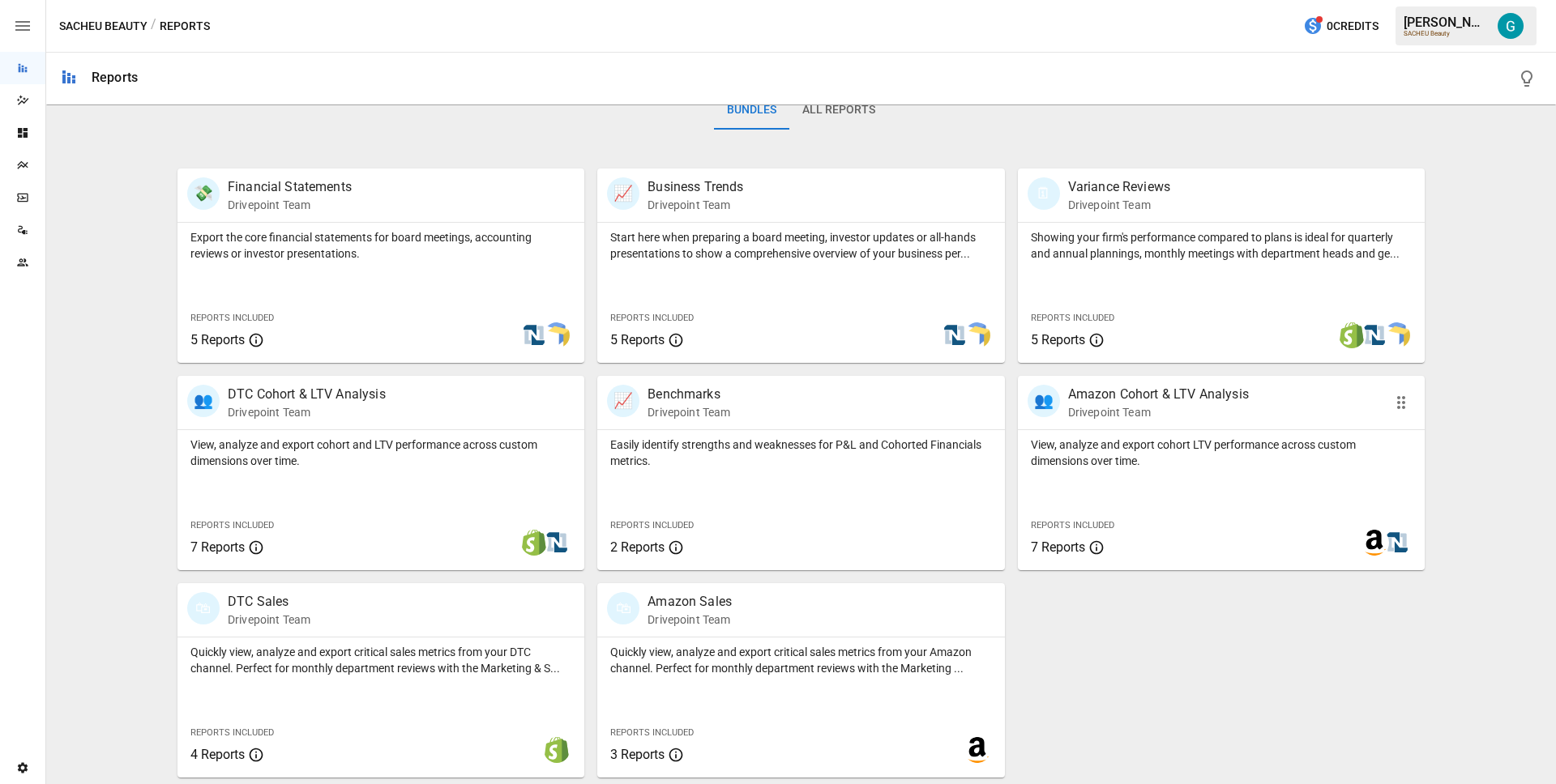
click at [1110, 487] on div "View, analyze and export cohort LTV performance across custom dimensions over t…" at bounding box center [1221, 501] width 407 height 141
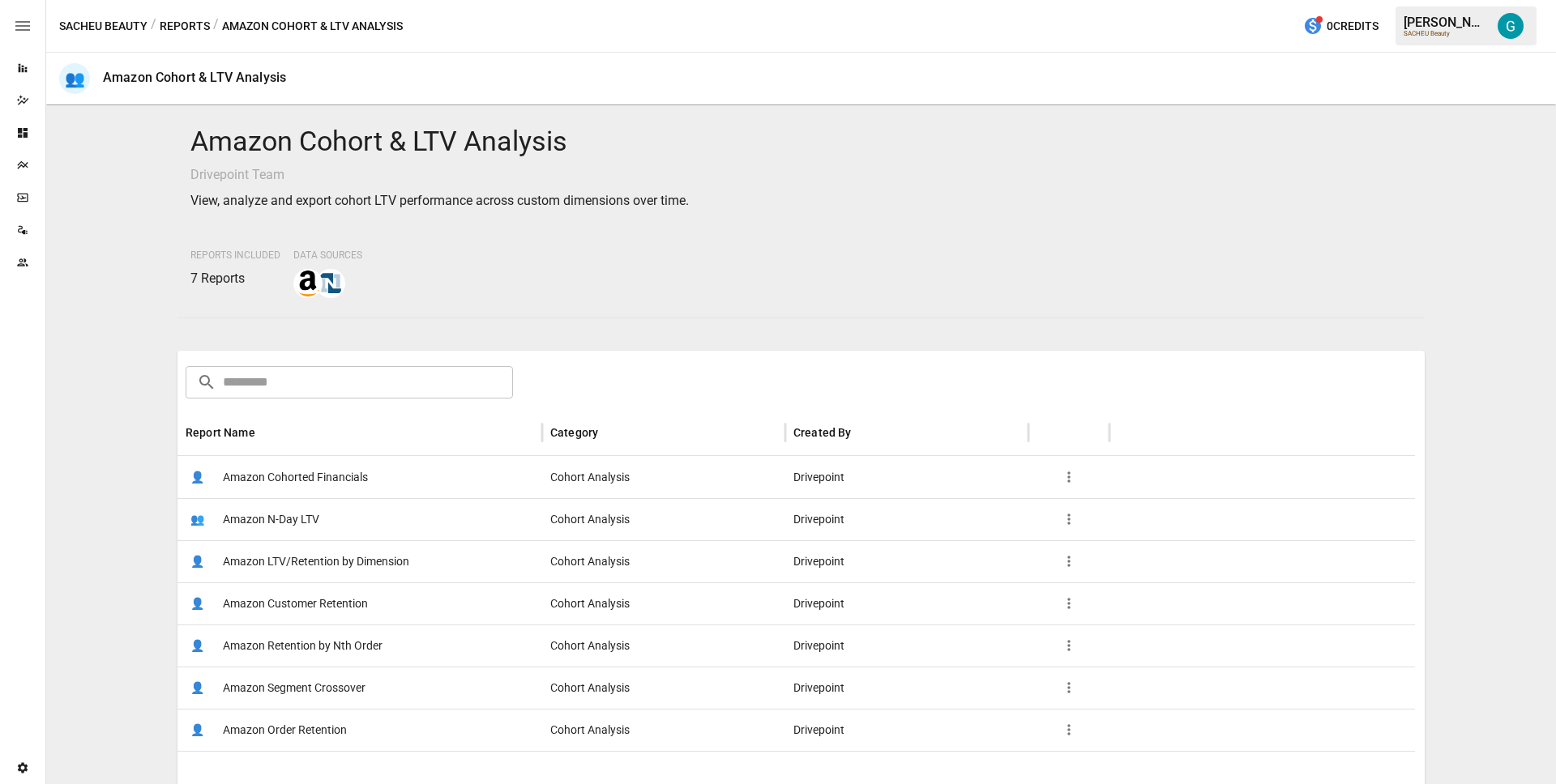
click at [371, 471] on div "👤 Amazon Cohorted Financials" at bounding box center [359, 476] width 364 height 42
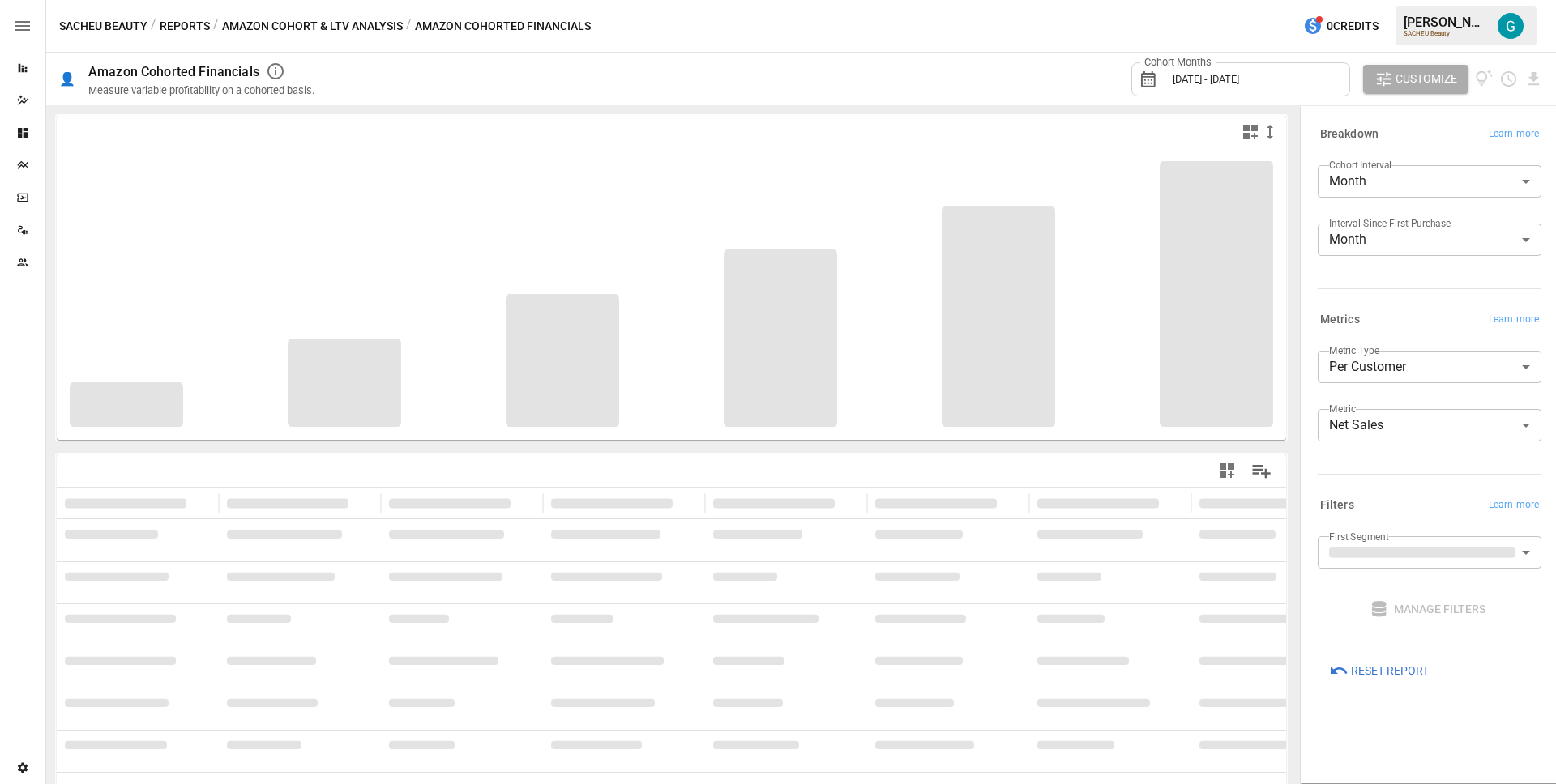
click at [358, 28] on button "Amazon Cohort & LTV Analysis" at bounding box center [312, 26] width 181 height 21
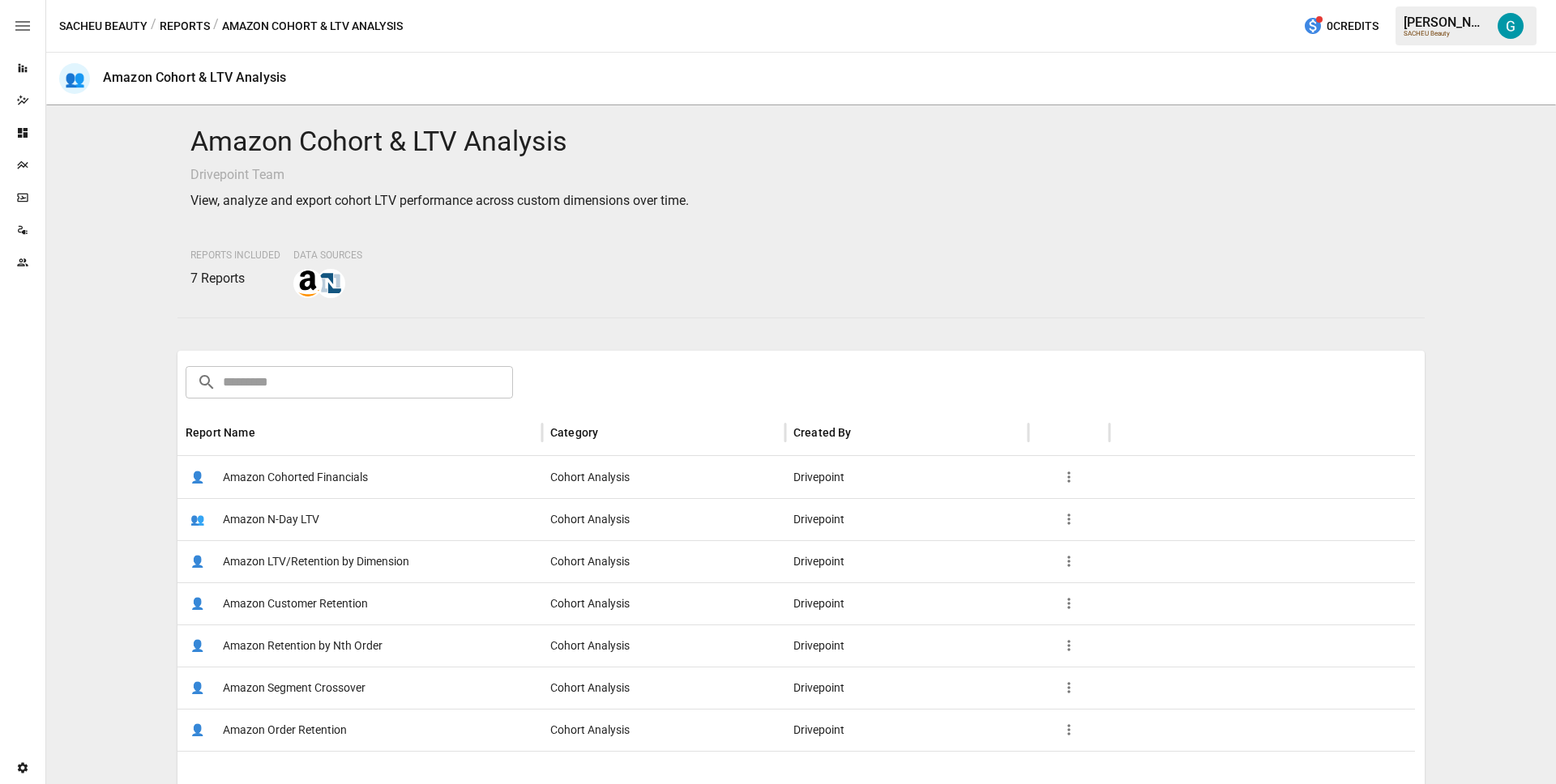
click at [325, 610] on span "Amazon Customer Retention" at bounding box center [295, 603] width 146 height 41
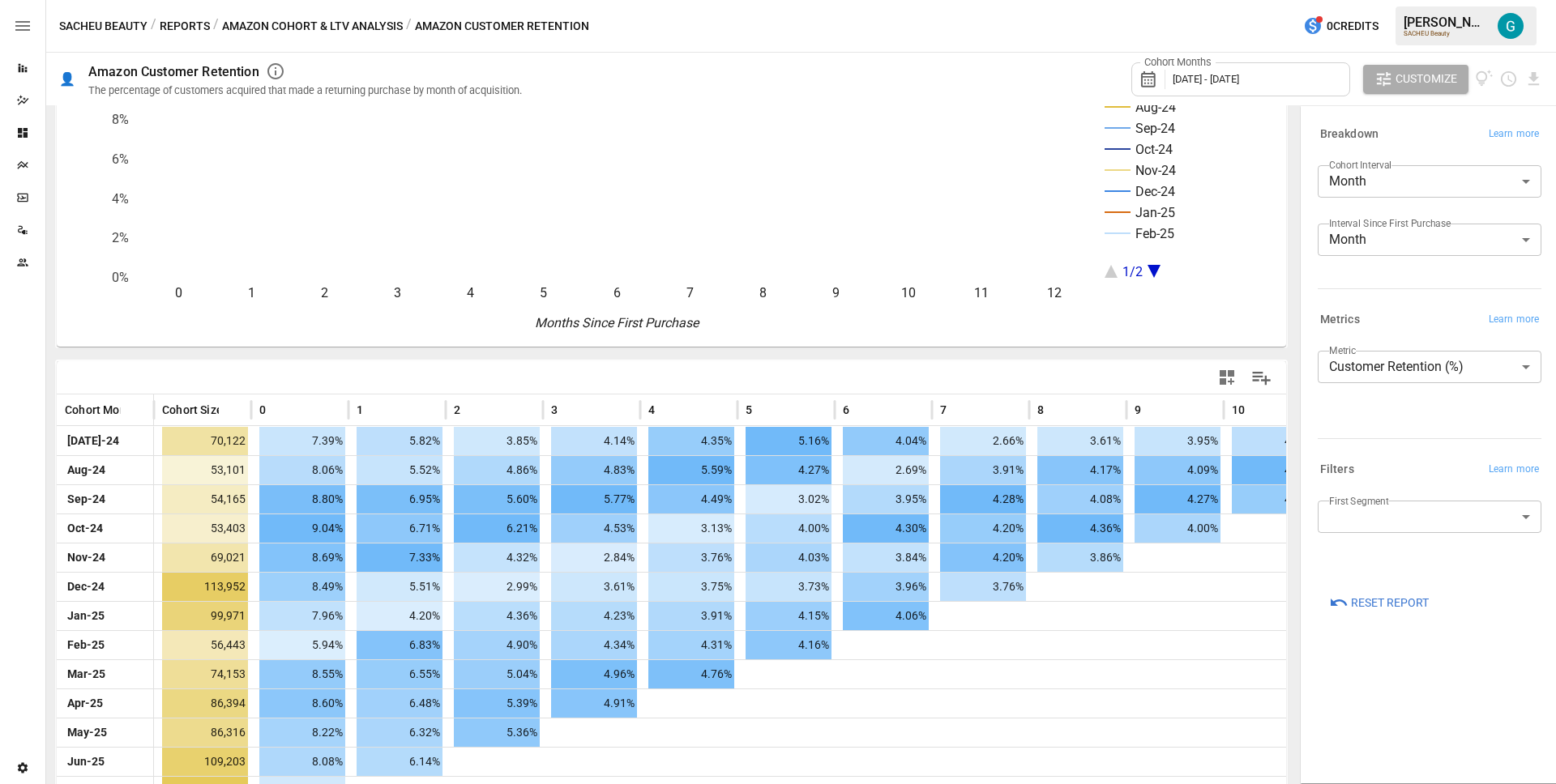
scroll to position [137, 0]
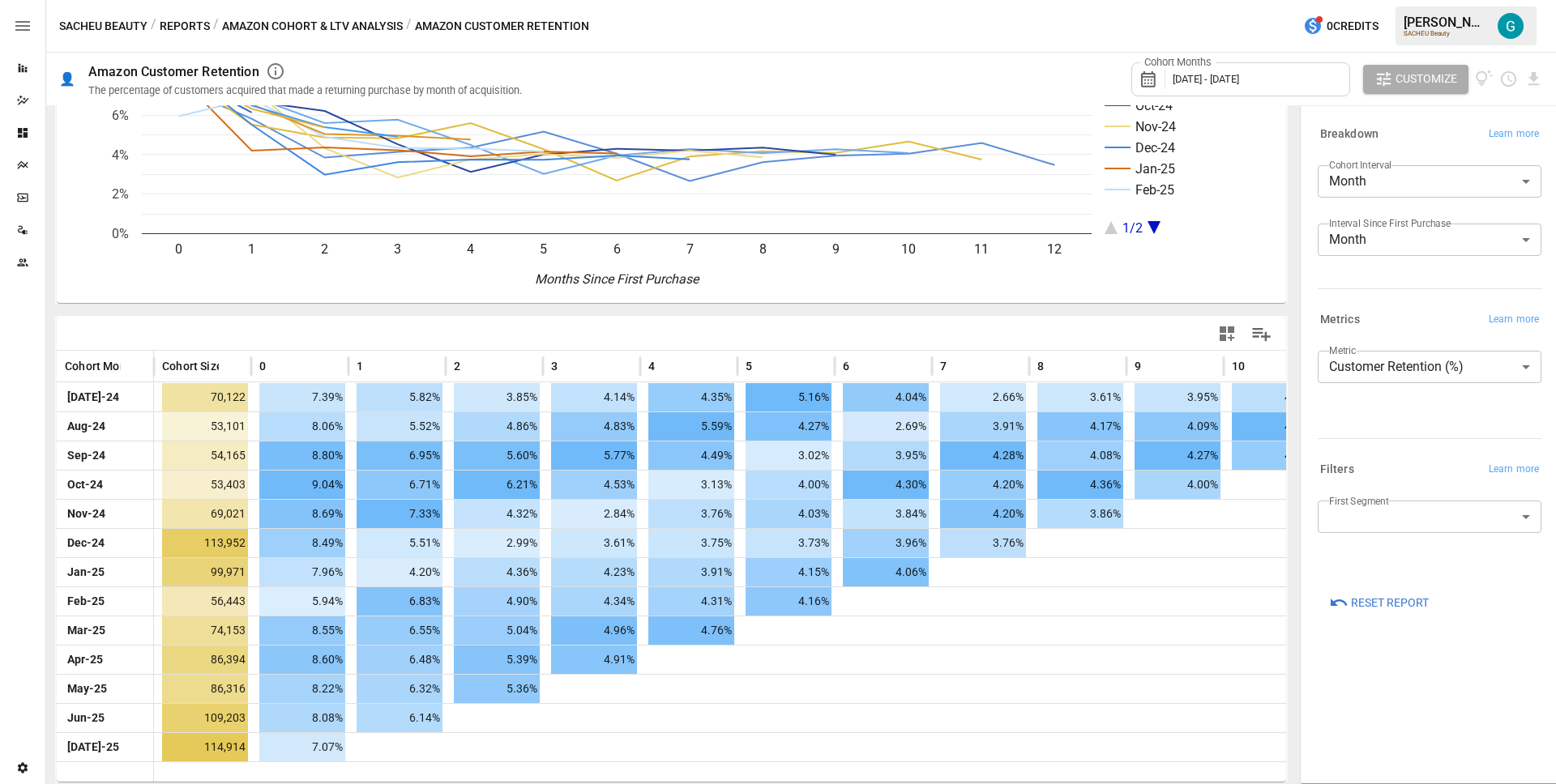
click at [1356, 502] on label "First Segment" at bounding box center [1359, 501] width 60 height 14
click at [1357, 0] on body "Reports Dazzler Studio Dashboards Plans SmartModel ™ Data Sources Team Settings…" at bounding box center [778, 0] width 1556 height 0
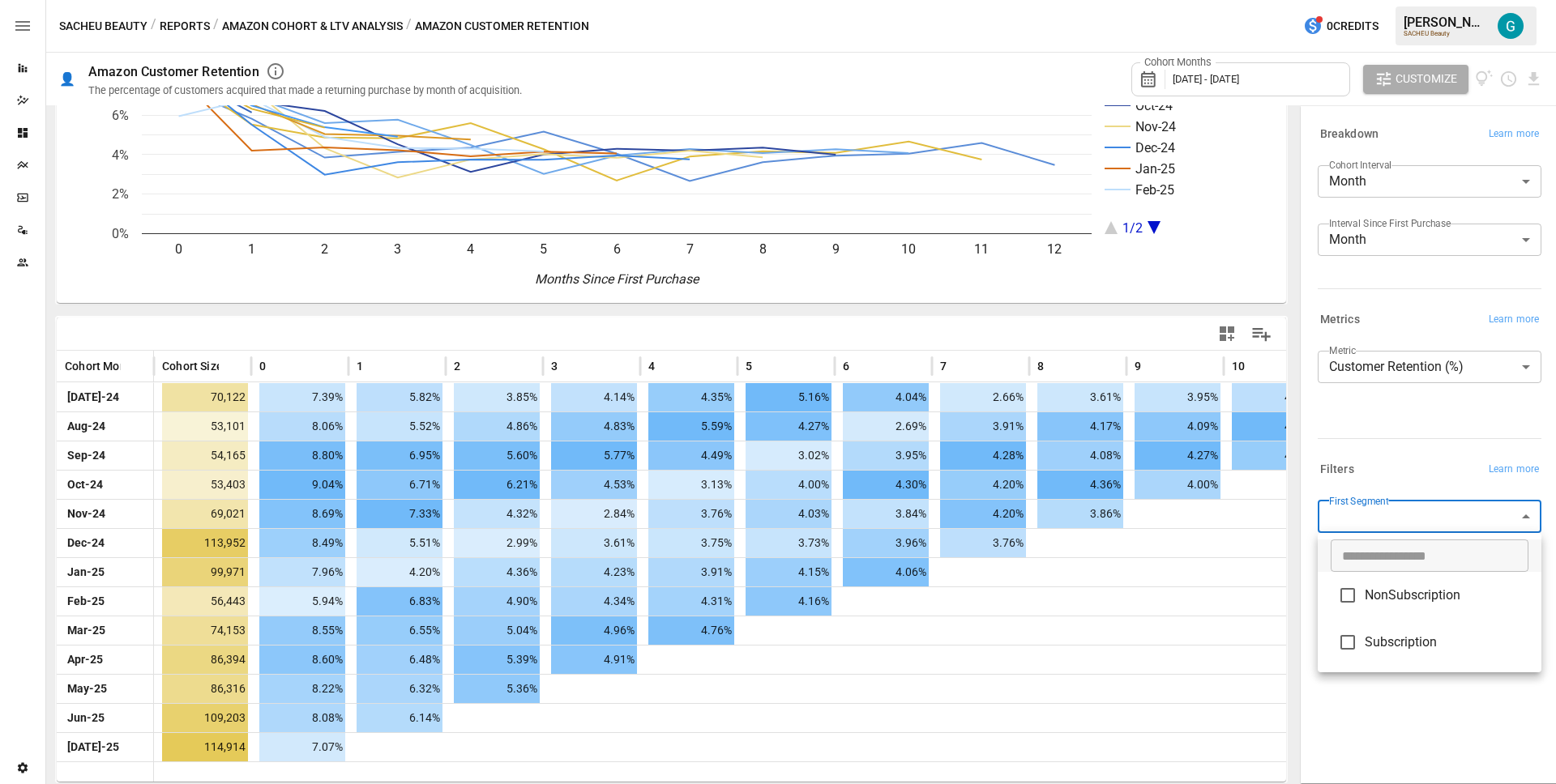
drag, startPoint x: 1398, startPoint y: 612, endPoint x: 1394, endPoint y: 578, distance: 34.2
click at [1398, 611] on li "NonSubscription" at bounding box center [1429, 596] width 224 height 47
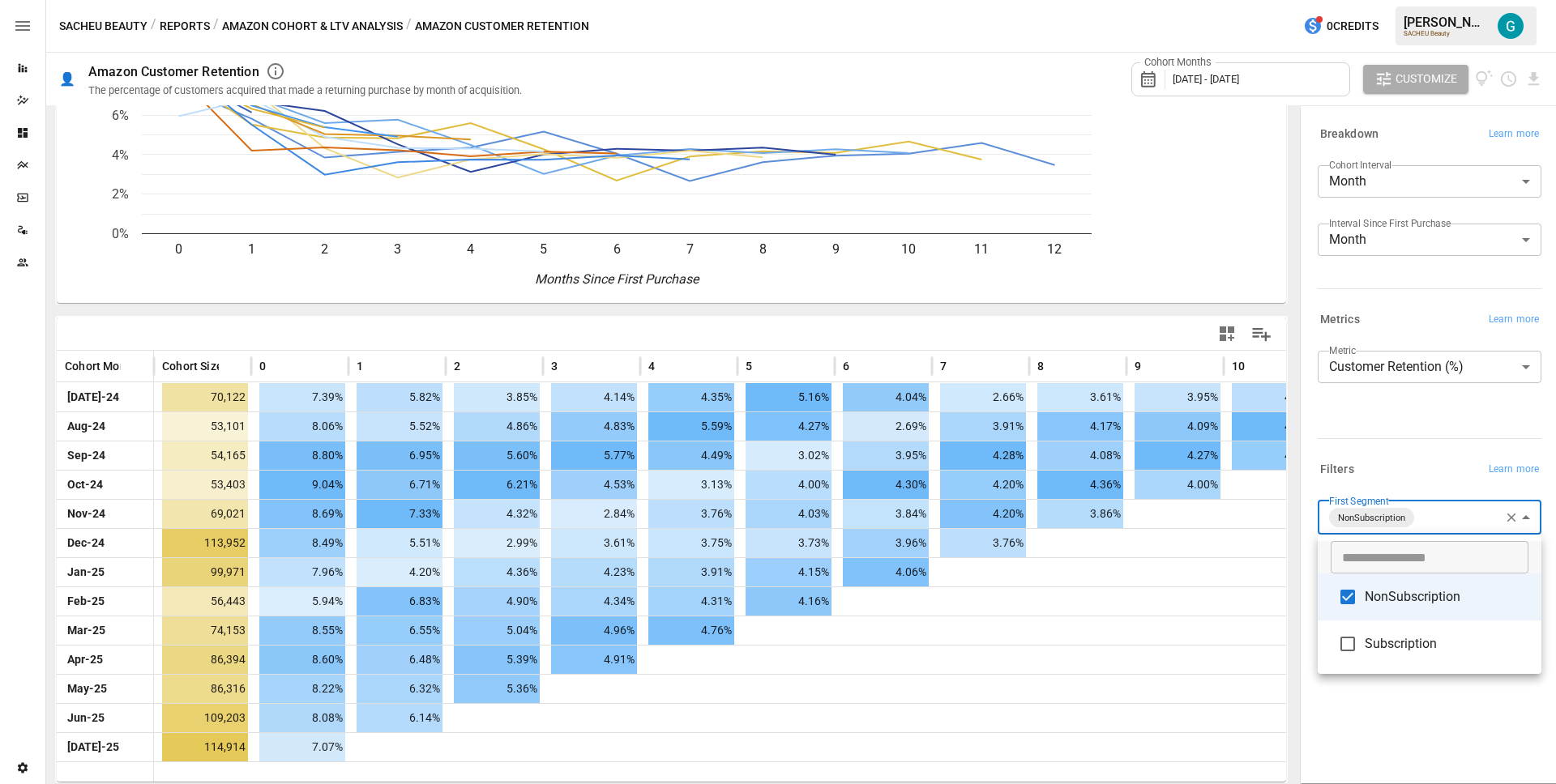
click at [1395, 468] on div at bounding box center [778, 392] width 1556 height 784
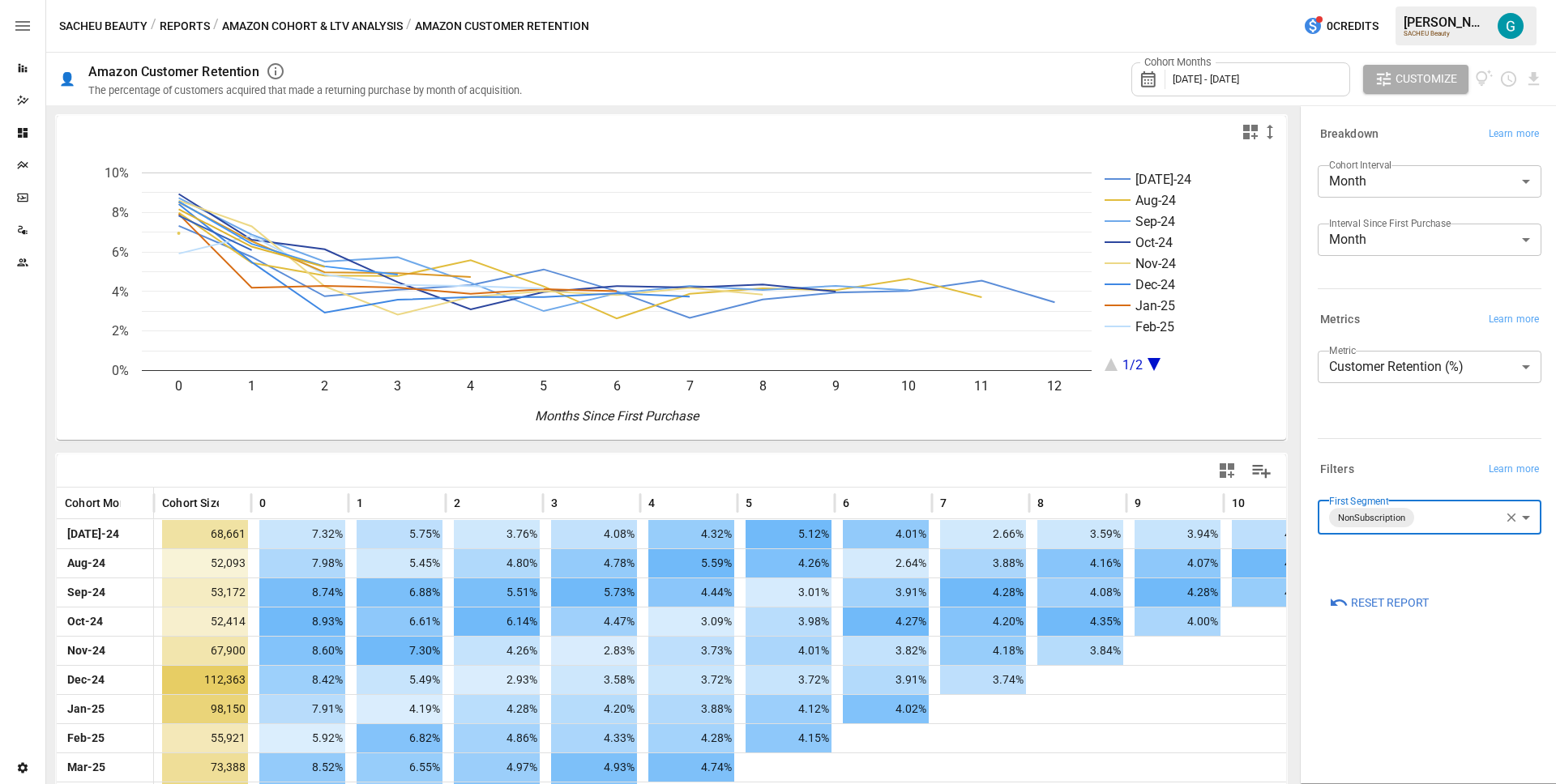
click at [1432, 0] on body "Reports Dazzler Studio Dashboards Plans SmartModel ™ Data Sources Team Settings…" at bounding box center [778, 0] width 1556 height 0
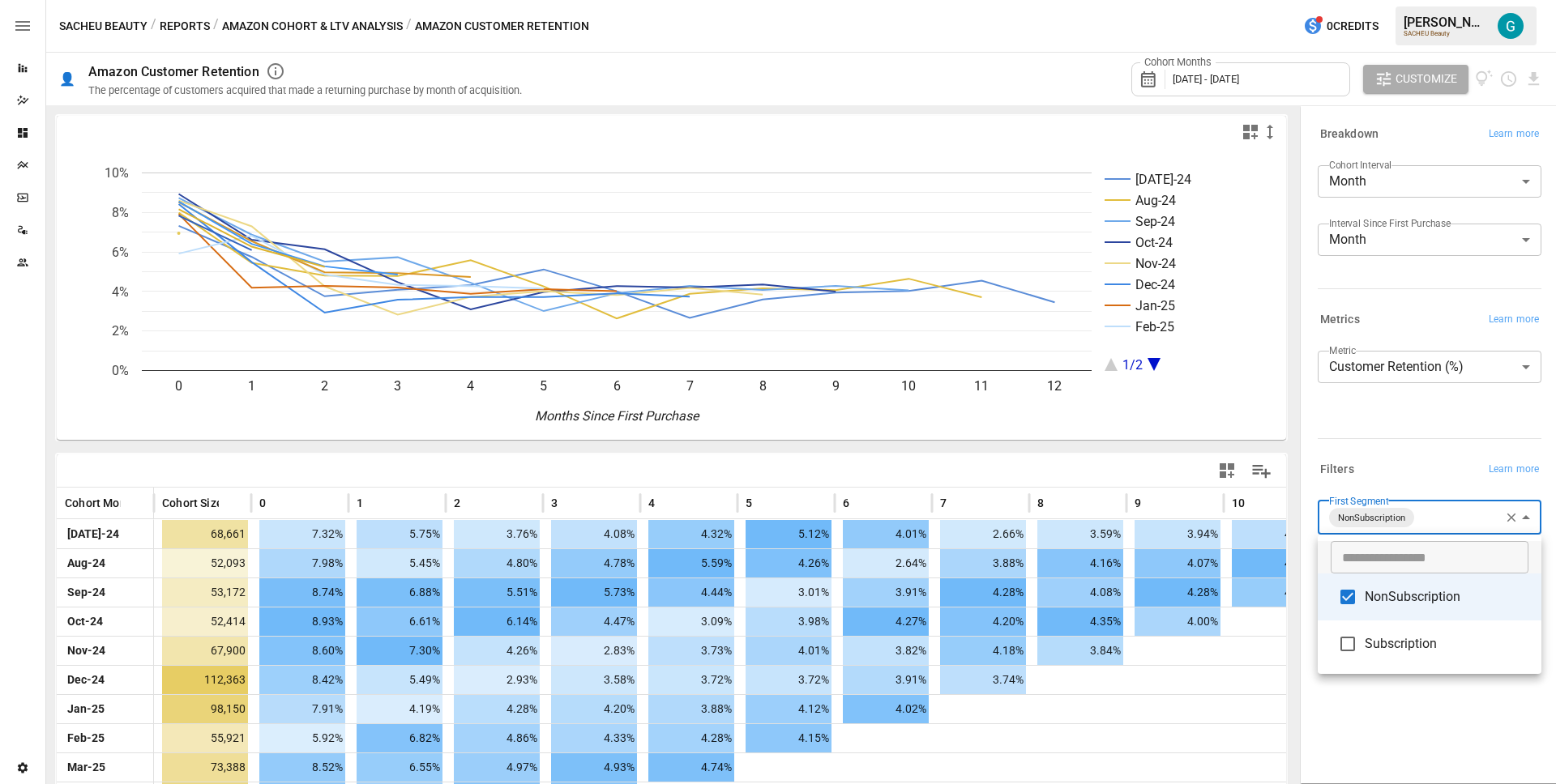
click at [1412, 636] on span "Subscription" at bounding box center [1447, 644] width 164 height 20
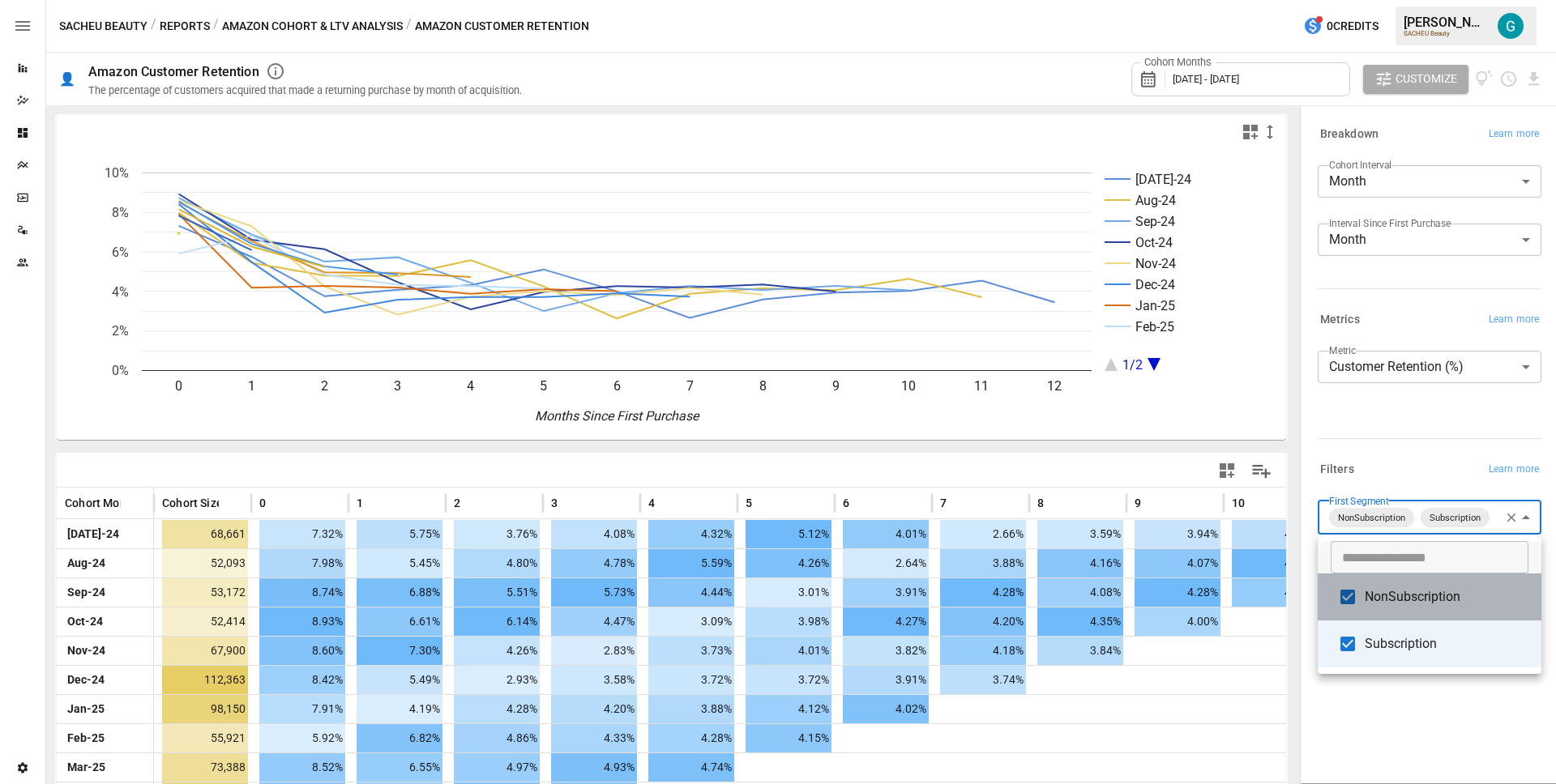
click at [1412, 599] on span "NonSubscription" at bounding box center [1447, 598] width 164 height 20
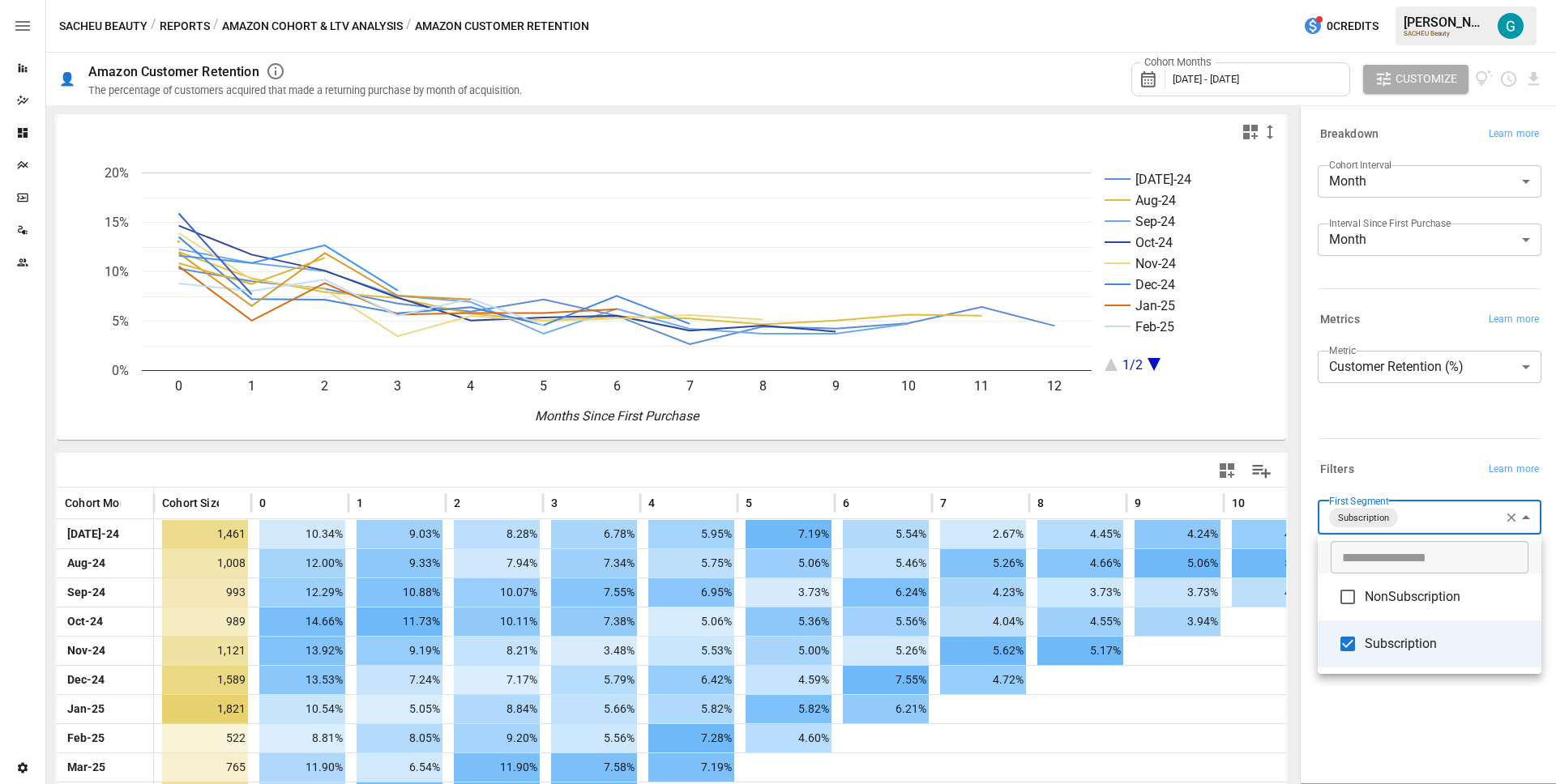
click at [1412, 598] on span "NonSubscription" at bounding box center [1447, 598] width 164 height 20
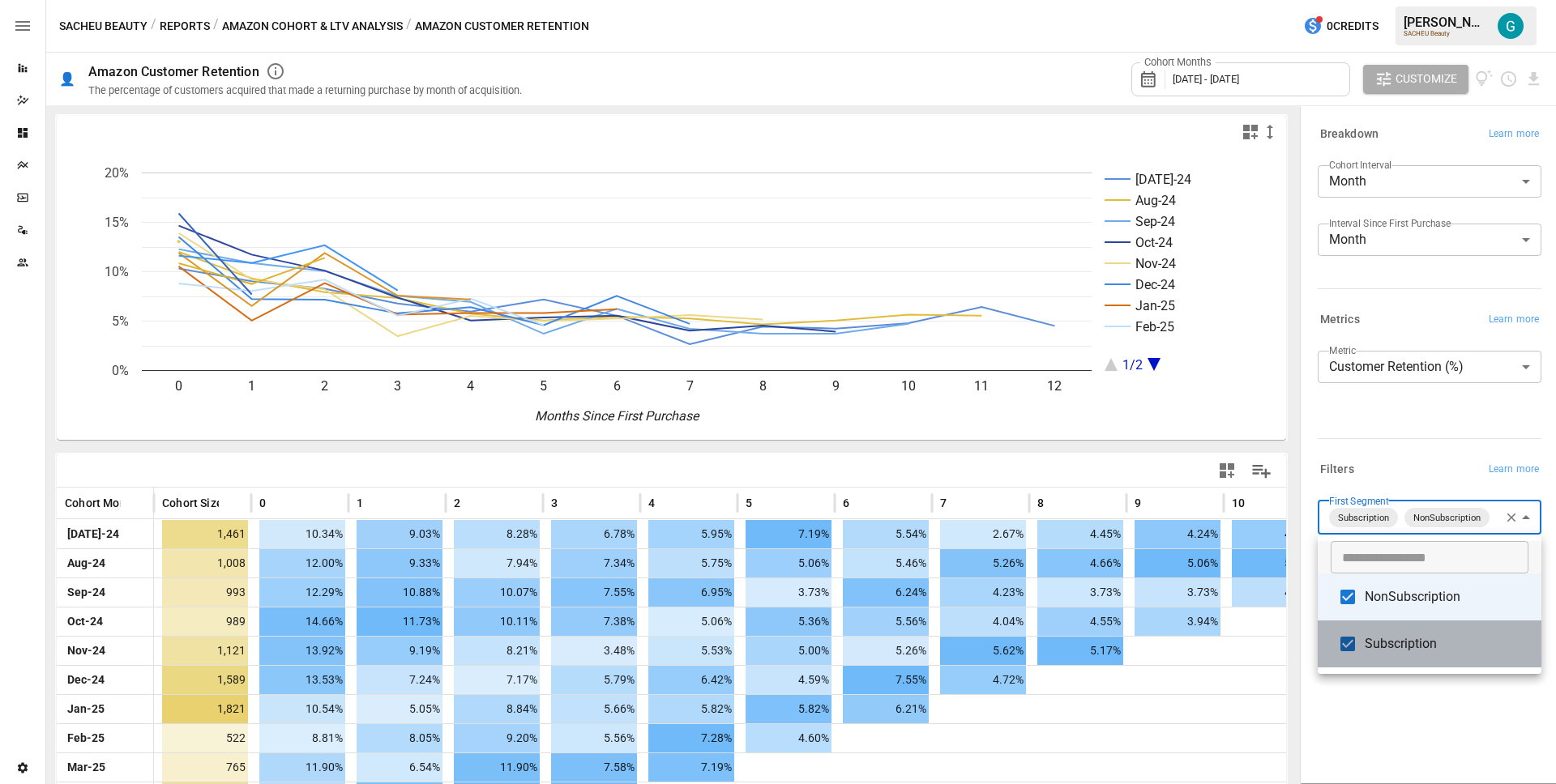
click at [1412, 661] on li "Subscription" at bounding box center [1429, 644] width 224 height 47
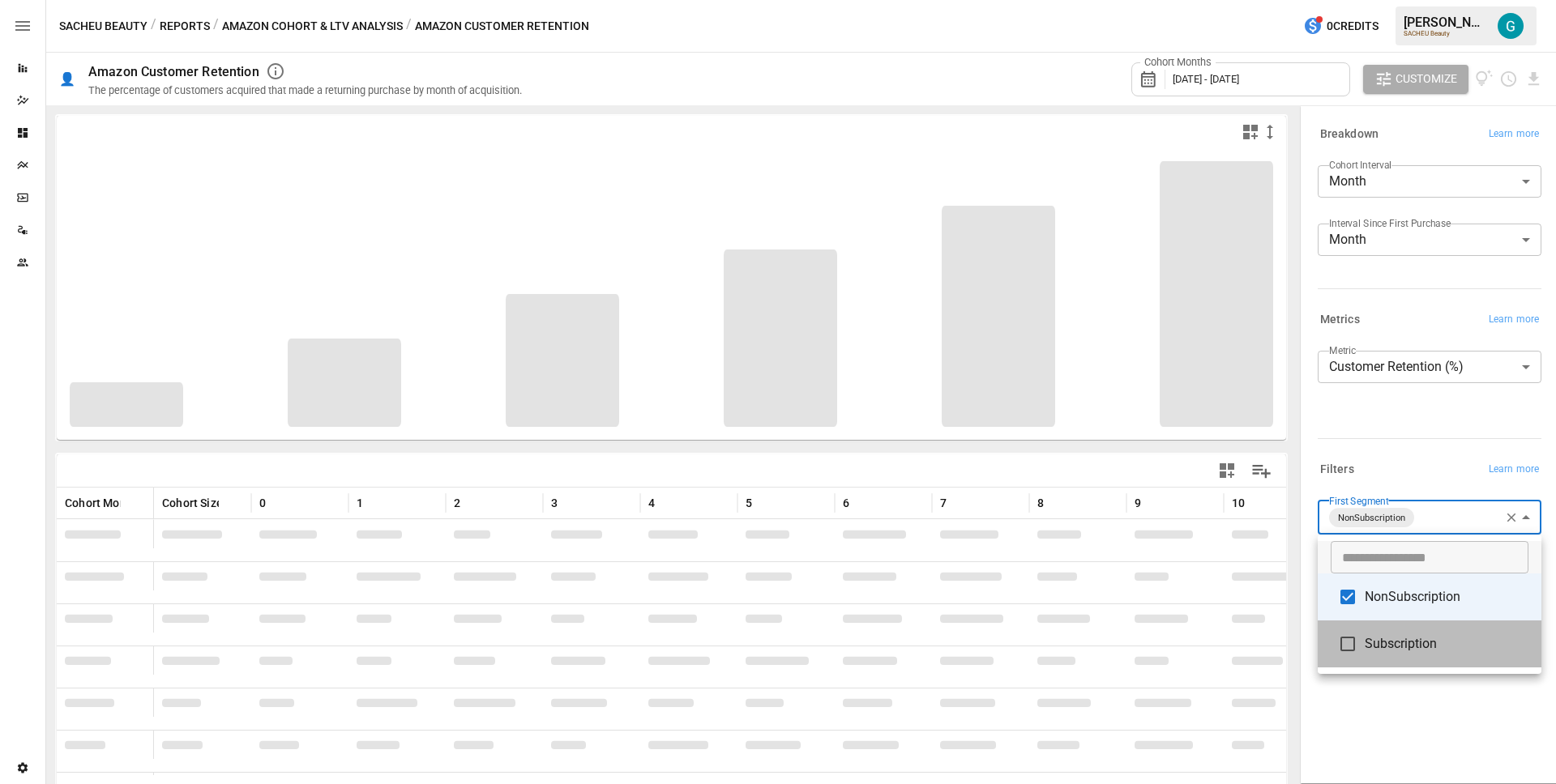
click at [1409, 650] on span "Subscription" at bounding box center [1447, 644] width 164 height 20
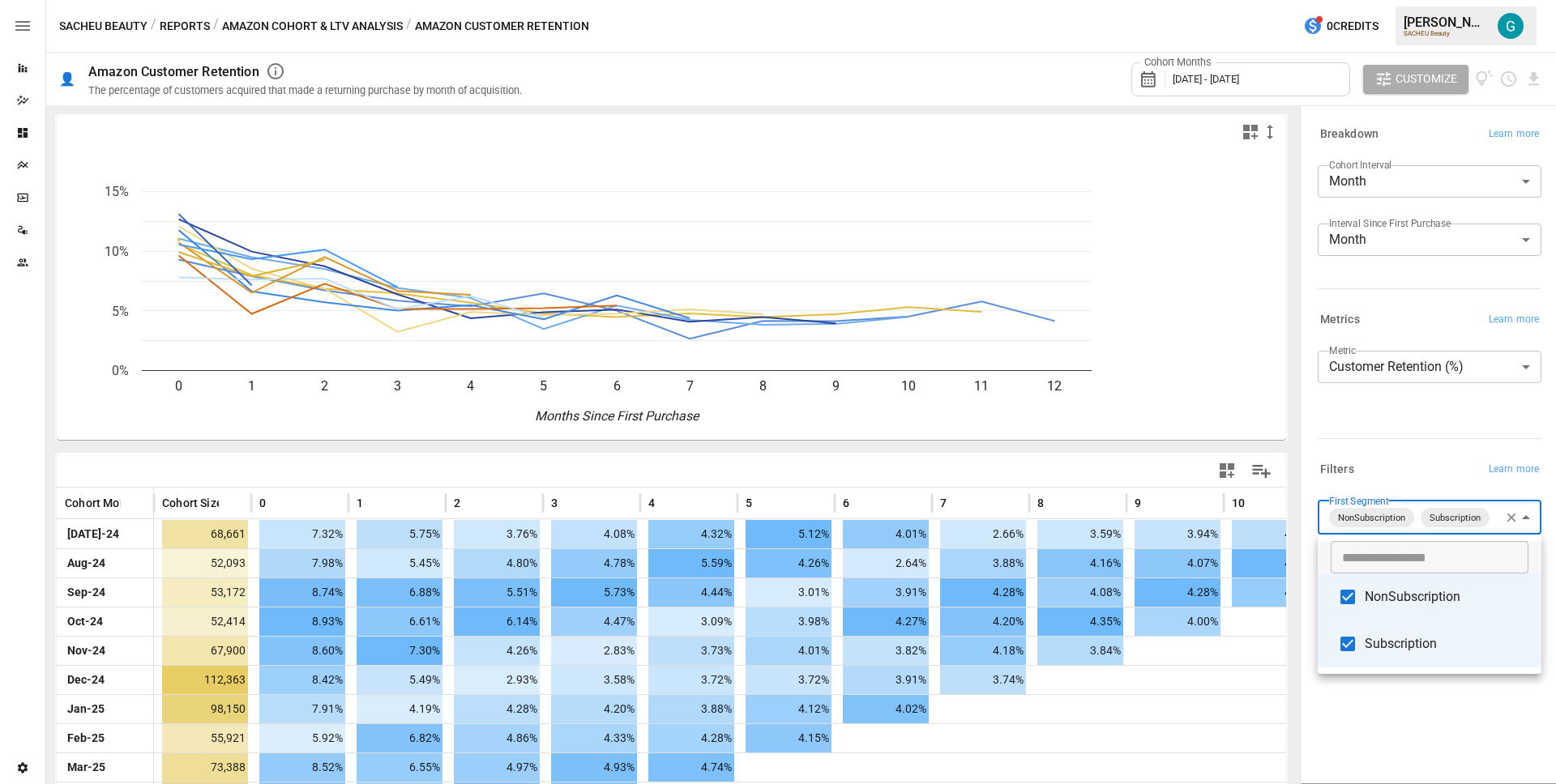
click at [1403, 614] on li "NonSubscription" at bounding box center [1429, 598] width 224 height 47
type input "**********"
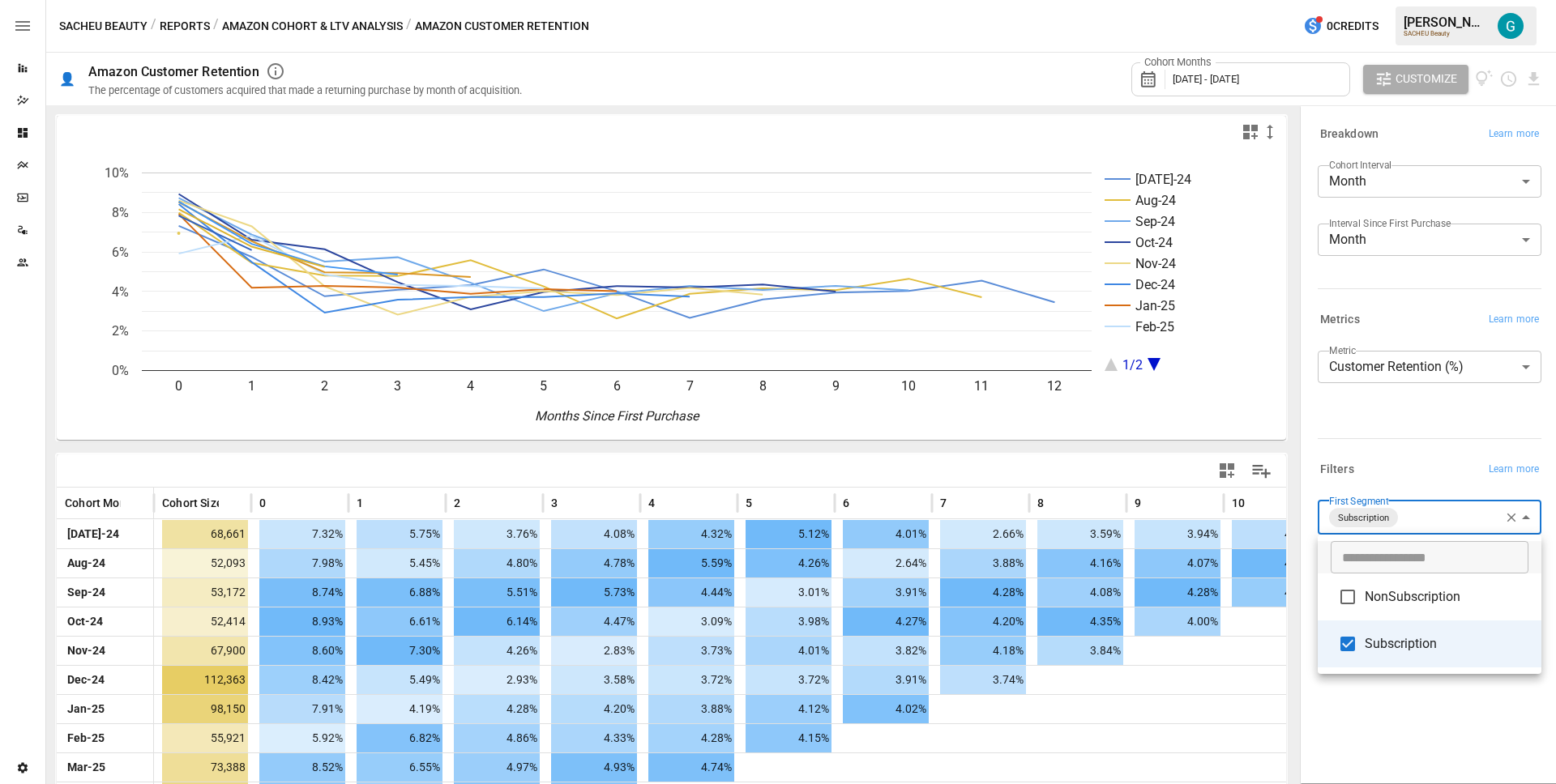
click at [1383, 445] on div at bounding box center [778, 392] width 1556 height 784
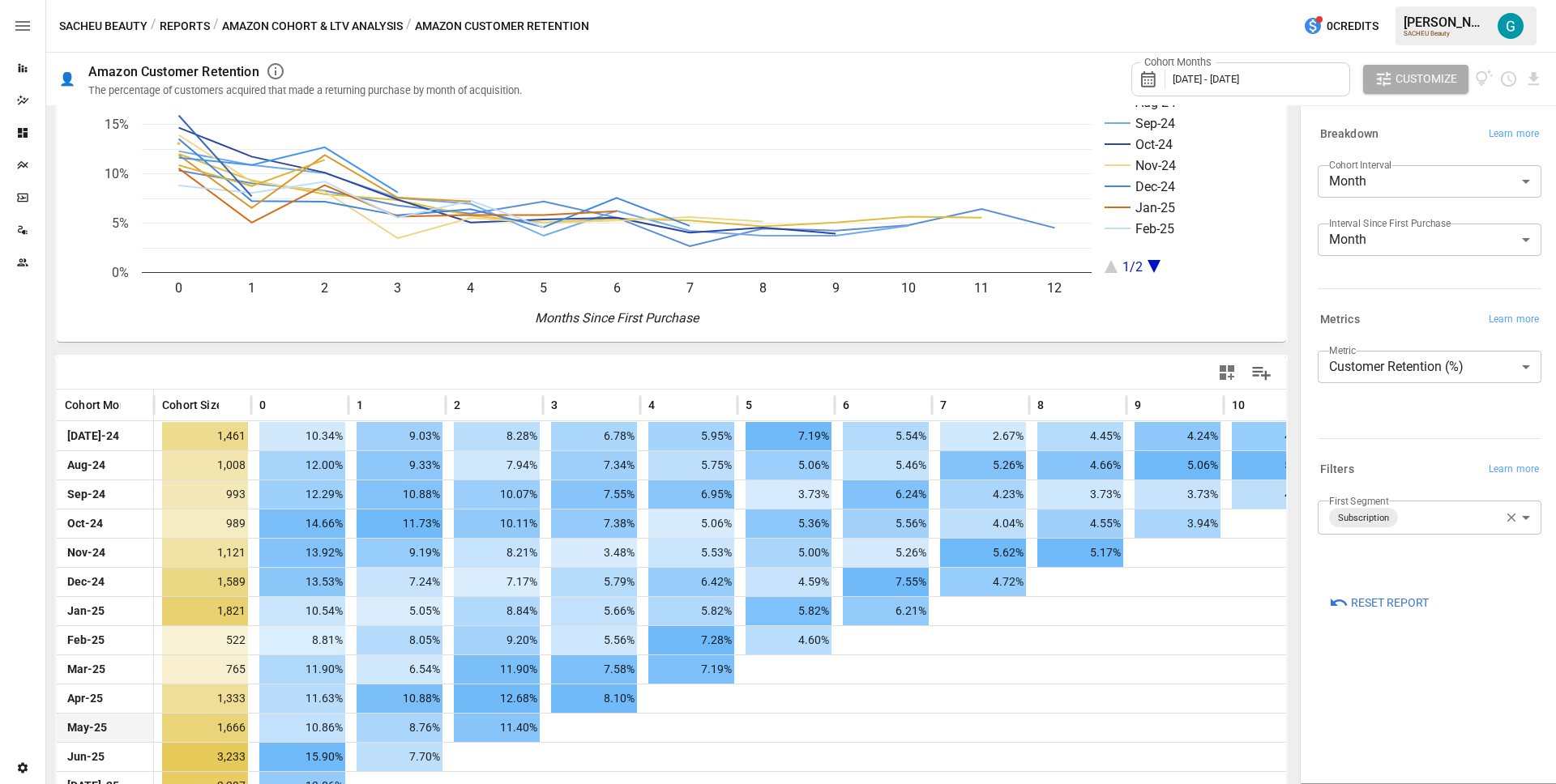
scroll to position [137, 0]
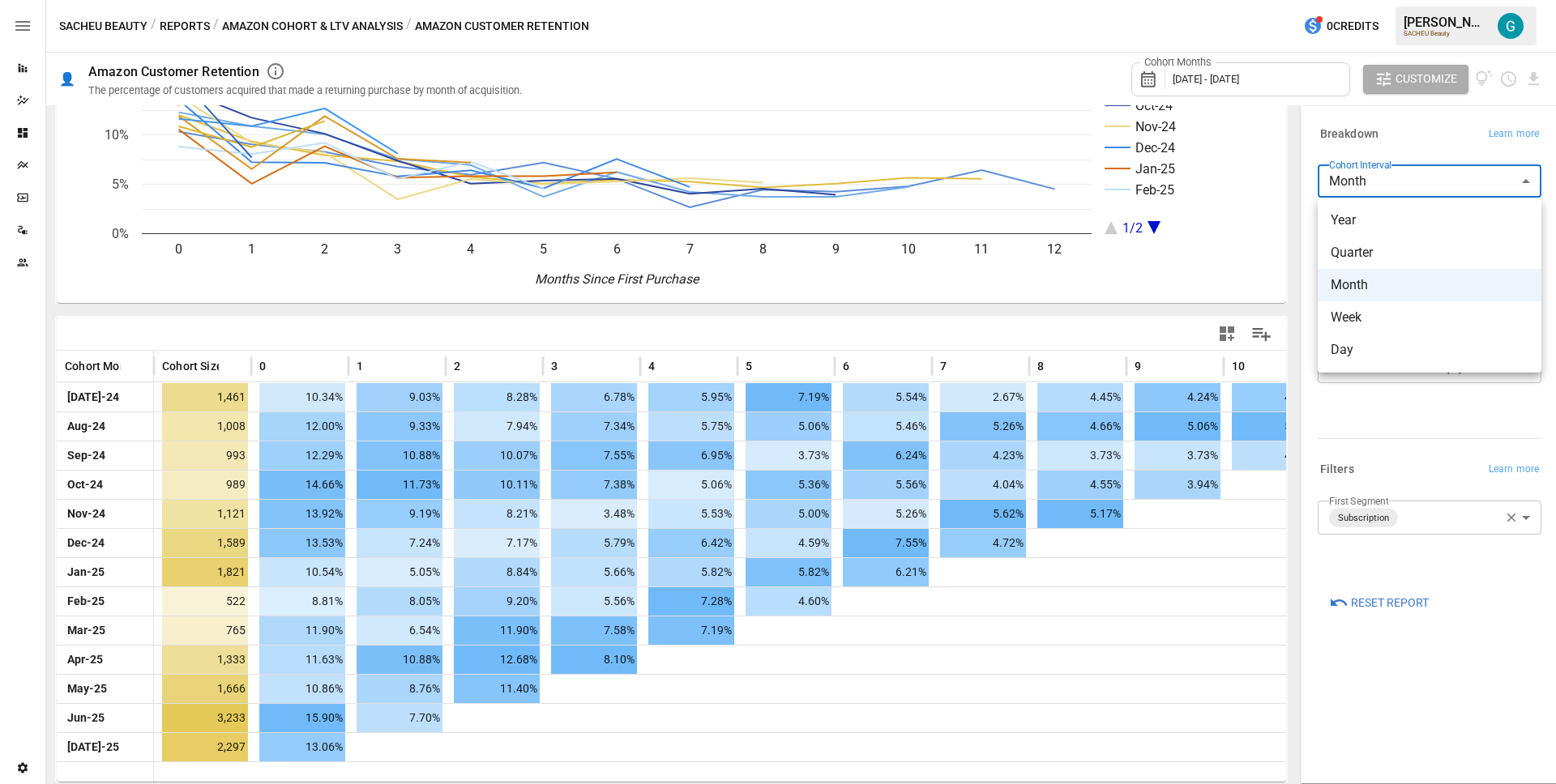
click at [1360, 0] on body "Reports Dazzler Studio Dashboards Plans SmartModel ™ Data Sources Team Settings…" at bounding box center [778, 0] width 1556 height 0
click at [1389, 230] on li "Year" at bounding box center [1429, 220] width 224 height 32
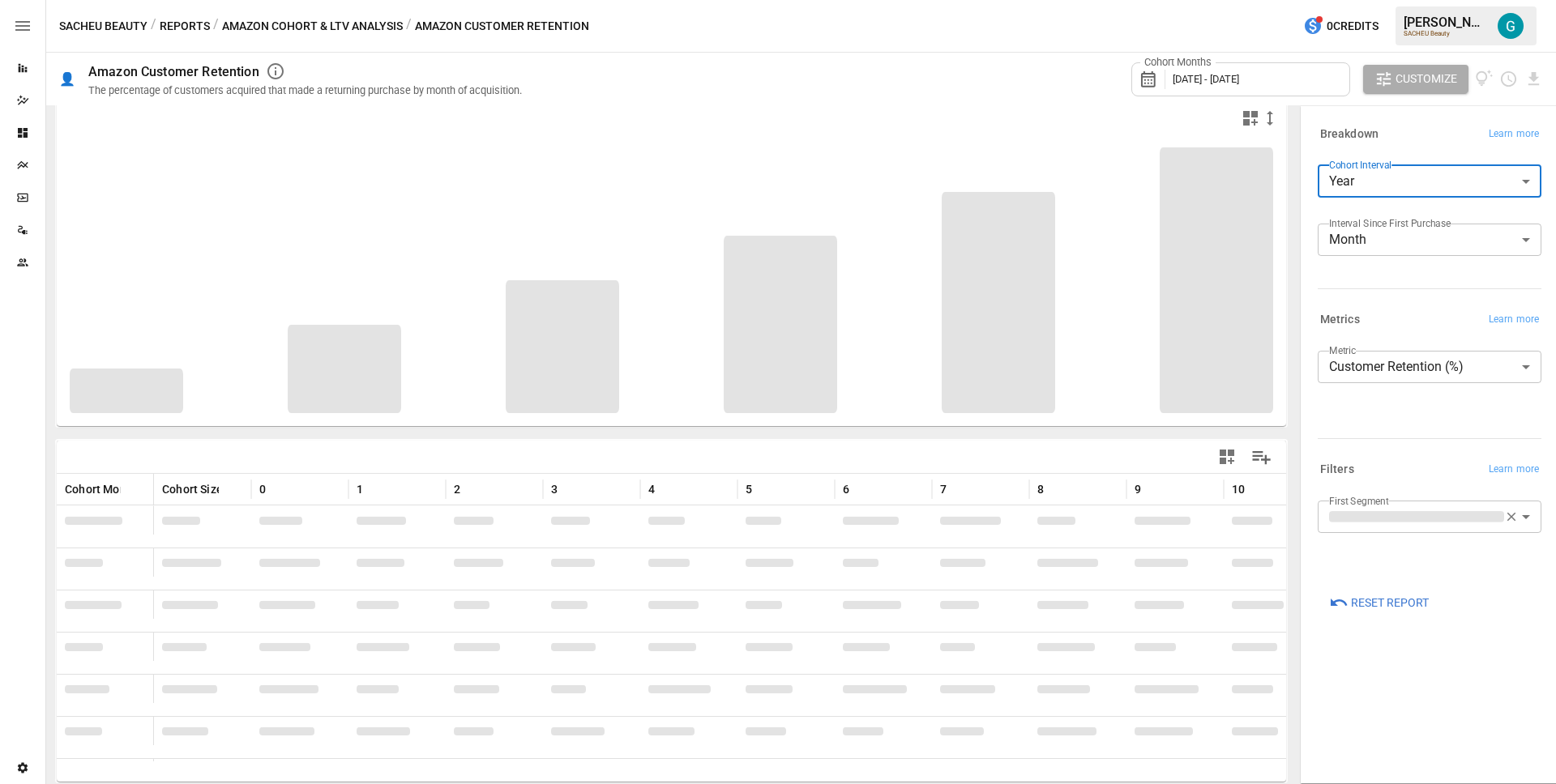
scroll to position [14, 0]
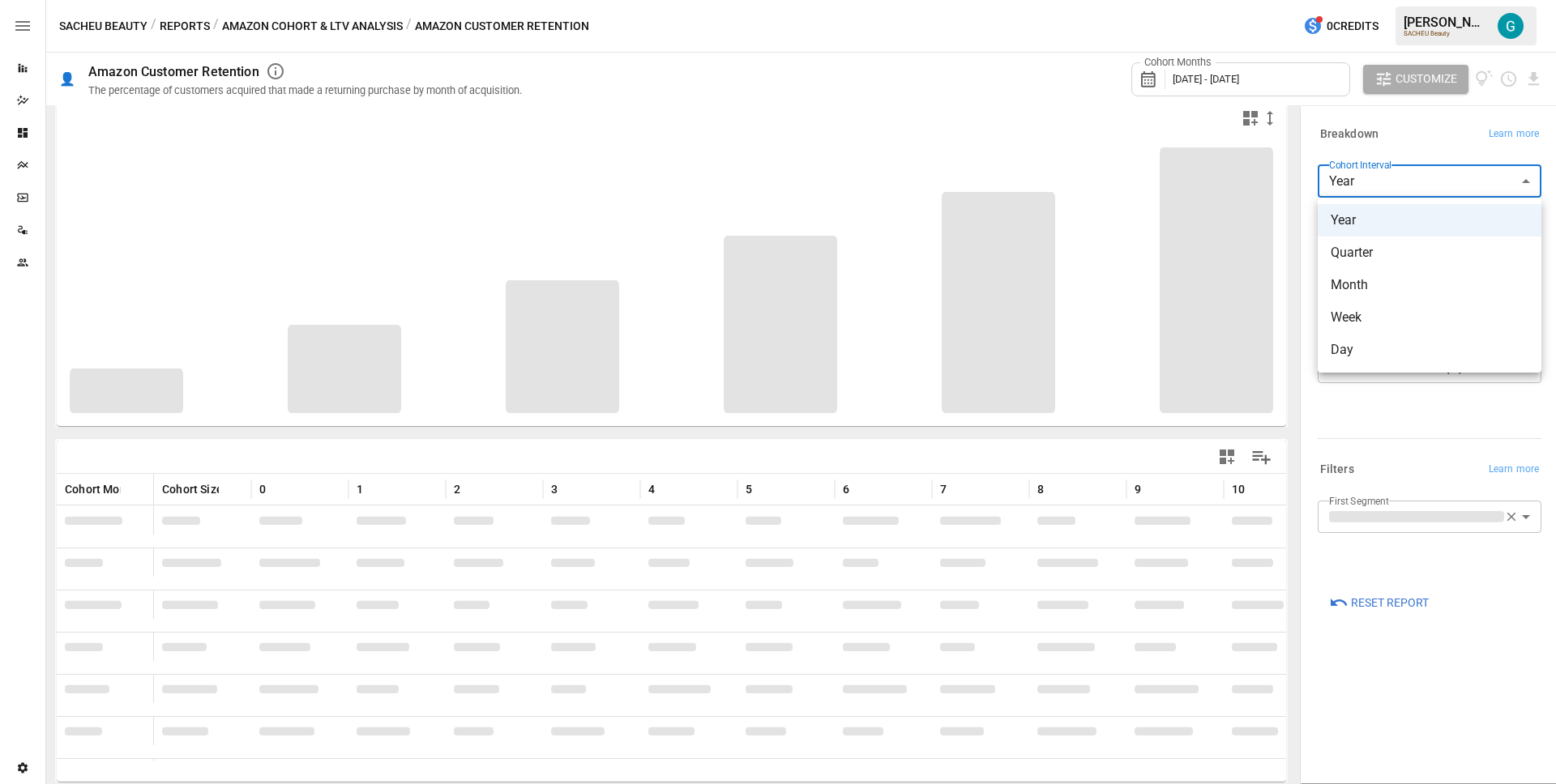
click at [1436, 0] on body "Reports Dazzler Studio Dashboards Plans SmartModel ™ Data Sources Team Settings…" at bounding box center [778, 0] width 1556 height 0
click at [1431, 151] on div at bounding box center [778, 392] width 1556 height 784
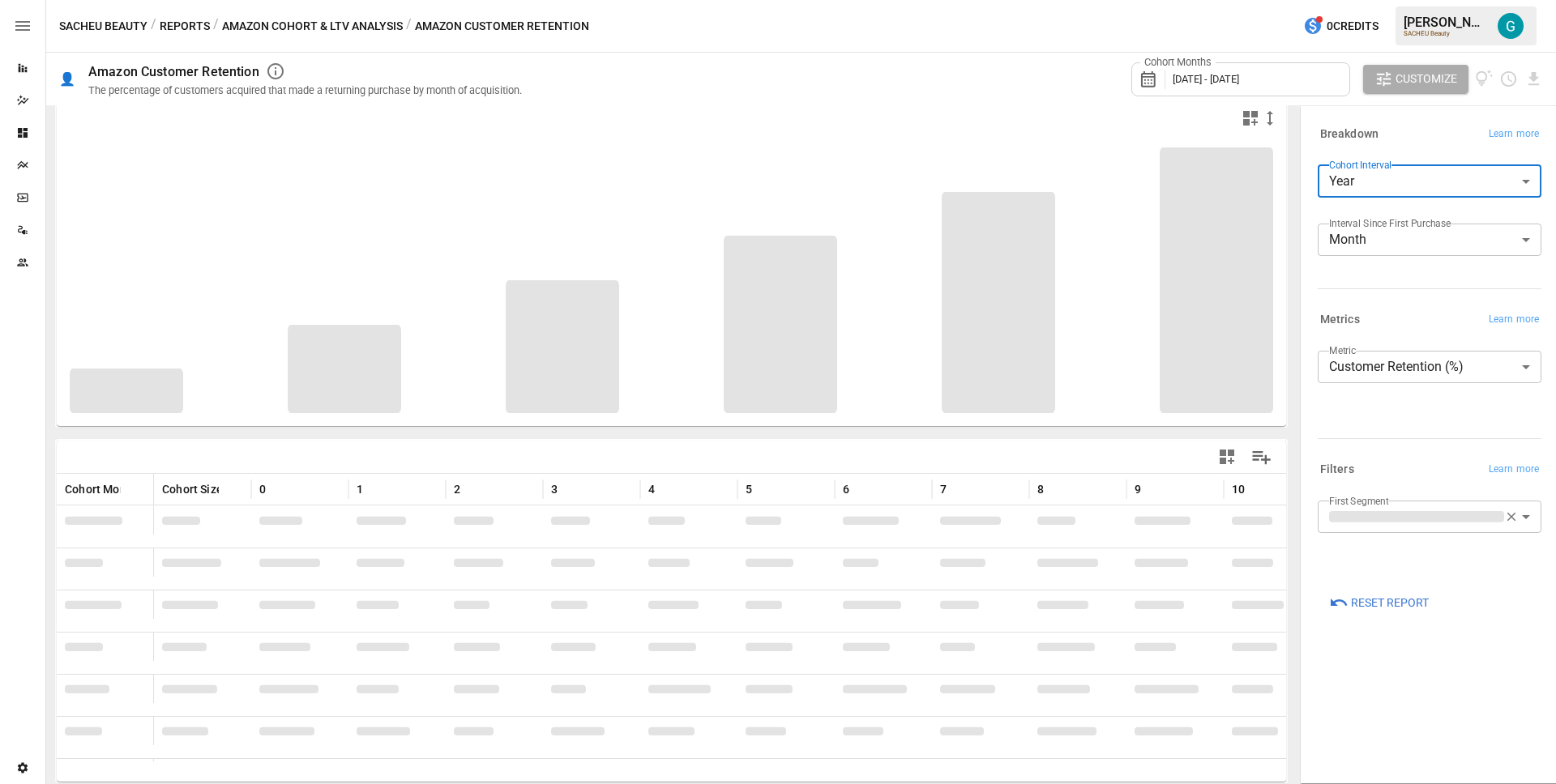
click at [1431, 151] on div "Breakdown Learn more Cohort Interval Year **** ​ Interval Since First Purchase …" at bounding box center [1427, 209] width 231 height 186
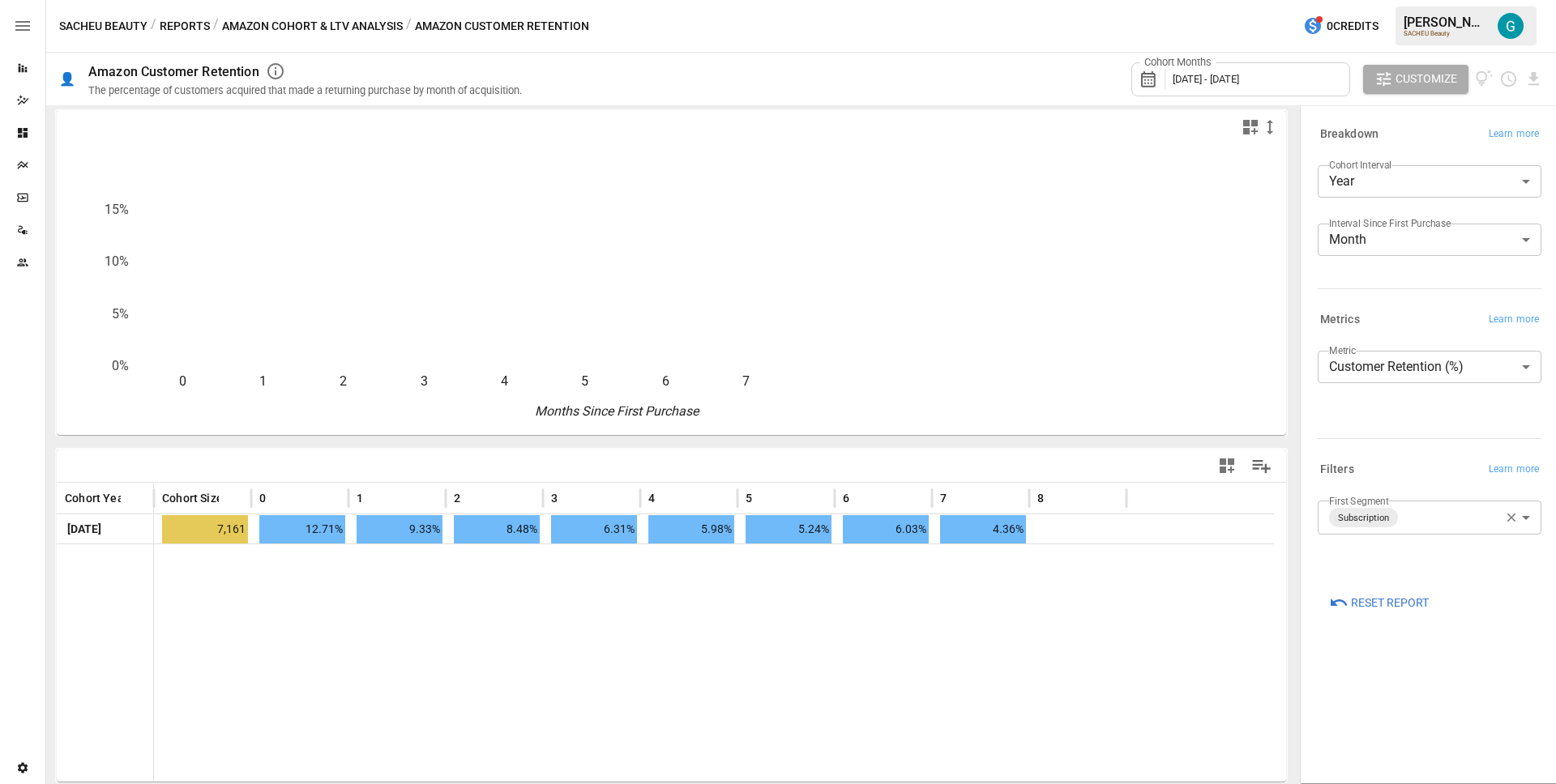
scroll to position [5, 0]
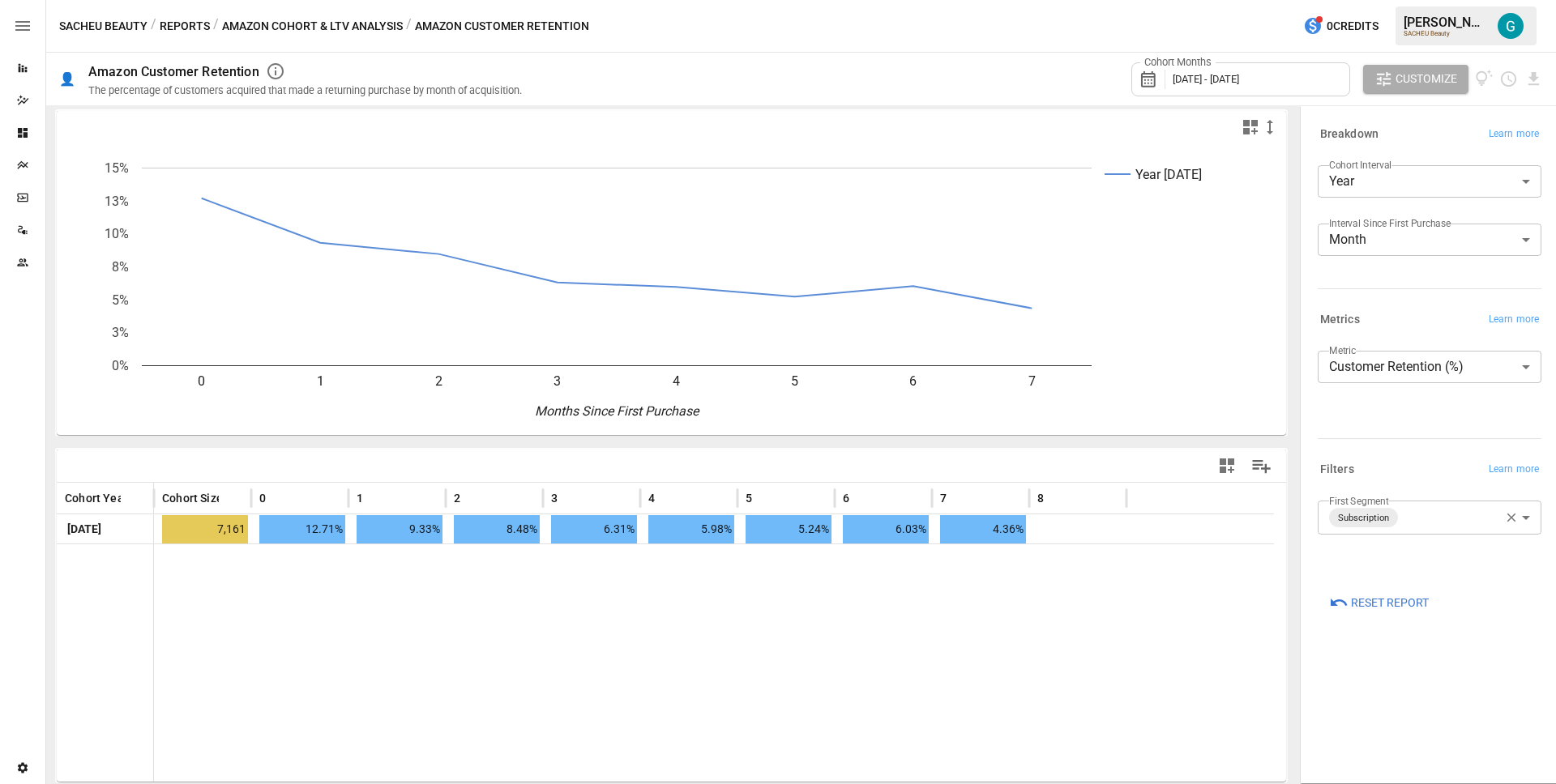
click at [1421, 0] on body "**********" at bounding box center [778, 0] width 1556 height 0
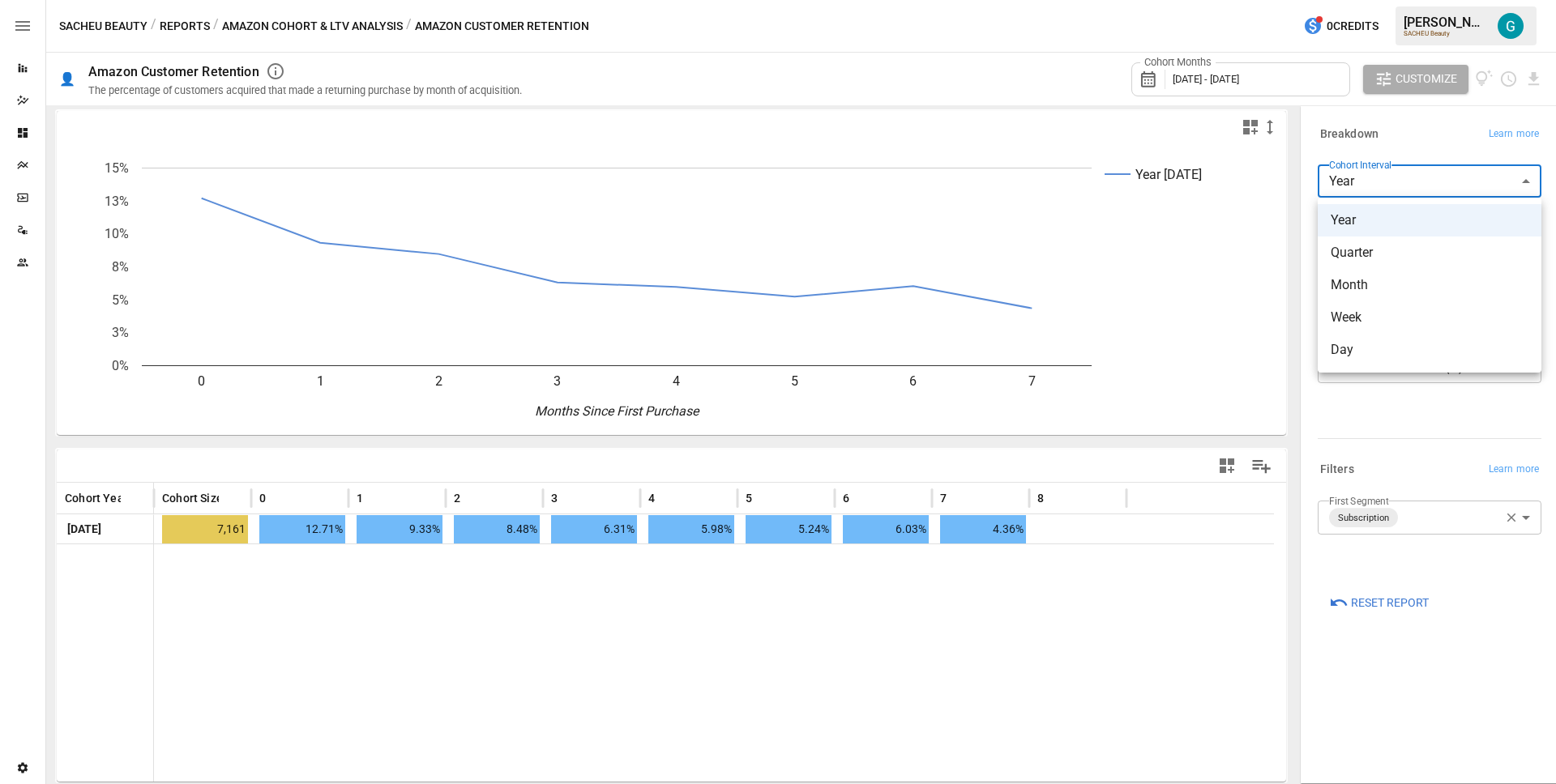
click at [1391, 286] on span "Month" at bounding box center [1430, 285] width 197 height 20
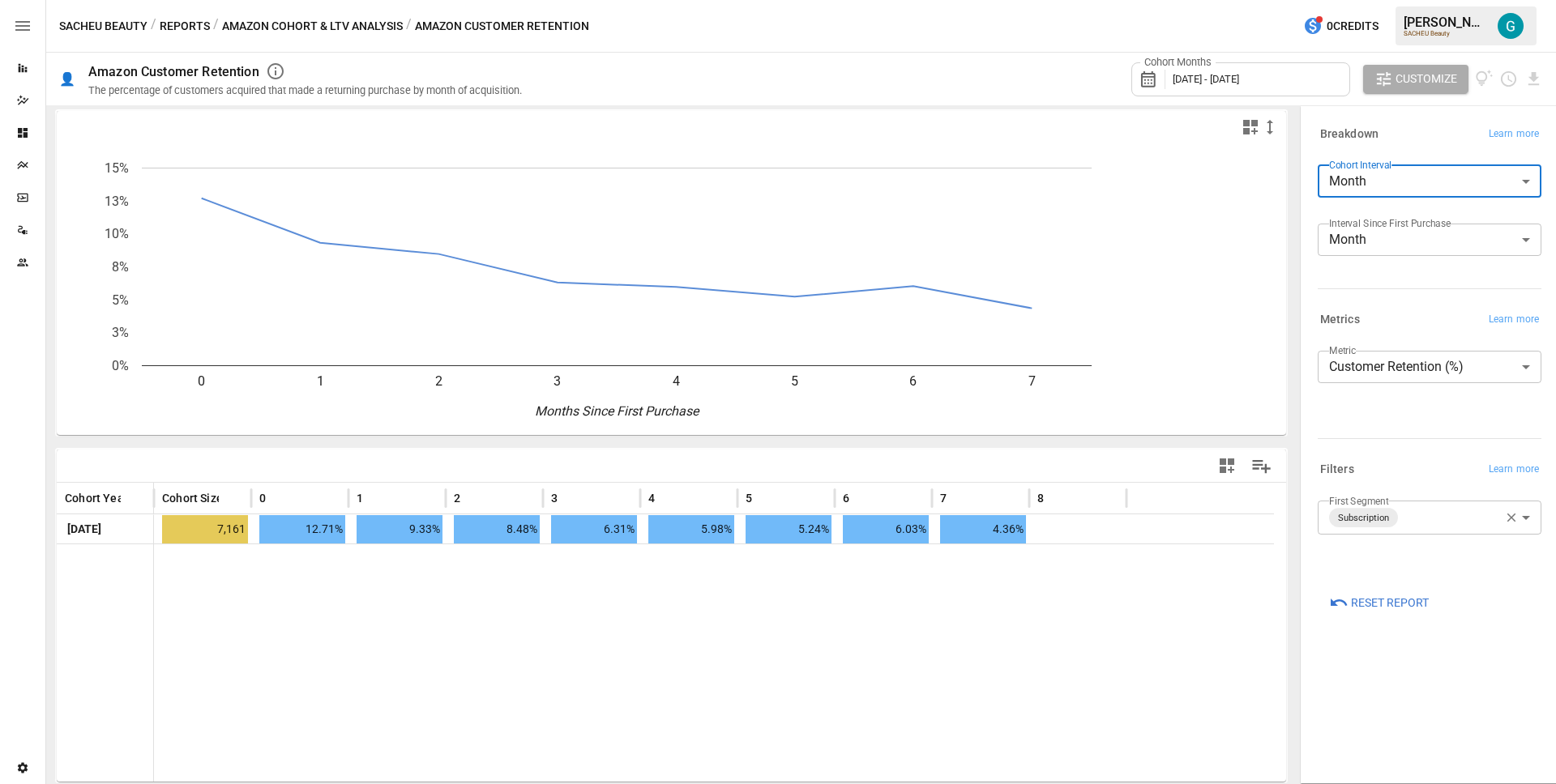
click at [1420, 151] on div "Breakdown Learn more Cohort Interval Month ***** ​ Interval Since First Purchas…" at bounding box center [1427, 209] width 231 height 186
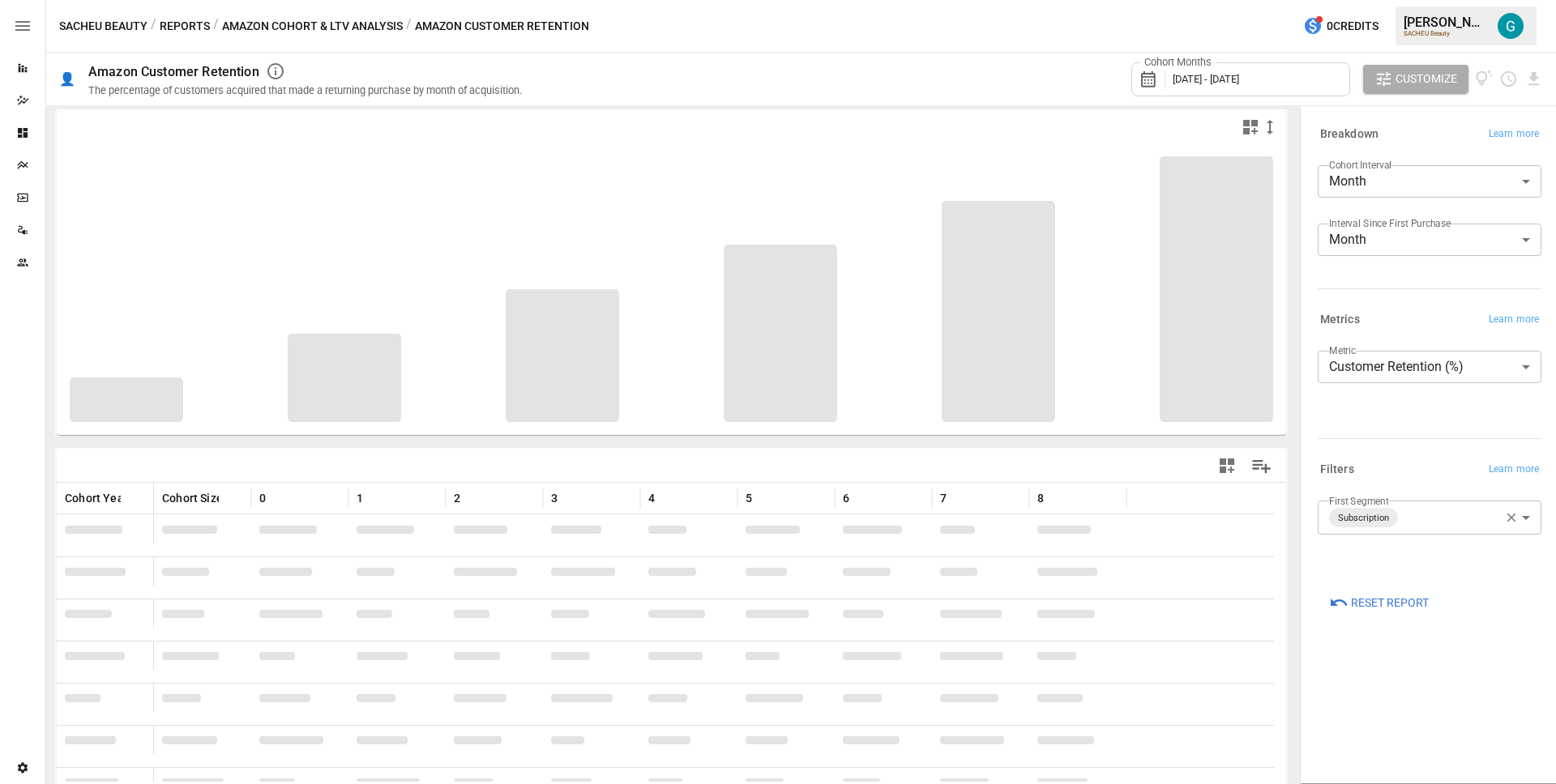
scroll to position [14, 0]
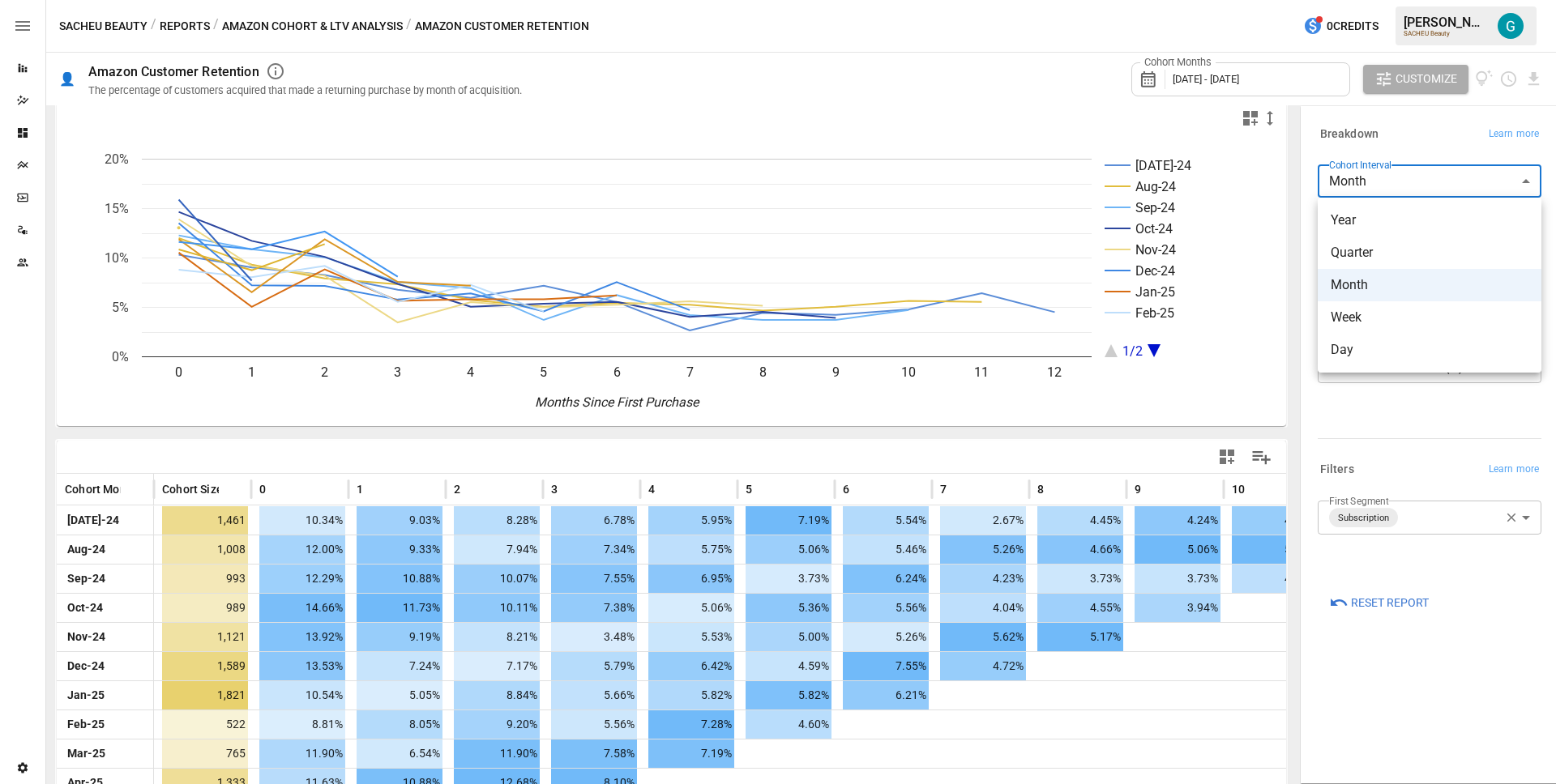
click at [1383, 0] on body "Reports Dazzler Studio Dashboards Plans SmartModel ™ Data Sources Team Settings…" at bounding box center [778, 0] width 1556 height 0
click at [1379, 216] on span "Year" at bounding box center [1430, 221] width 197 height 20
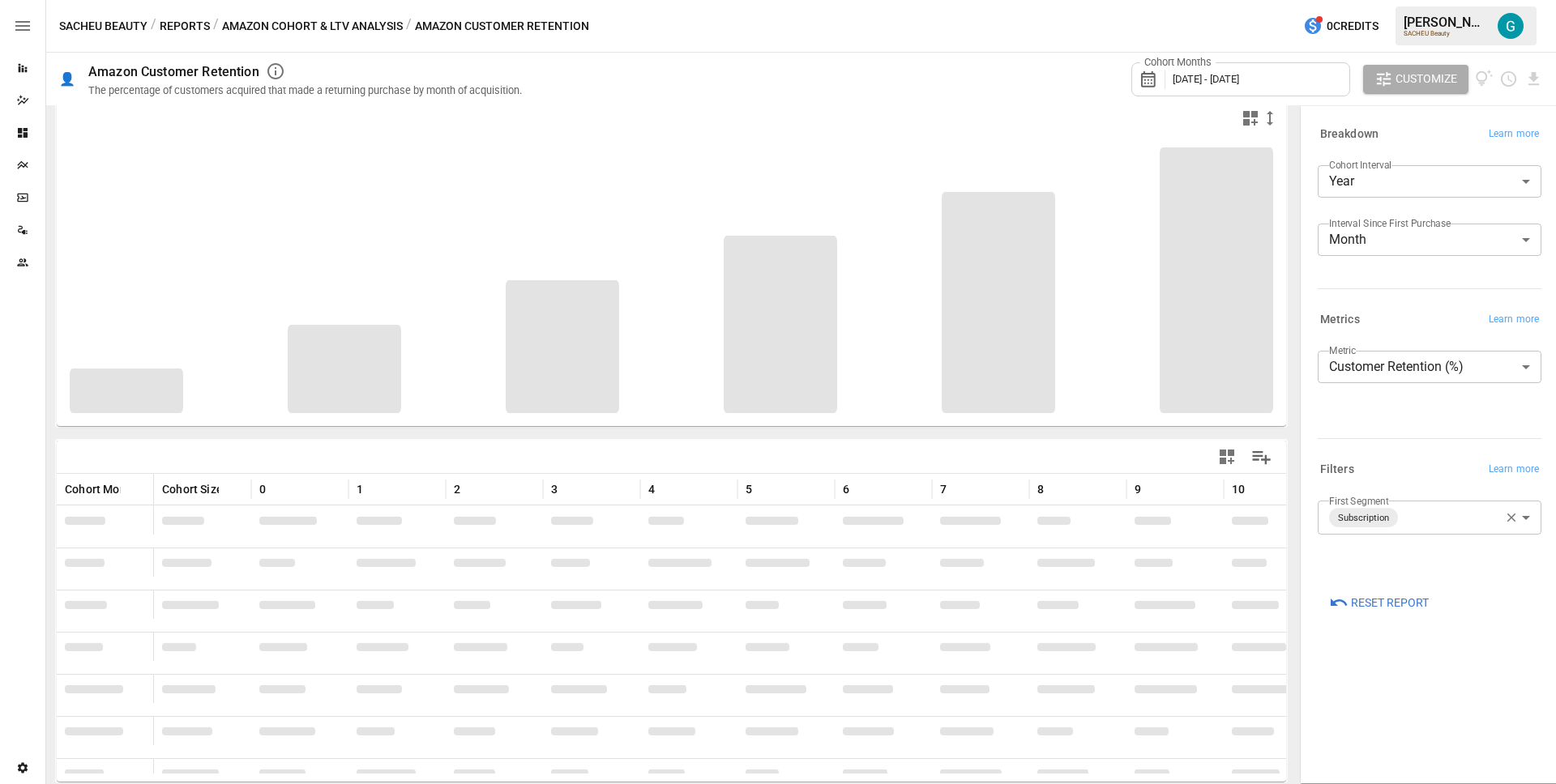
scroll to position [5, 0]
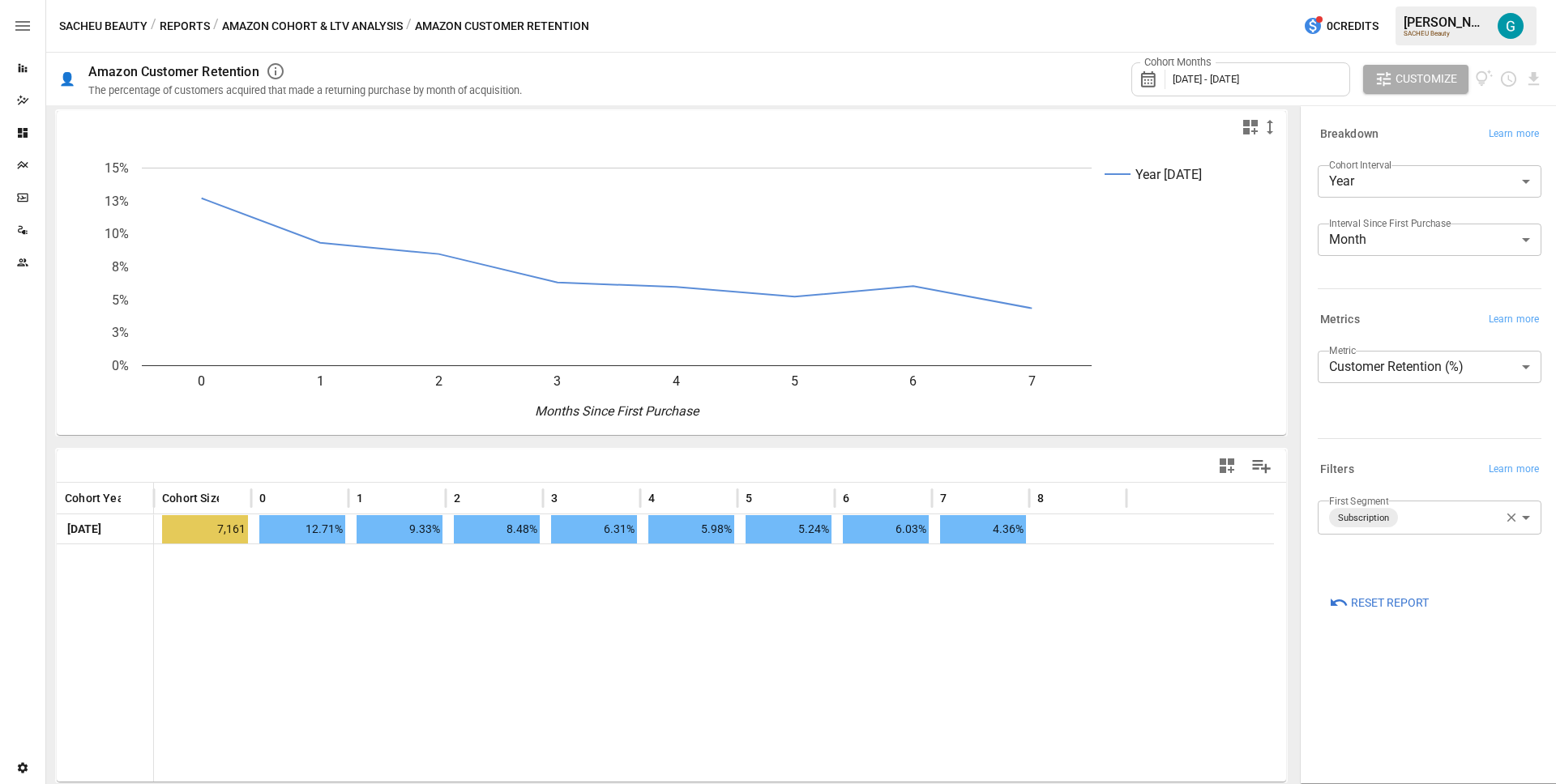
click at [1367, 606] on span "Reset Report" at bounding box center [1390, 602] width 78 height 21
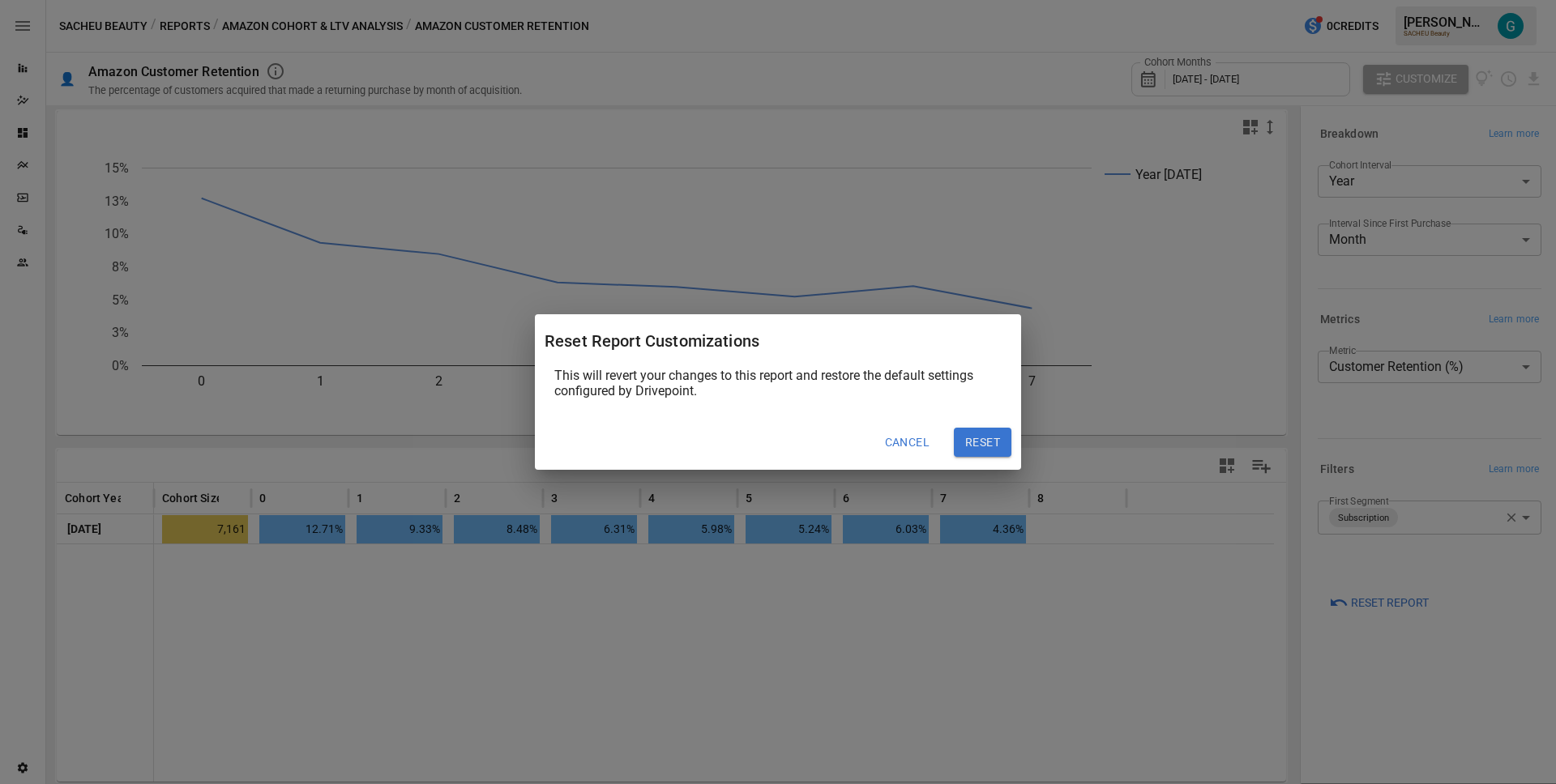
click at [975, 440] on button "Reset" at bounding box center [983, 442] width 58 height 29
type input "*****"
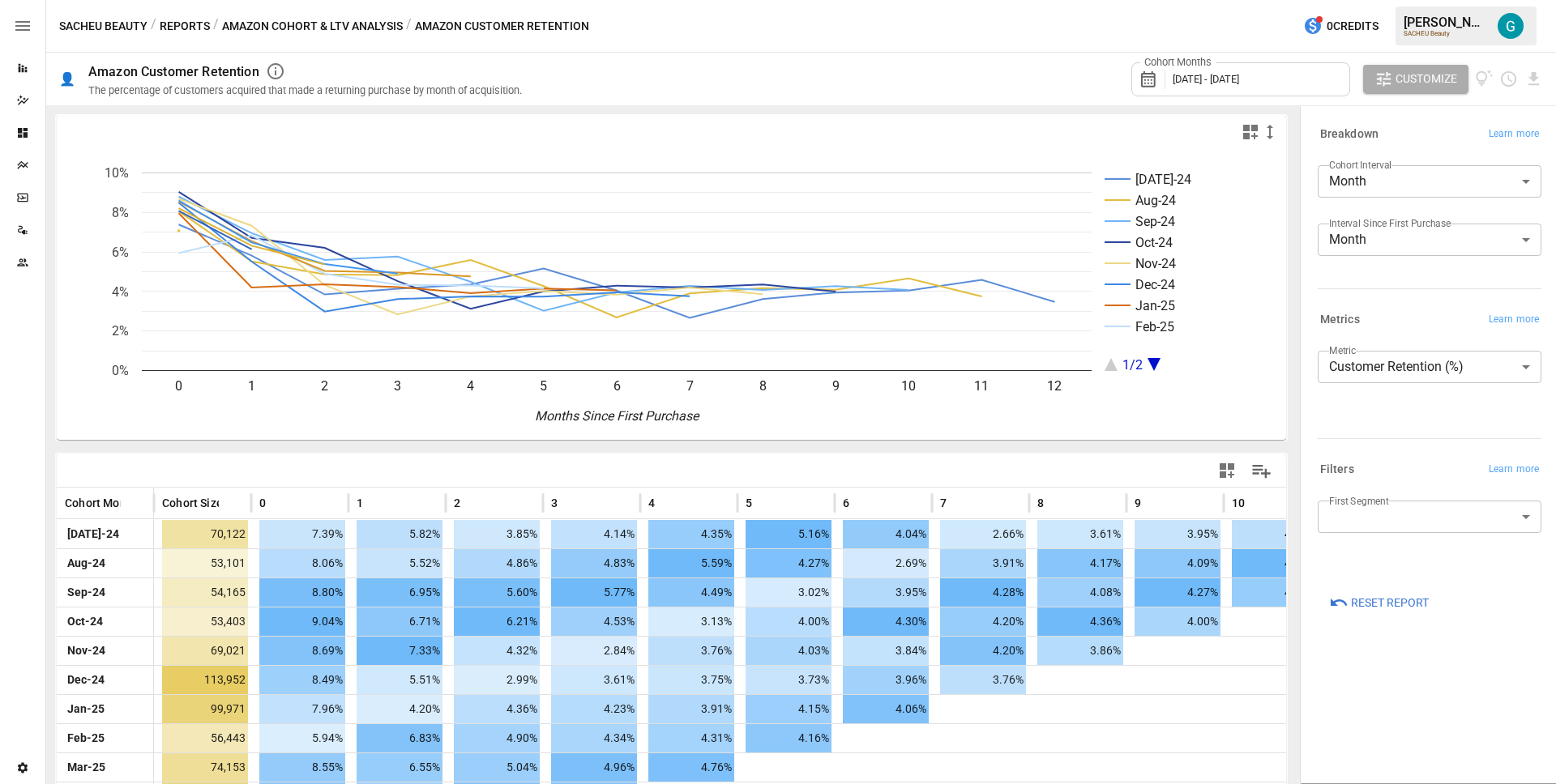
click at [261, 34] on button "Amazon Cohort & LTV Analysis" at bounding box center [312, 26] width 181 height 21
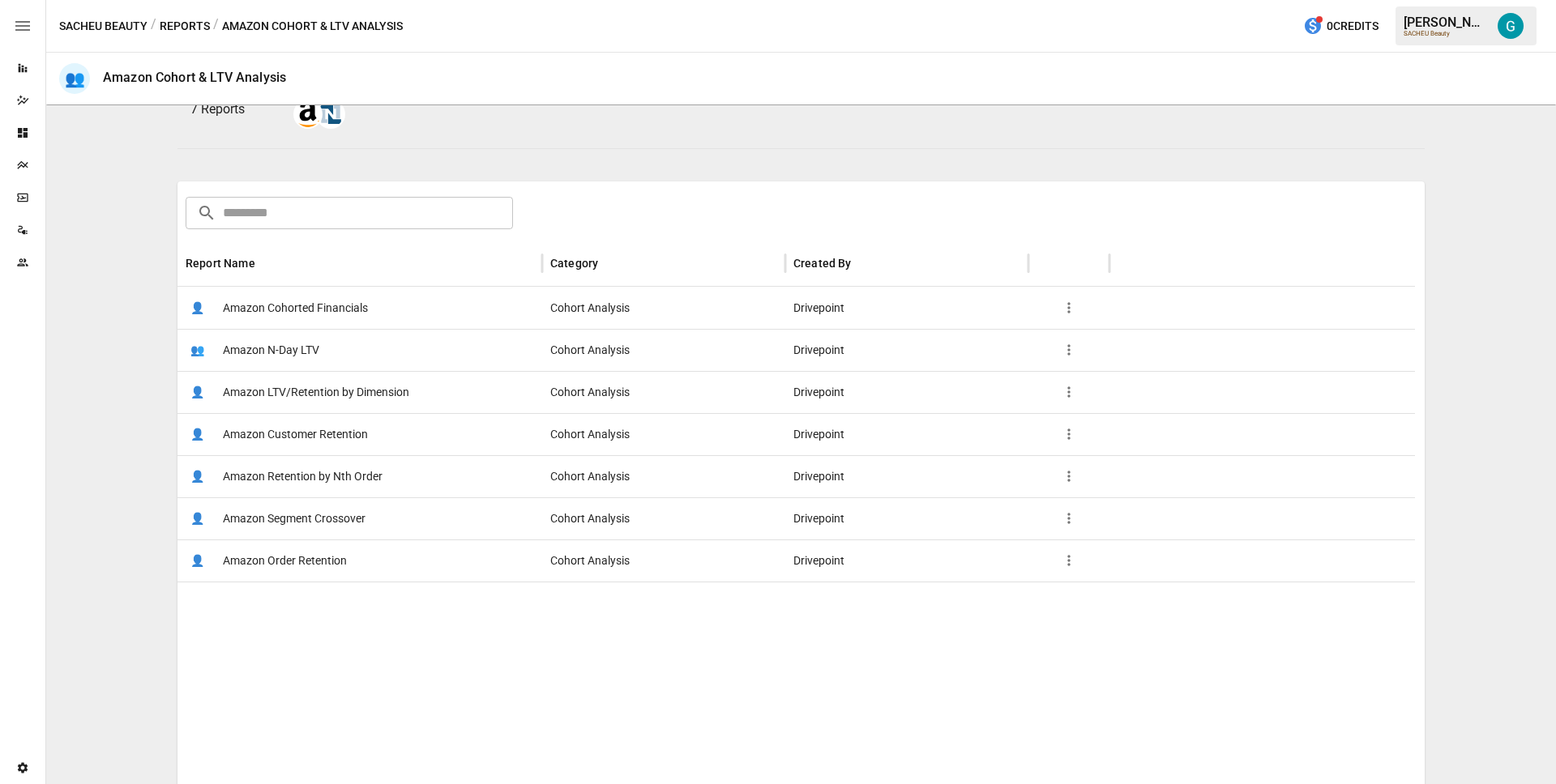
scroll to position [199, 0]
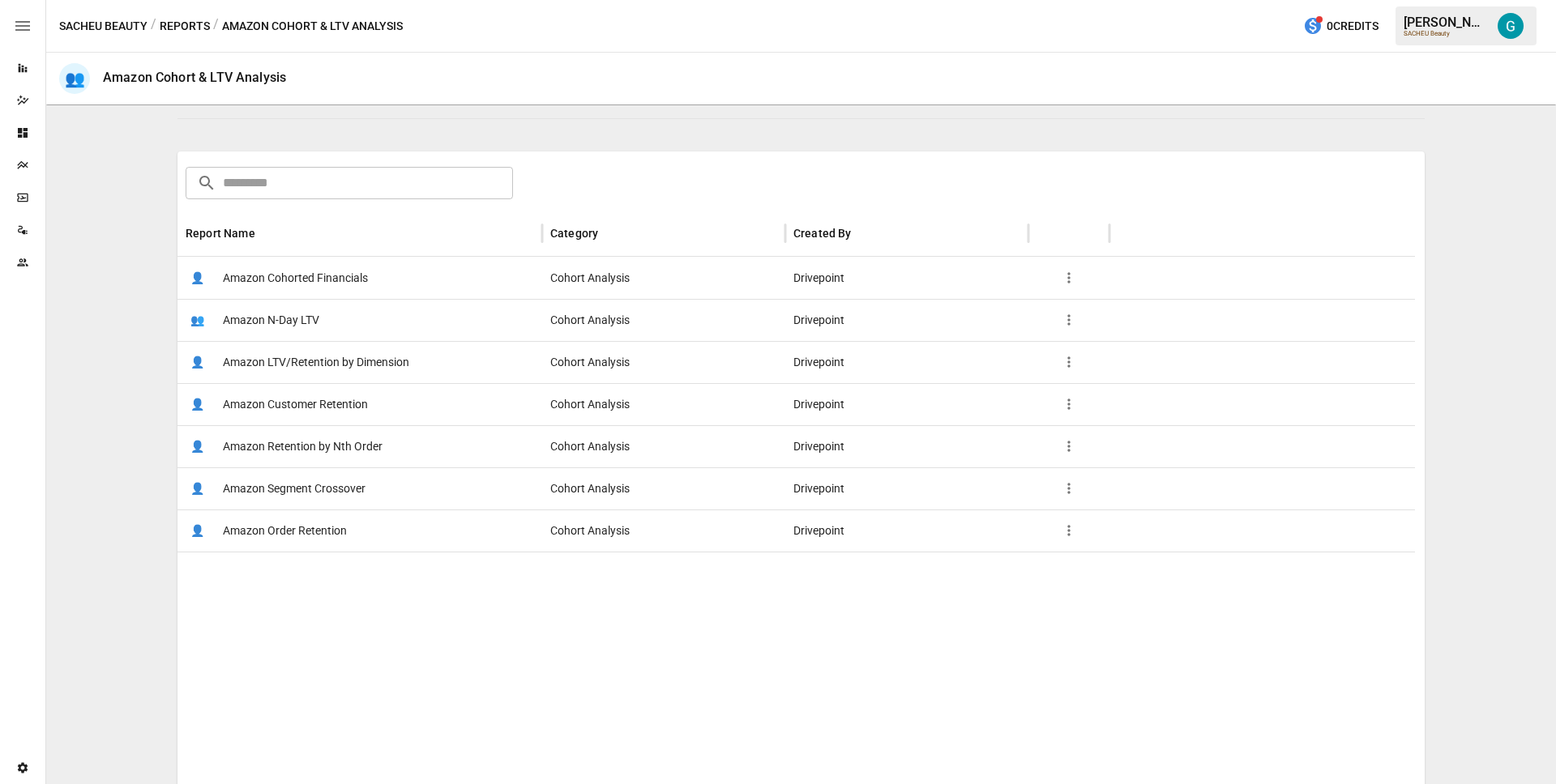
click at [356, 369] on span "Amazon LTV/Retention by Dimension" at bounding box center [315, 362] width 187 height 41
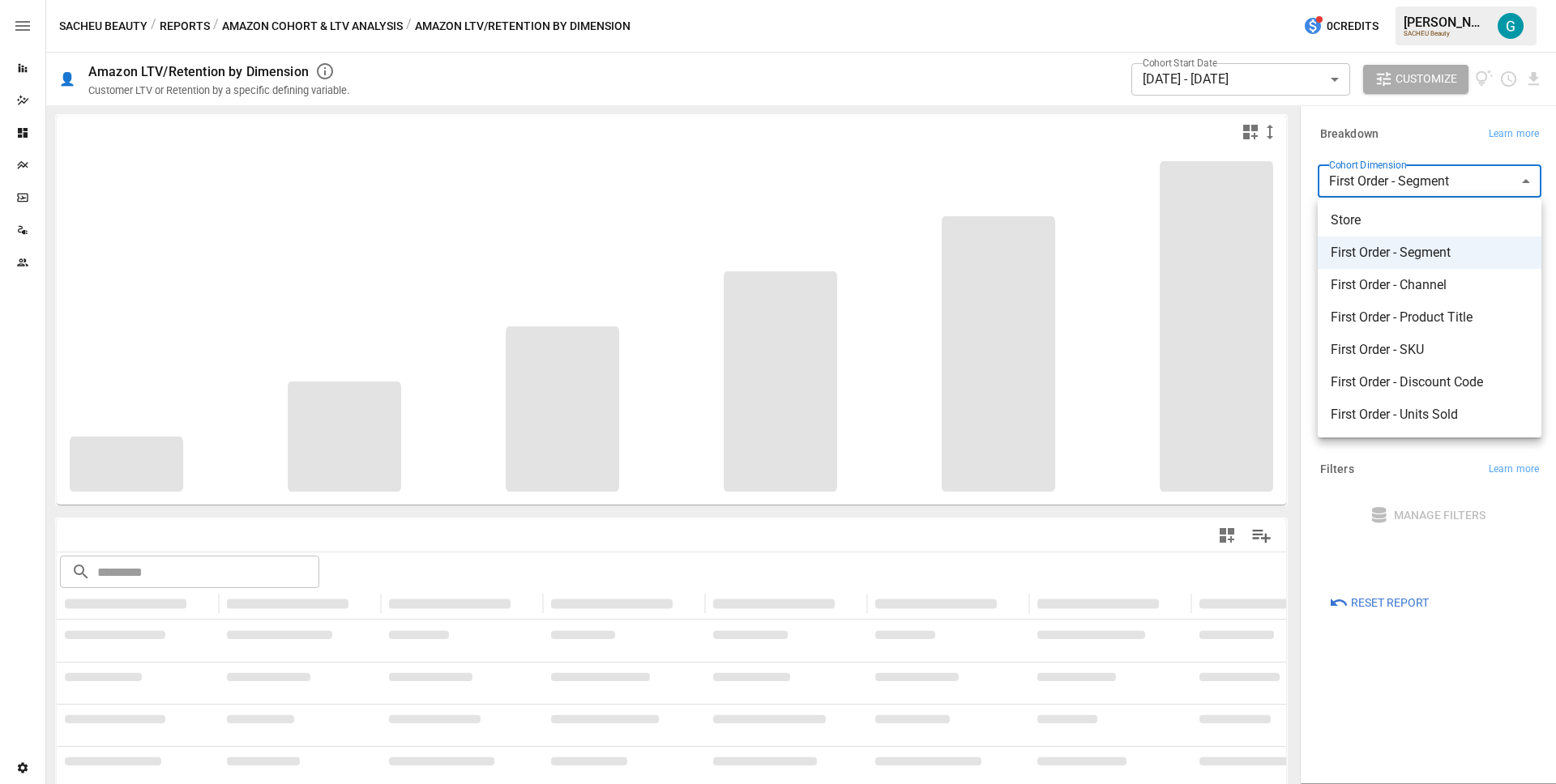
click at [1432, 0] on body "**********" at bounding box center [778, 0] width 1556 height 0
click at [1408, 645] on div at bounding box center [778, 392] width 1556 height 784
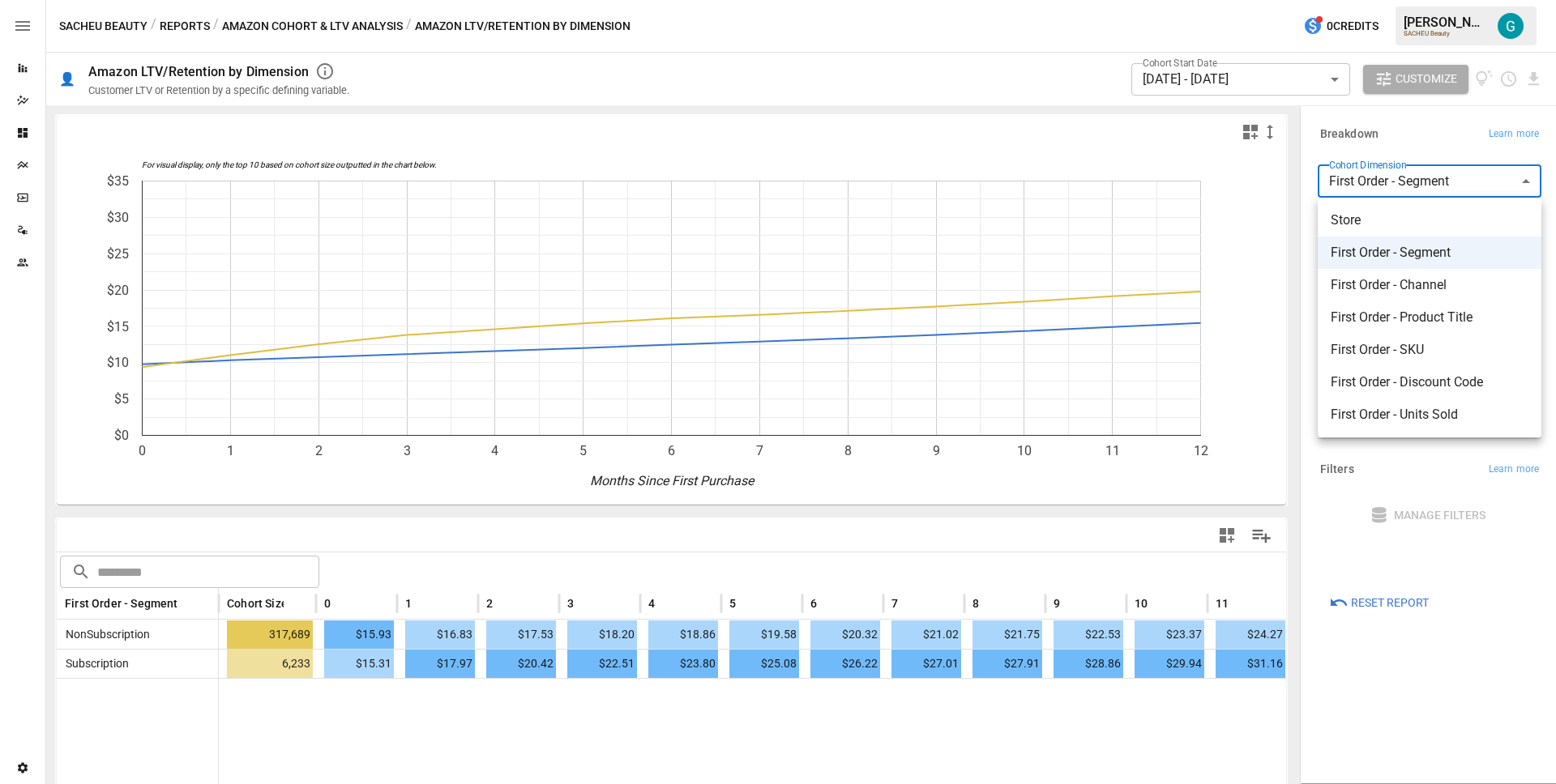
click at [1401, 0] on body "Reports Dazzler Studio Dashboards Plans SmartModel ™ Data Sources Team Settings…" at bounding box center [778, 0] width 1556 height 0
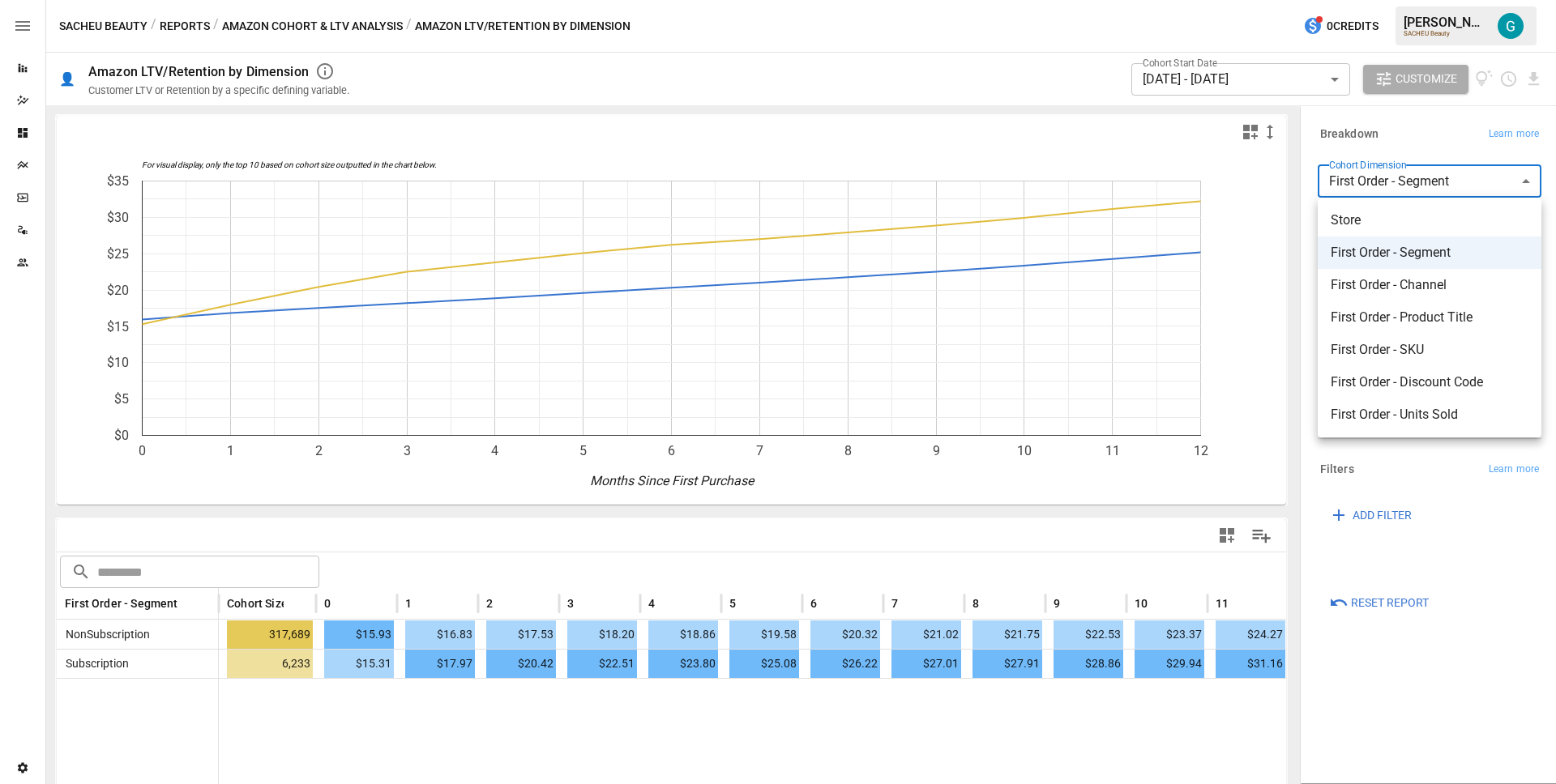
click at [1417, 341] on span "First Order - SKU" at bounding box center [1430, 351] width 197 height 20
type input "**********"
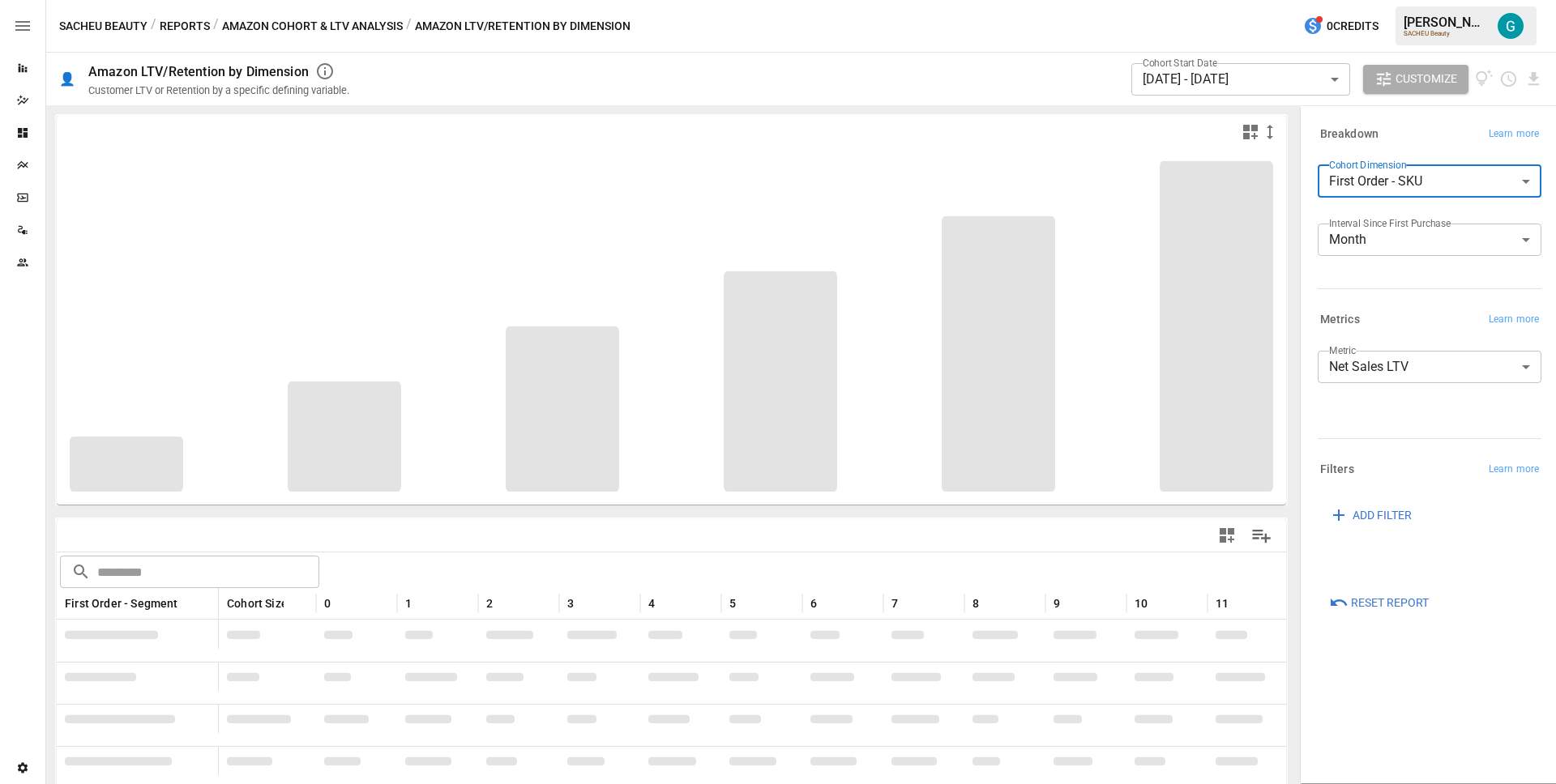
click at [1419, 279] on div "**********" at bounding box center [1427, 221] width 231 height 123
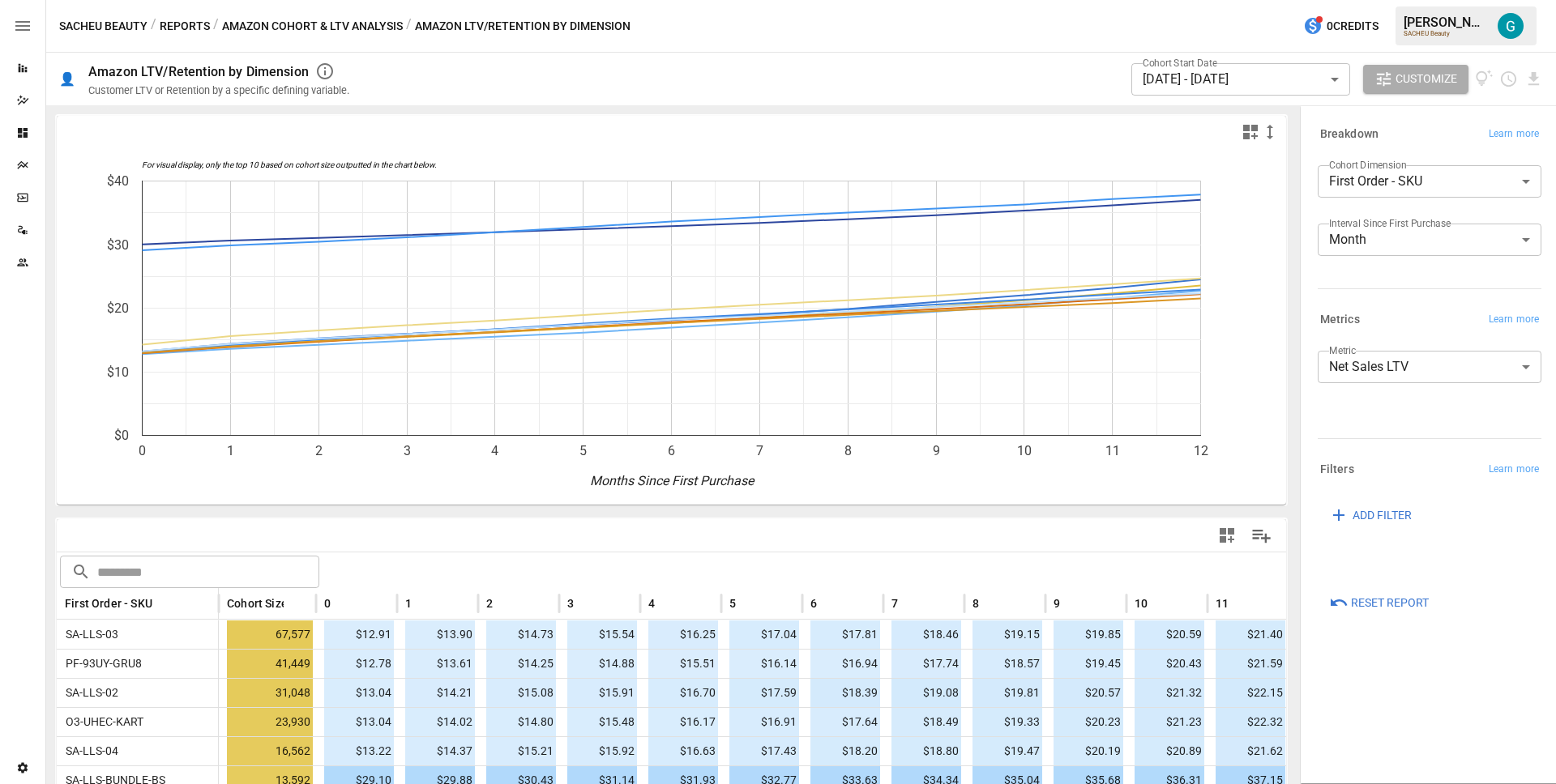
click at [360, 32] on button "Amazon Cohort & LTV Analysis" at bounding box center [312, 26] width 181 height 21
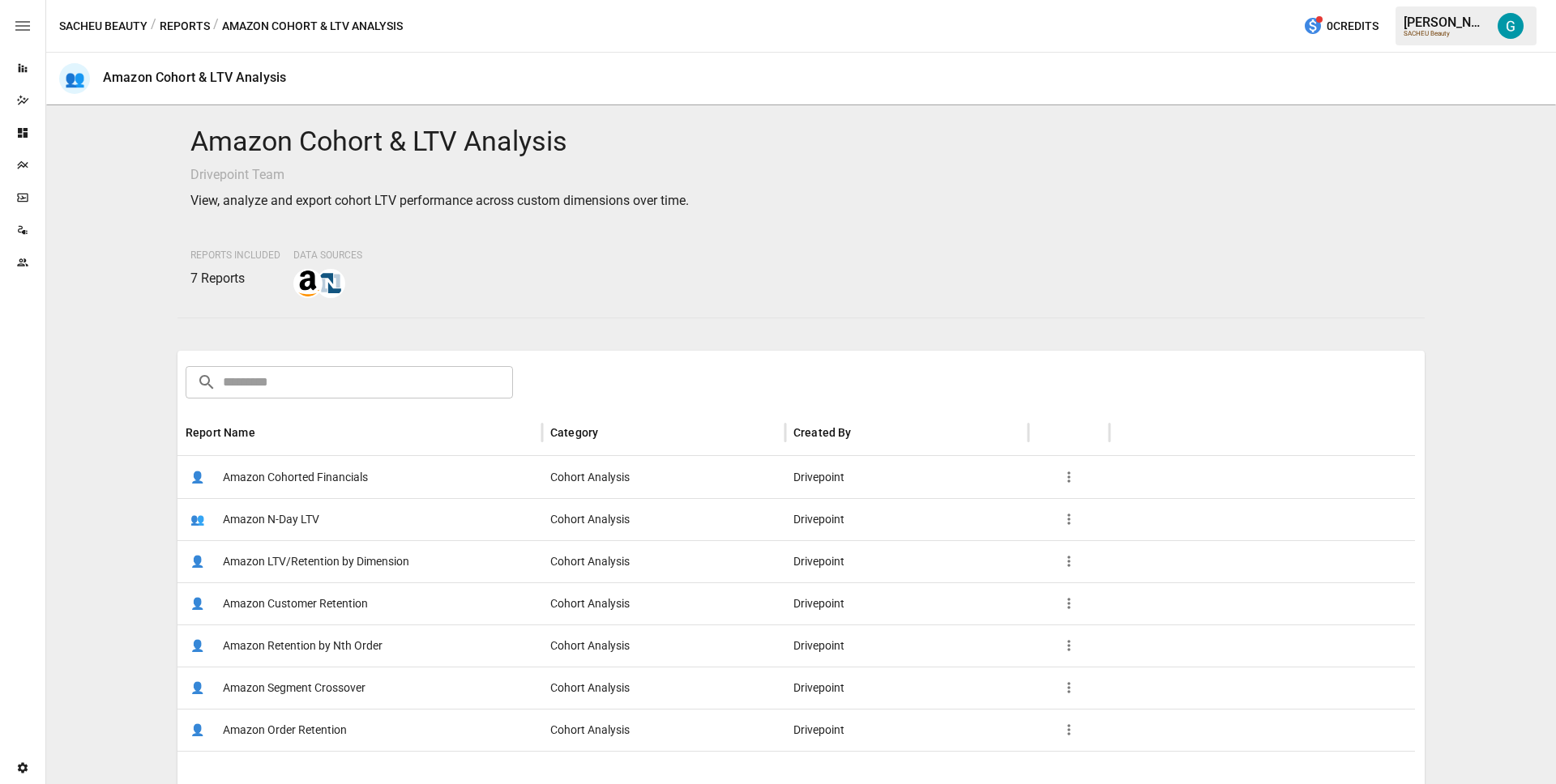
click at [331, 471] on span "Amazon Cohorted Financials" at bounding box center [295, 477] width 146 height 41
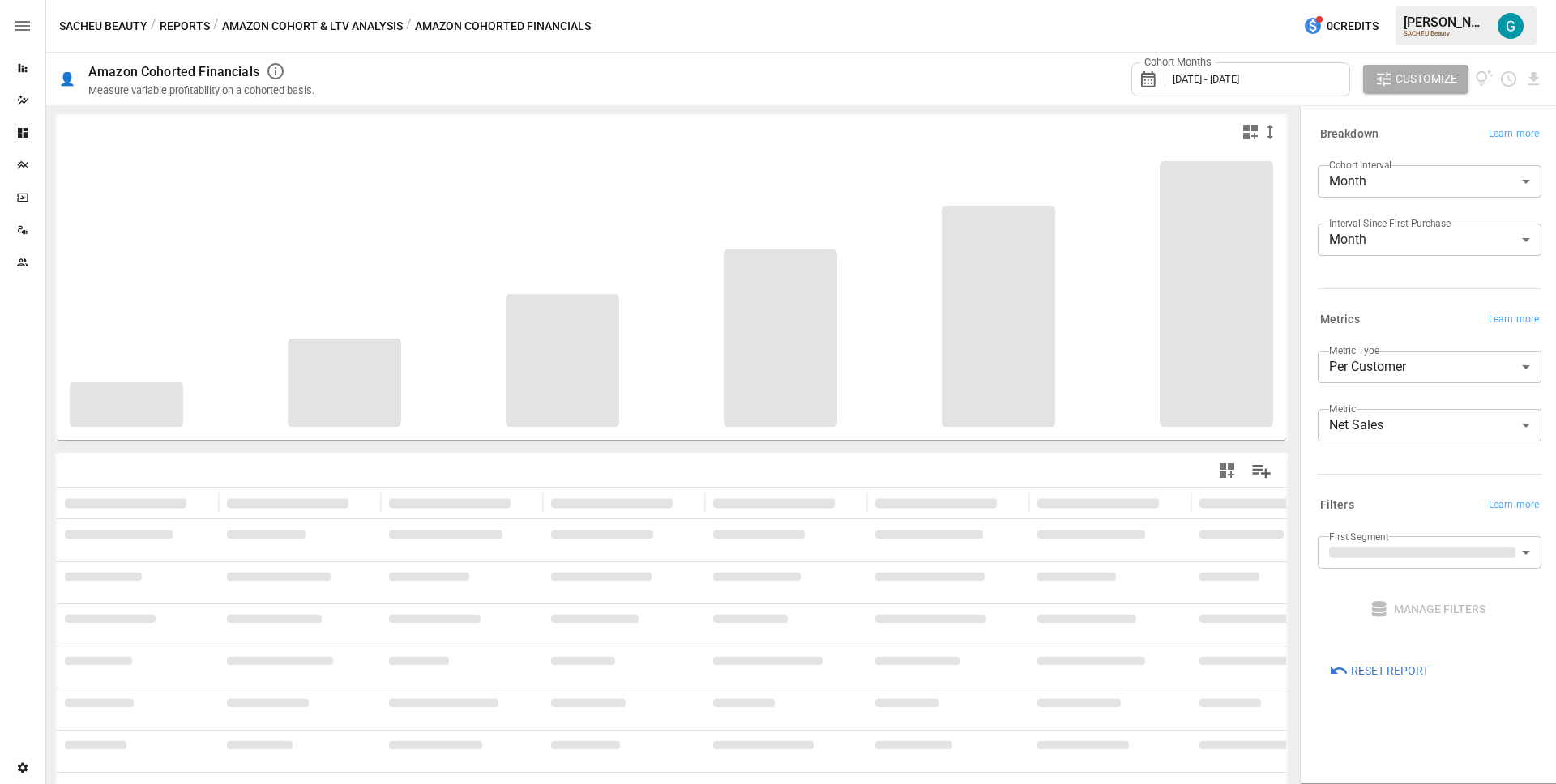
click at [1416, 309] on div "Metrics Learn more" at bounding box center [1429, 319] width 224 height 22
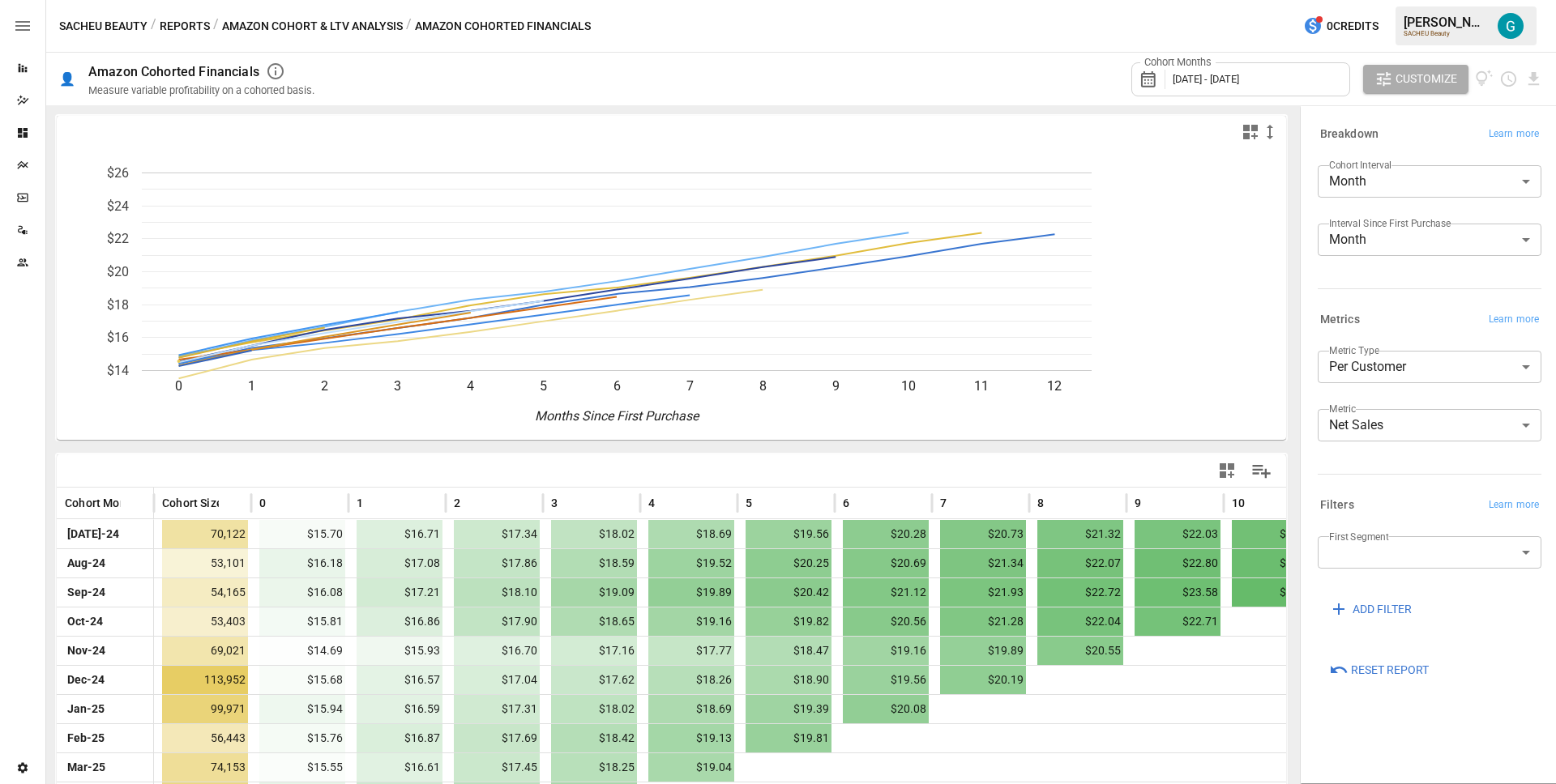
click at [1398, 390] on div "**********" at bounding box center [1429, 373] width 224 height 45
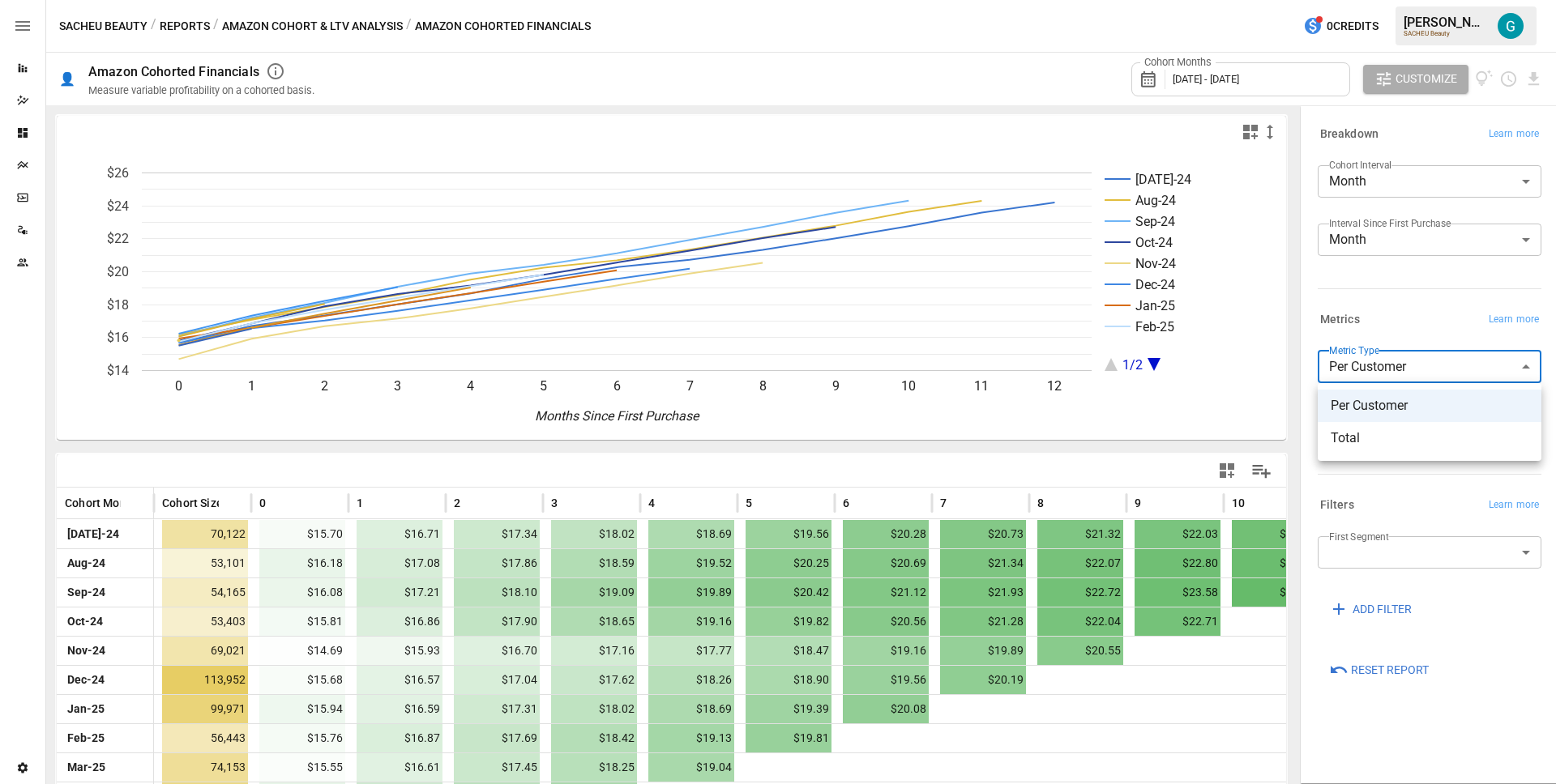
click at [1400, 0] on body "Reports Dazzler Studio Dashboards Plans SmartModel ™ Data Sources Team Settings…" at bounding box center [778, 0] width 1556 height 0
click at [1408, 296] on div at bounding box center [778, 392] width 1556 height 784
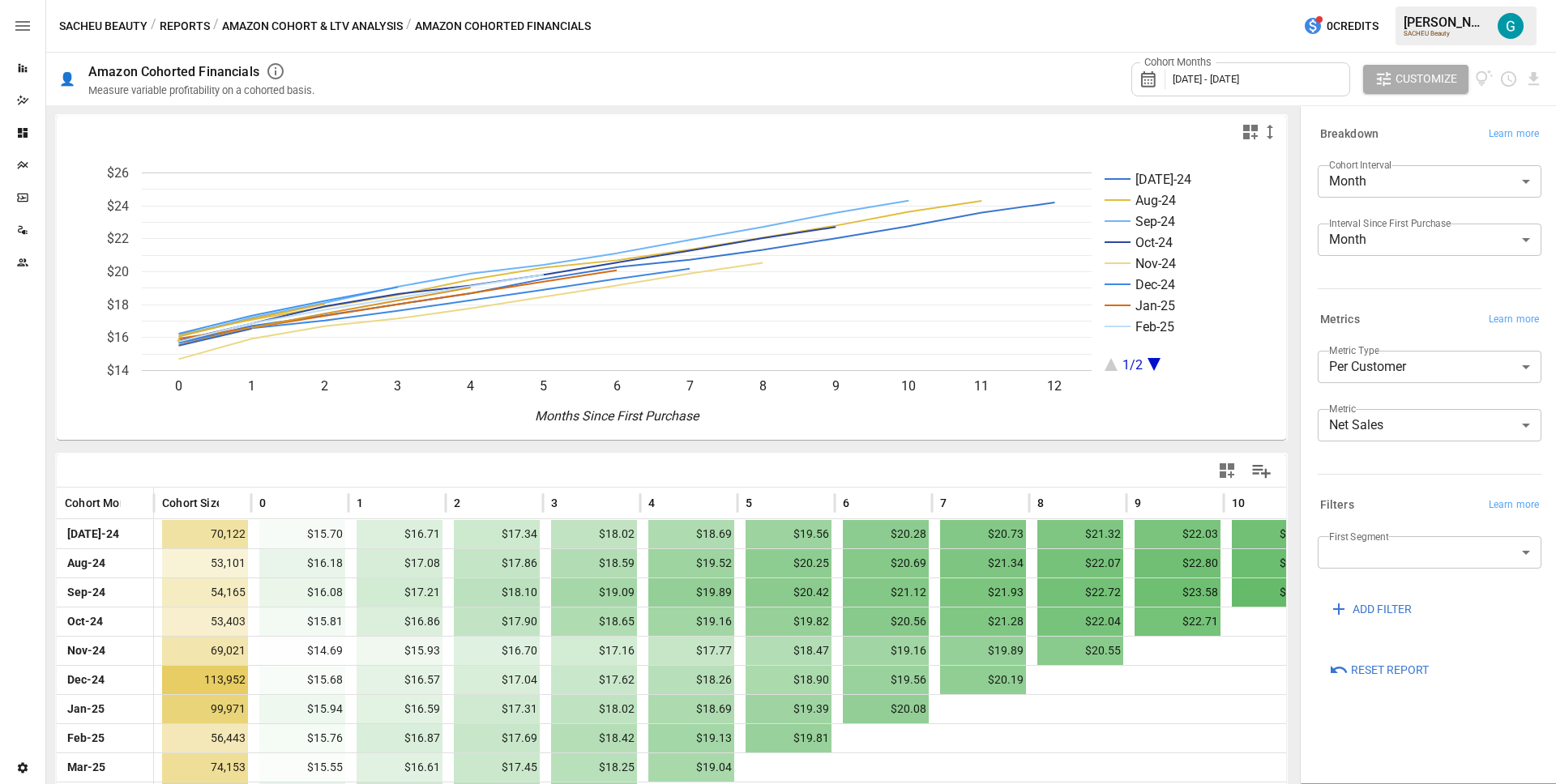
click at [1409, 293] on div "Breakdown Learn more Cohort Interval Month ***** ​ Interval Since First Purchas…" at bounding box center [1427, 209] width 231 height 186
